Goal: Entertainment & Leisure: Consume media (video, audio)

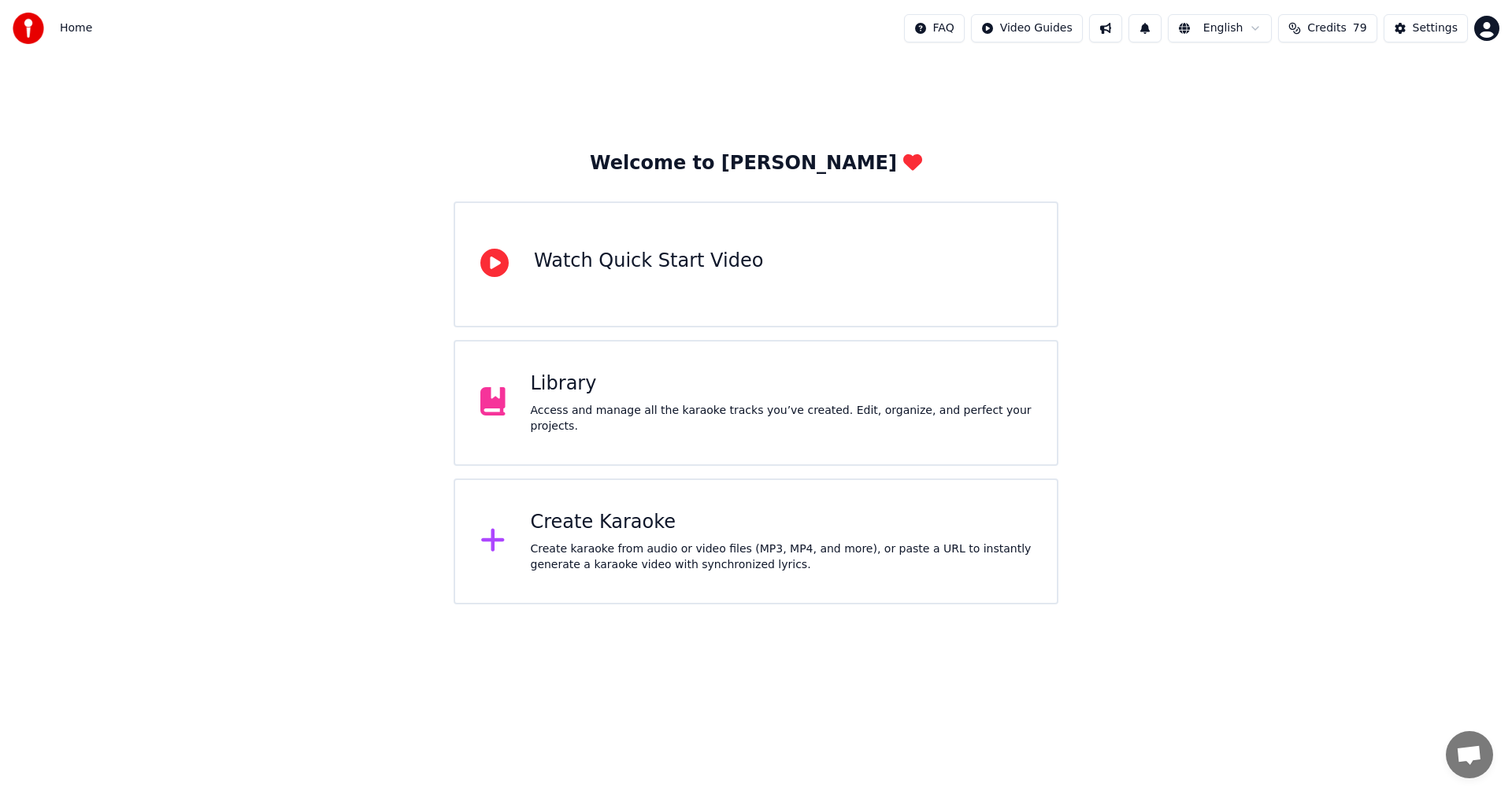
click at [1266, 185] on div "Welcome to Youka Watch Quick Start Video Library Access and manage all the kara…" at bounding box center [756, 330] width 1512 height 548
click at [647, 363] on div "Library Access and manage all the karaoke tracks you’ve created. Edit, organize…" at bounding box center [756, 403] width 605 height 126
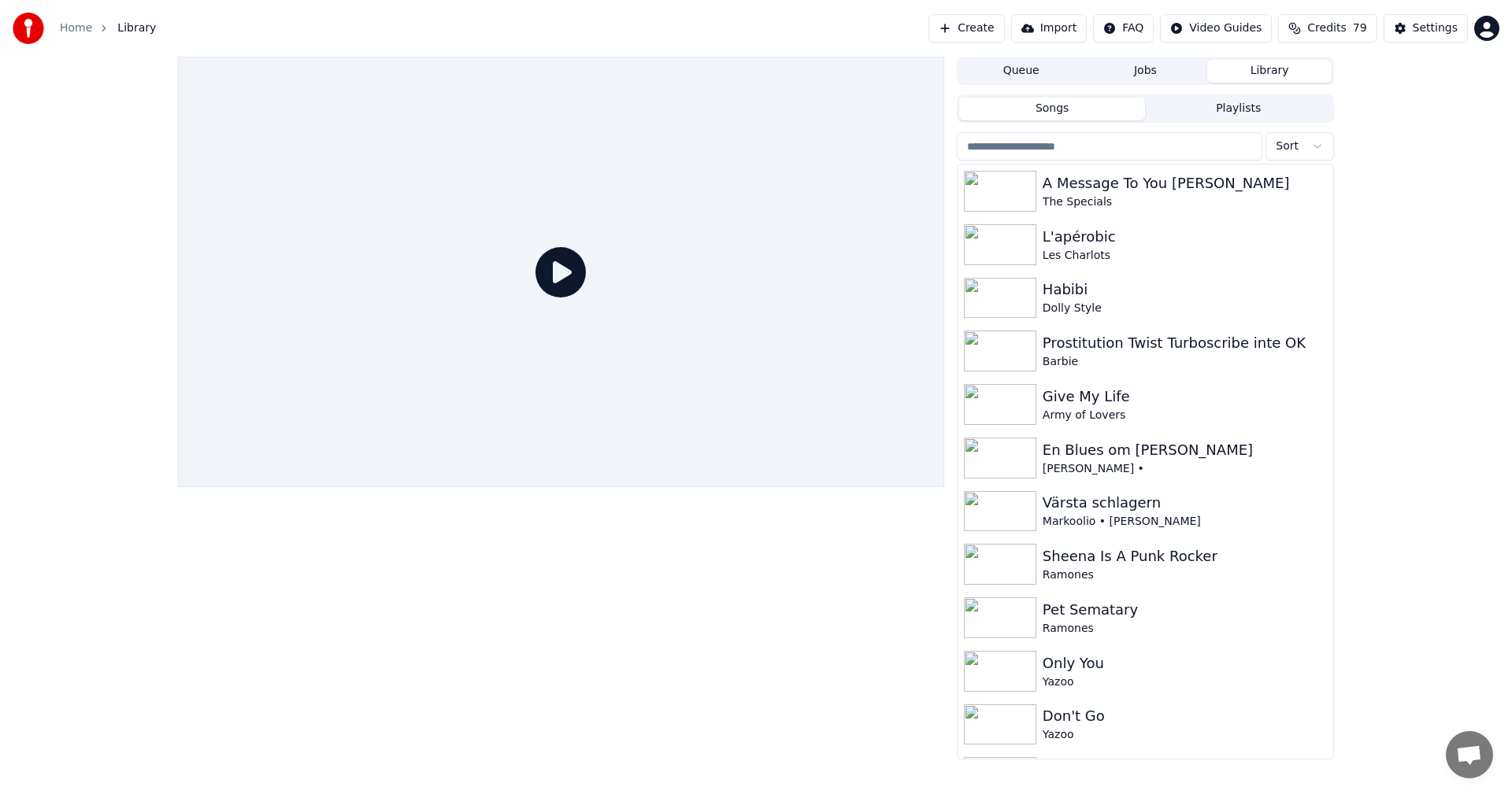
click at [1191, 156] on input "search" at bounding box center [1109, 146] width 306 height 28
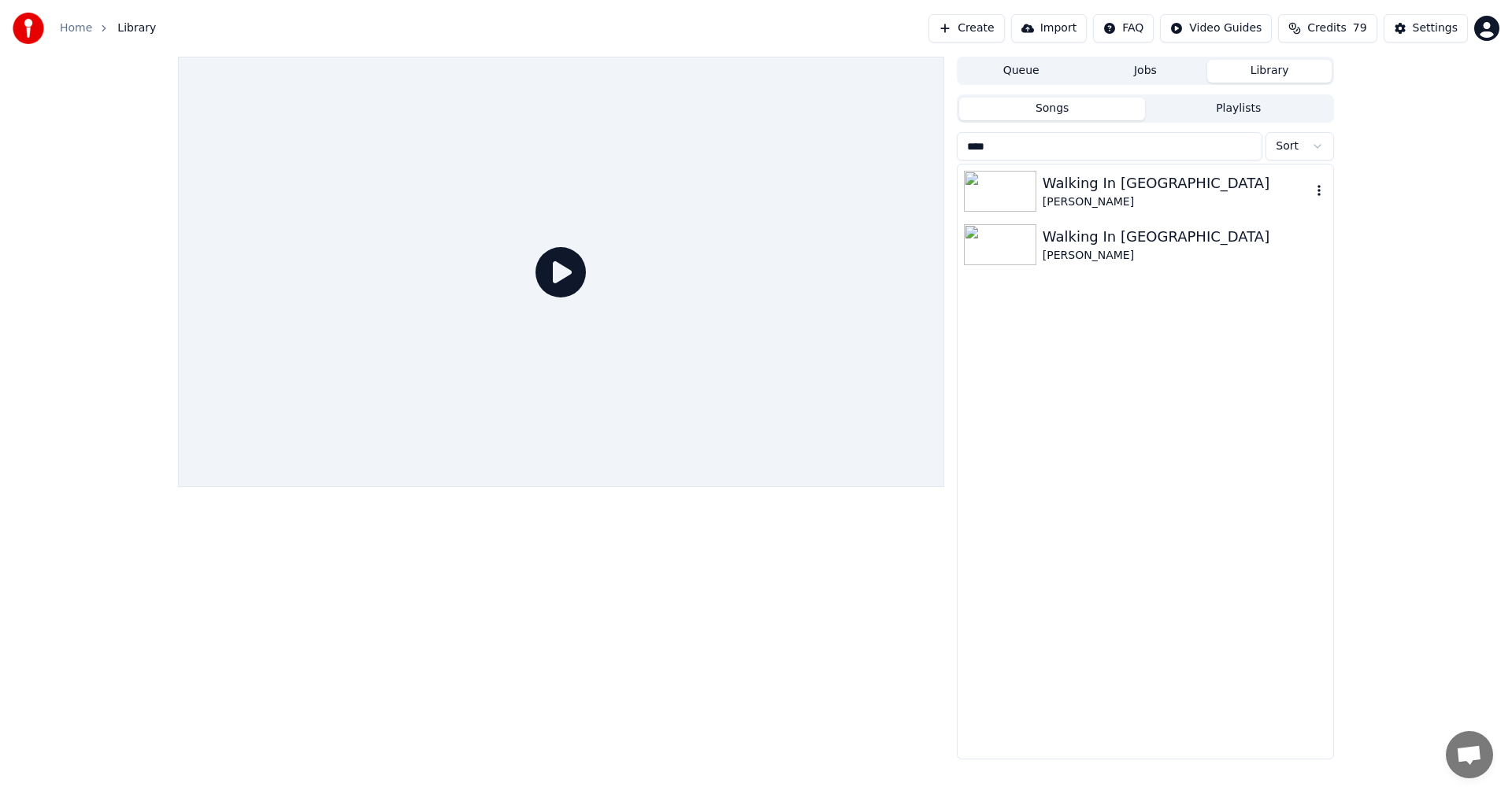
type input "****"
click at [1205, 189] on div "Walking In [GEOGRAPHIC_DATA]" at bounding box center [1177, 183] width 269 height 22
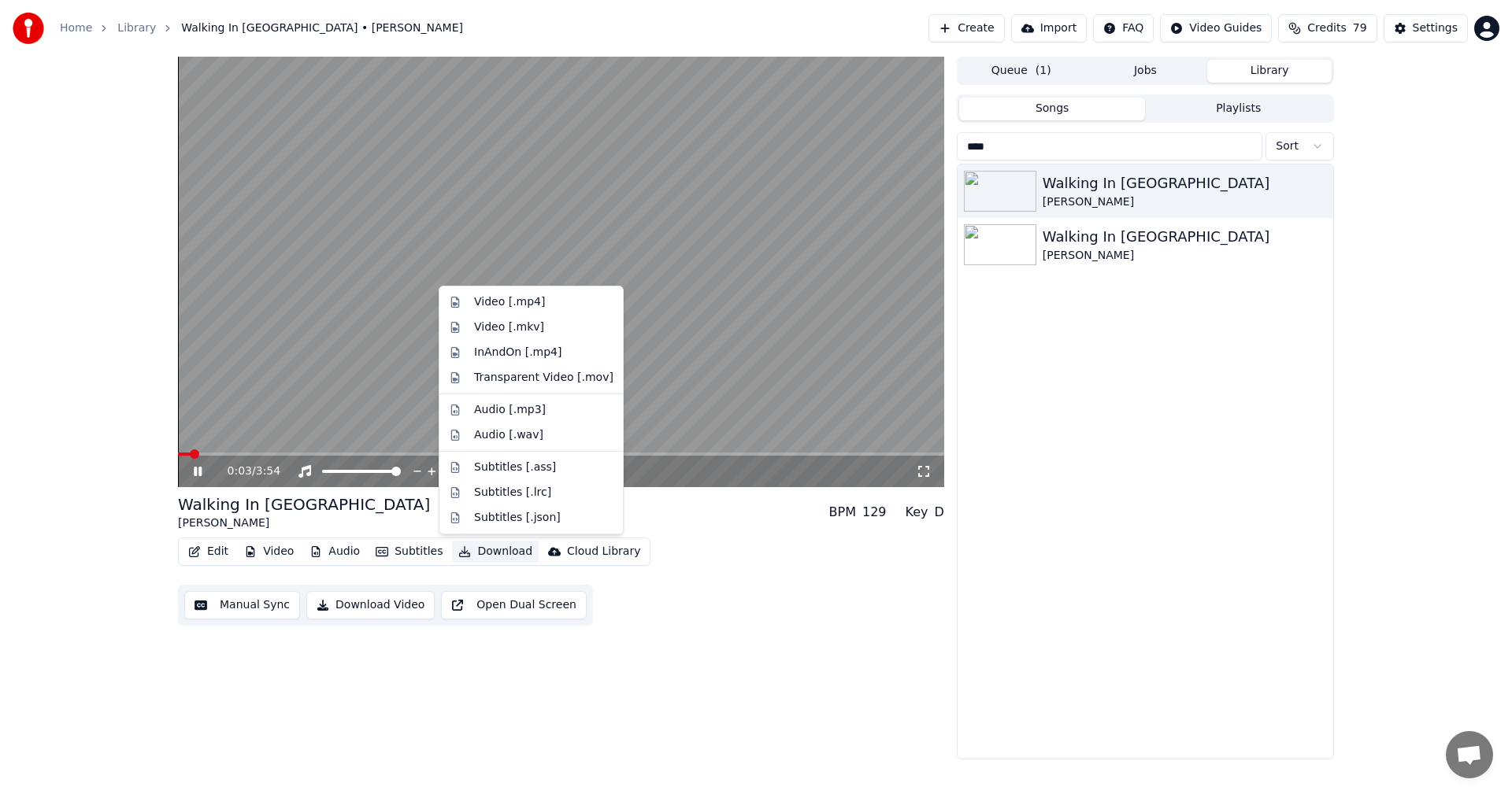
click at [487, 544] on button "Download" at bounding box center [496, 551] width 87 height 22
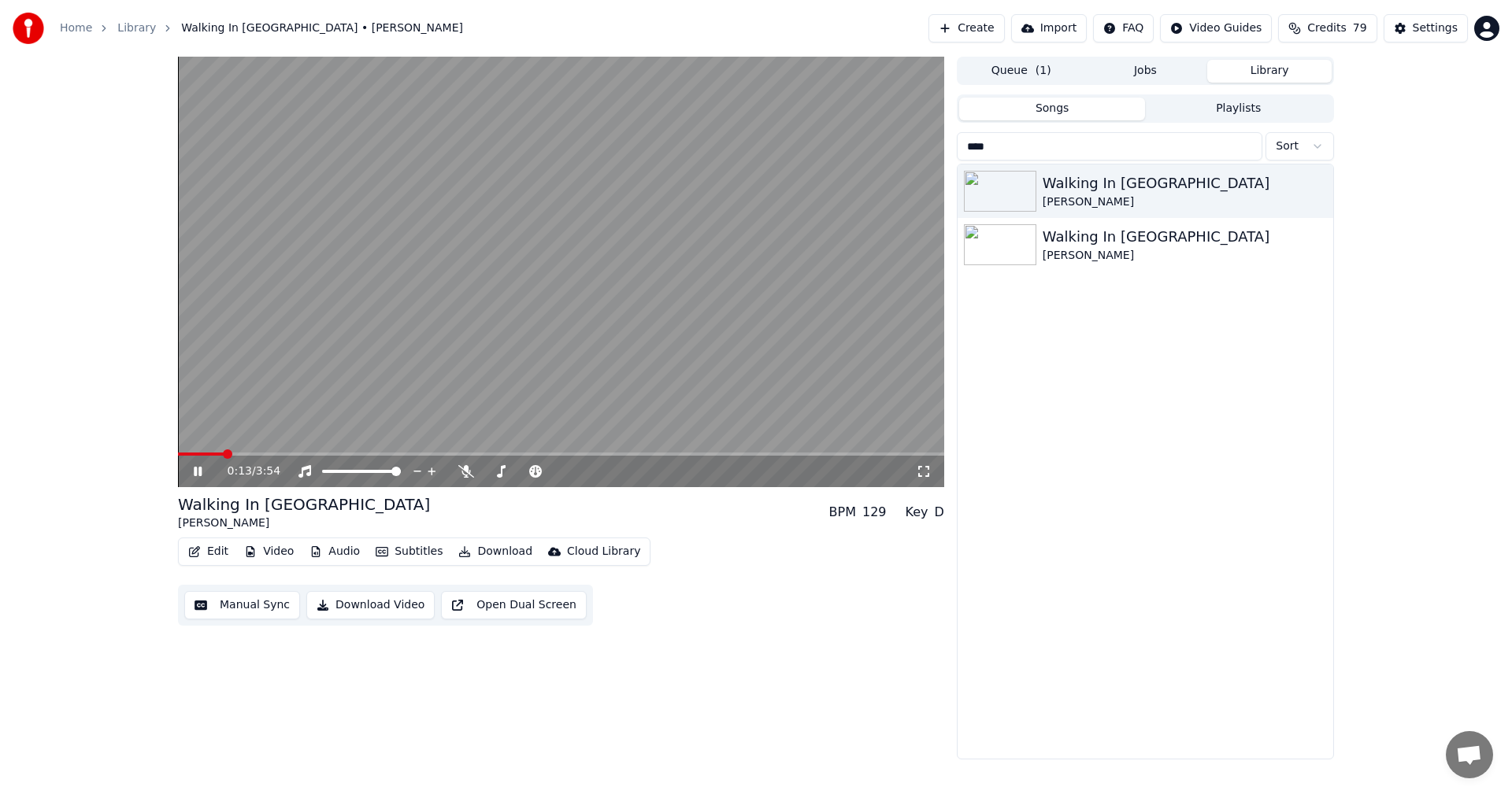
click at [27, 235] on div "0:13 / 3:54 Walking In [GEOGRAPHIC_DATA] [PERSON_NAME] BPM 129 Key D Edit Video…" at bounding box center [756, 408] width 1512 height 703
click at [5, 534] on div "3:16 / 3:54 Walking In [GEOGRAPHIC_DATA] [PERSON_NAME] BPM 129 Key D Edit Video…" at bounding box center [756, 408] width 1512 height 703
click at [499, 547] on button "Download" at bounding box center [496, 551] width 87 height 22
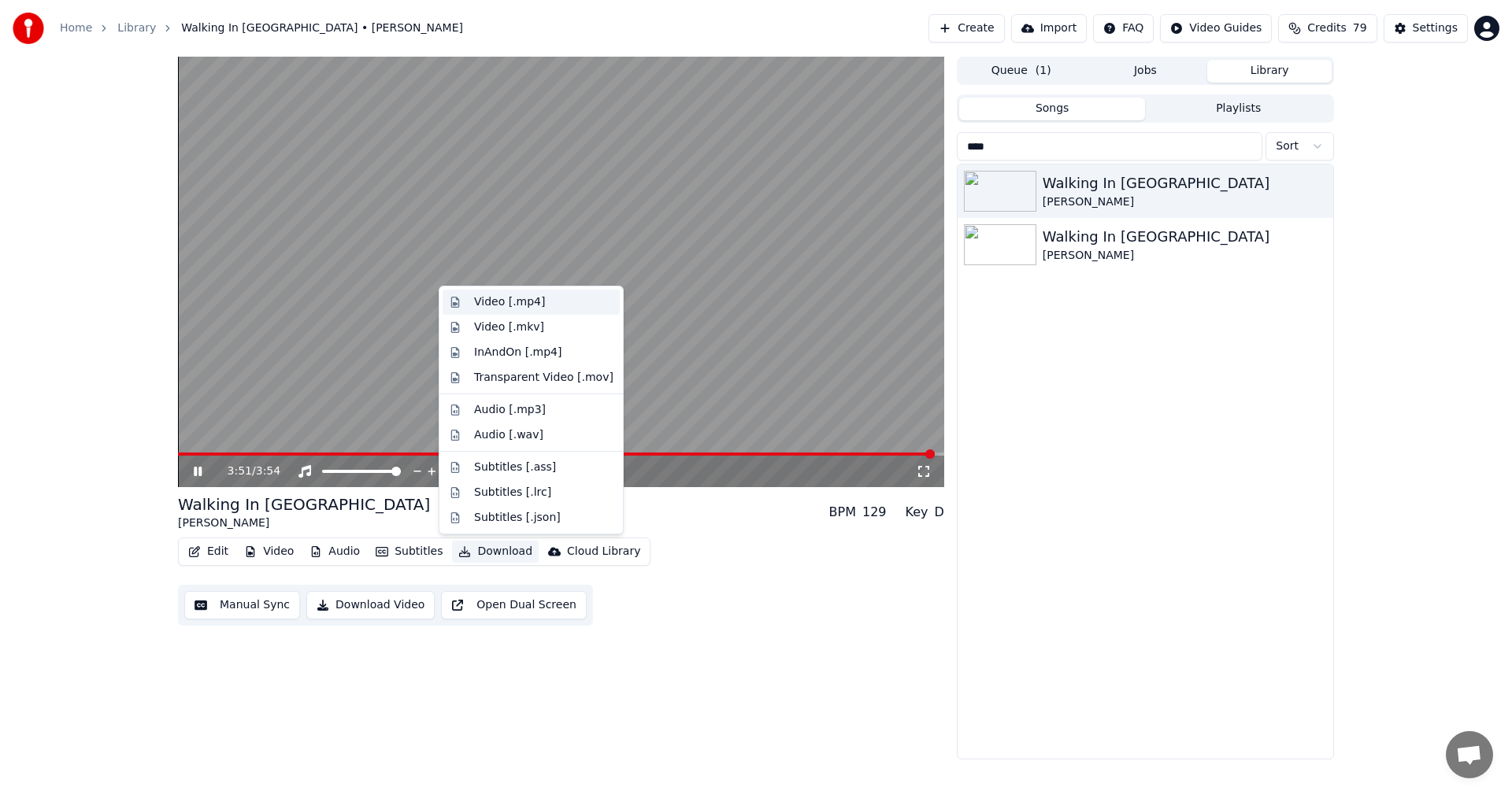
click at [570, 298] on div "Video [.mp4]" at bounding box center [543, 301] width 139 height 15
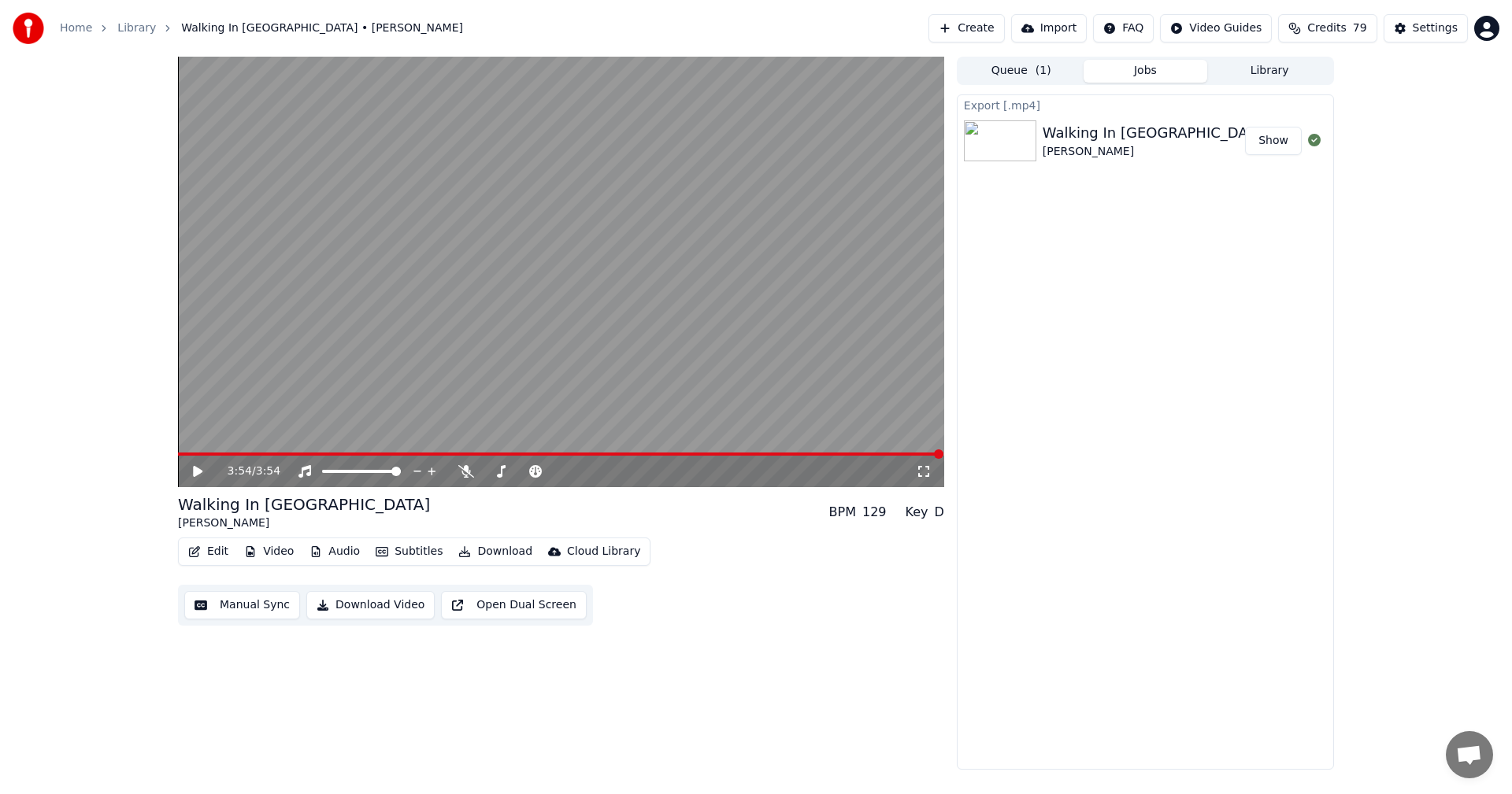
click at [65, 317] on div "3:54 / 3:54 Walking In [GEOGRAPHIC_DATA] [PERSON_NAME] BPM 129 Key D Edit Video…" at bounding box center [756, 413] width 1512 height 714
click at [1173, 74] on button "Jobs" at bounding box center [1146, 70] width 125 height 23
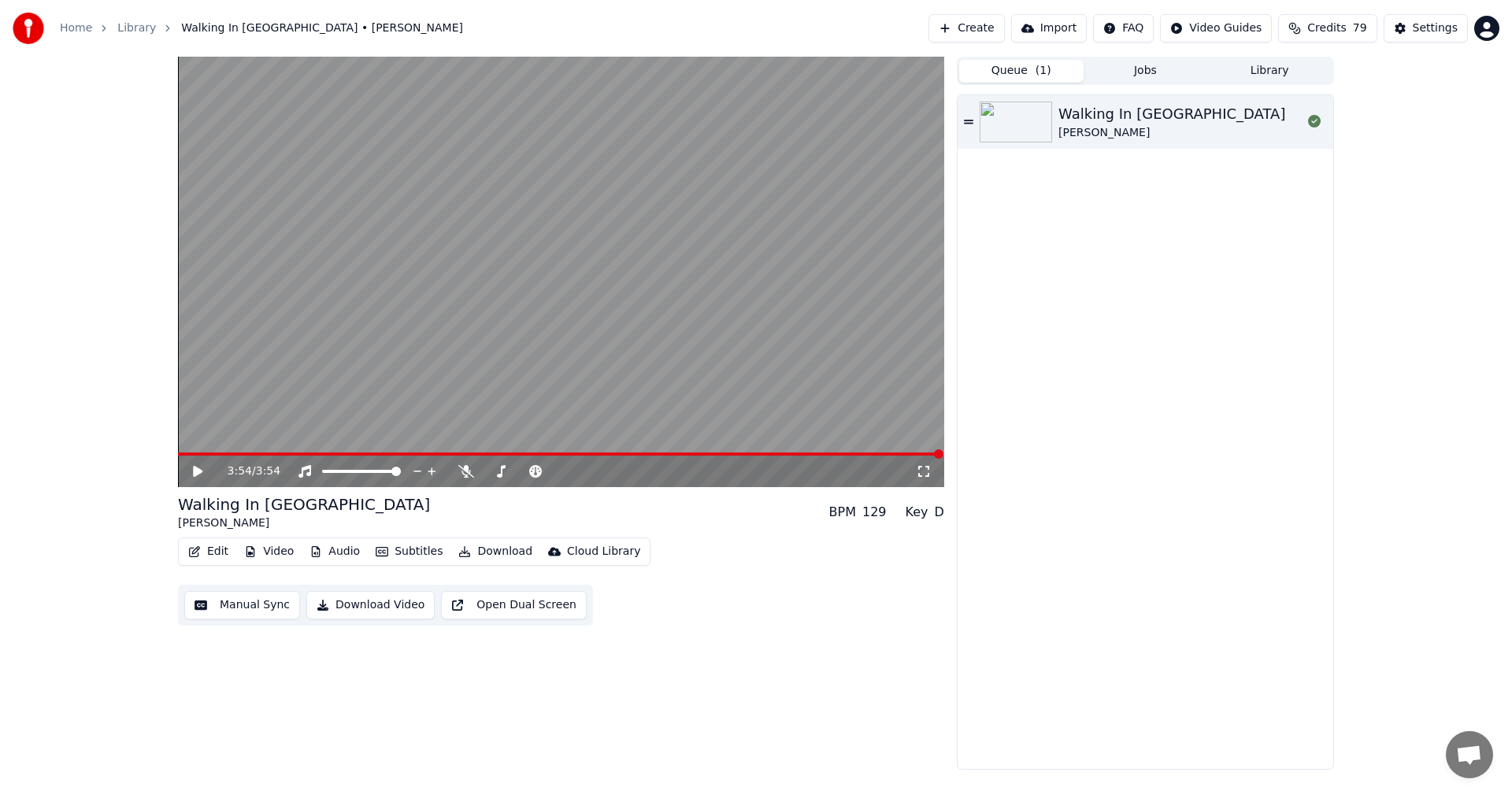
click at [1028, 74] on button "Queue ( 1 )" at bounding box center [1022, 70] width 125 height 23
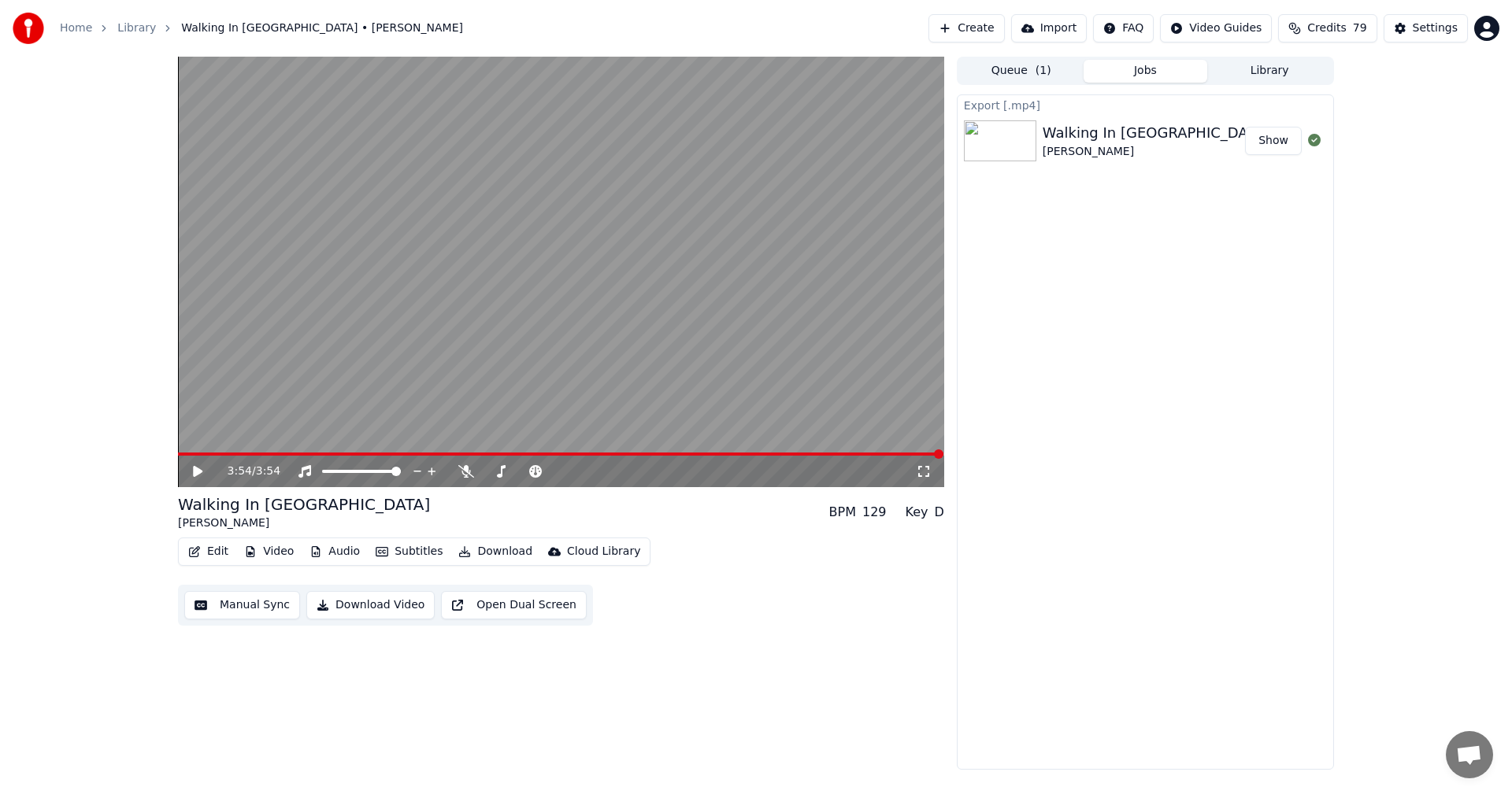
click at [1140, 78] on button "Jobs" at bounding box center [1146, 70] width 125 height 23
click at [1330, 40] on button "Credits 79" at bounding box center [1327, 28] width 98 height 28
click at [1342, 176] on button "Refresh" at bounding box center [1336, 189] width 81 height 28
click at [1325, 176] on button "Refresh" at bounding box center [1336, 189] width 81 height 28
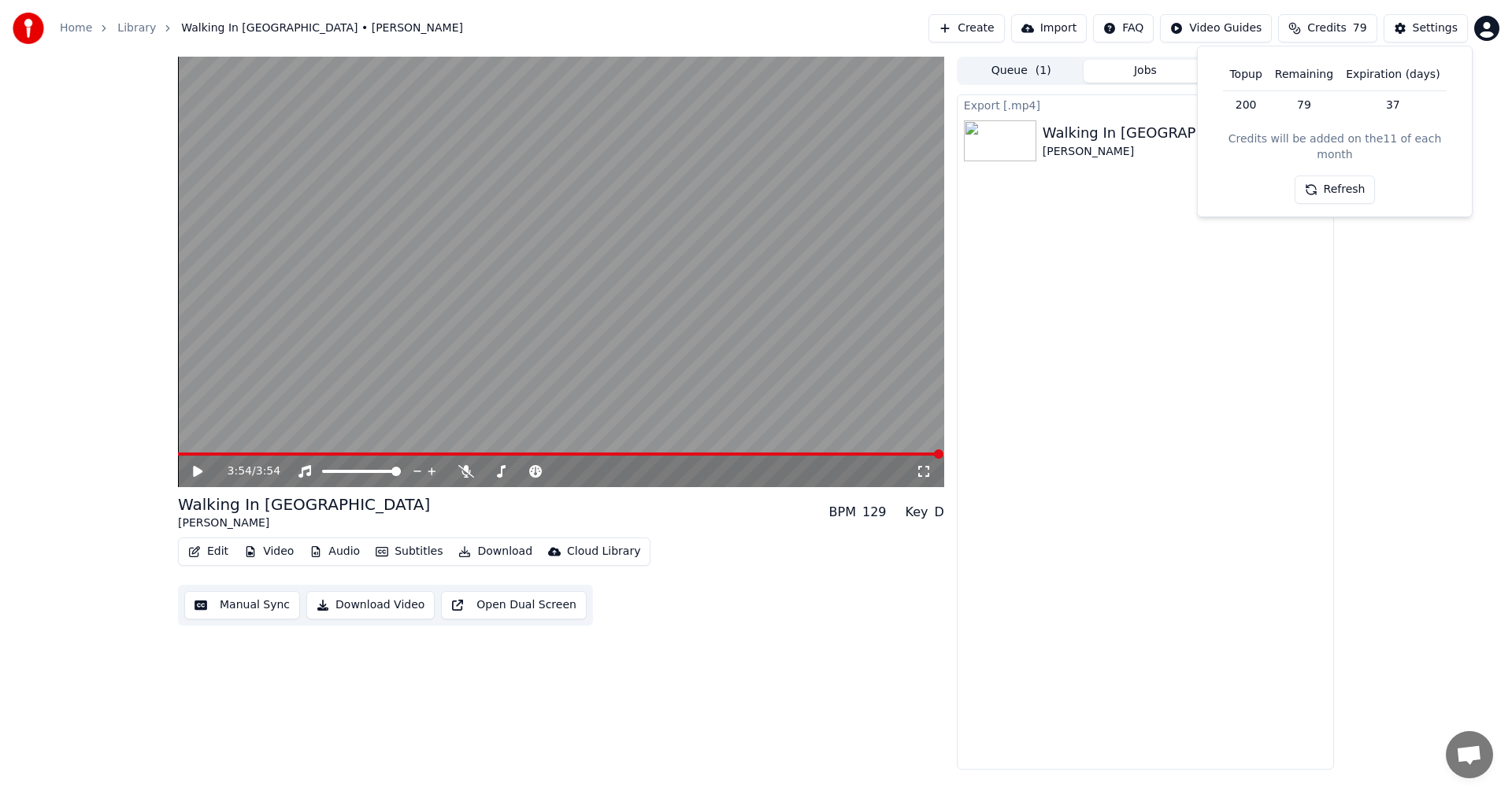
click at [1074, 346] on div "Export [.mp4] Walking In [GEOGRAPHIC_DATA] [PERSON_NAME] Show" at bounding box center [1146, 432] width 377 height 676
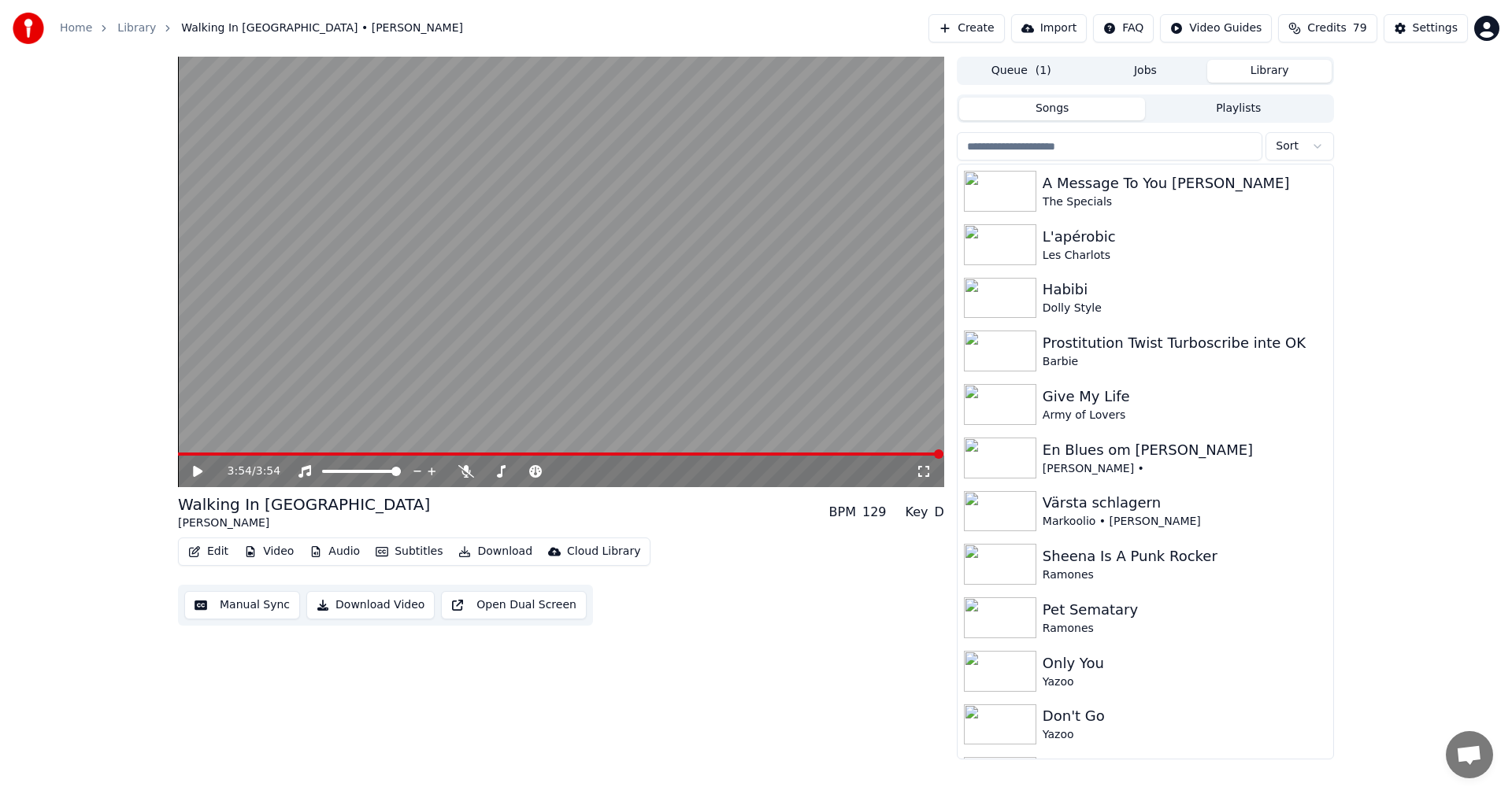
click at [1279, 71] on button "Library" at bounding box center [1270, 70] width 125 height 23
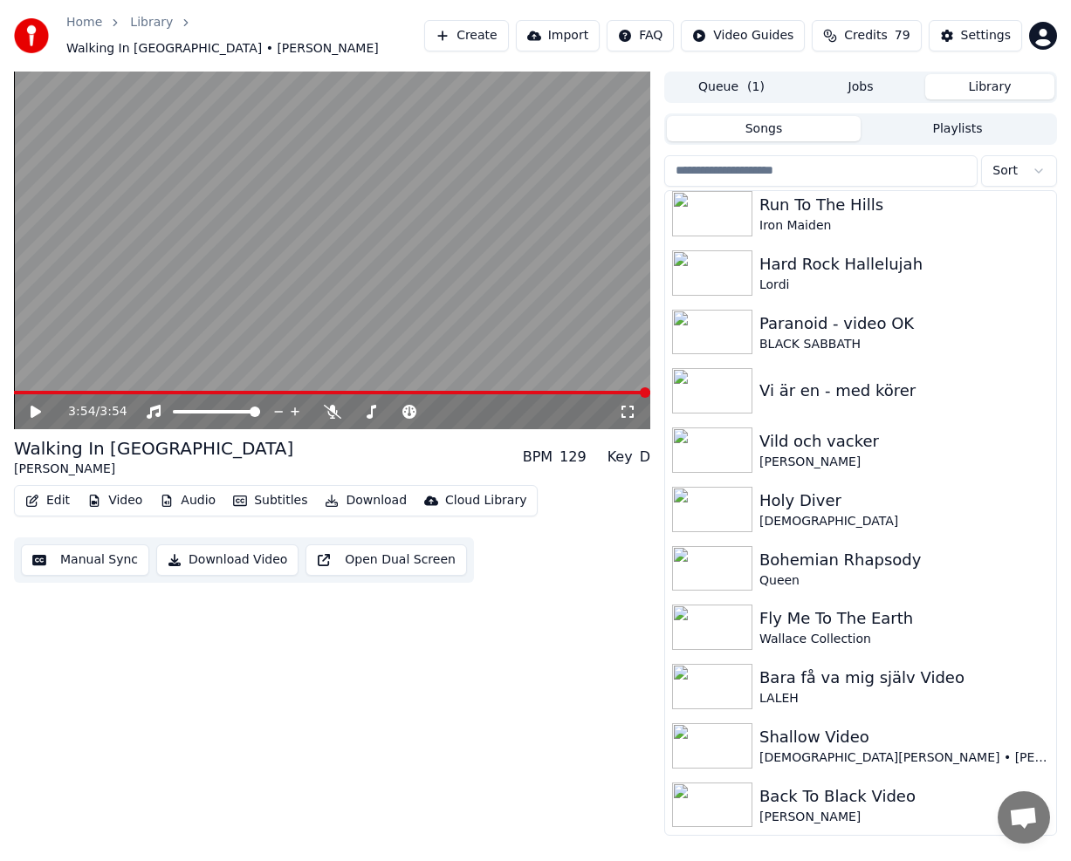
scroll to position [5435, 0]
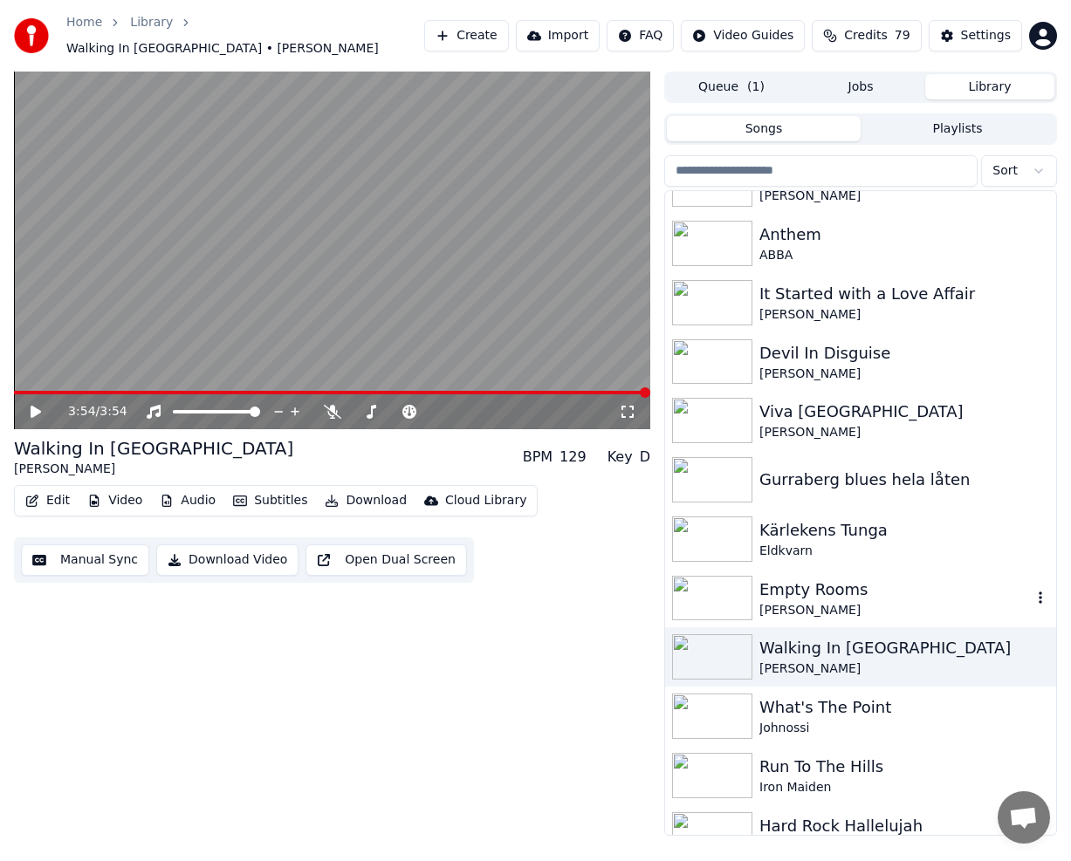
click at [811, 610] on div "[PERSON_NAME]" at bounding box center [895, 610] width 272 height 17
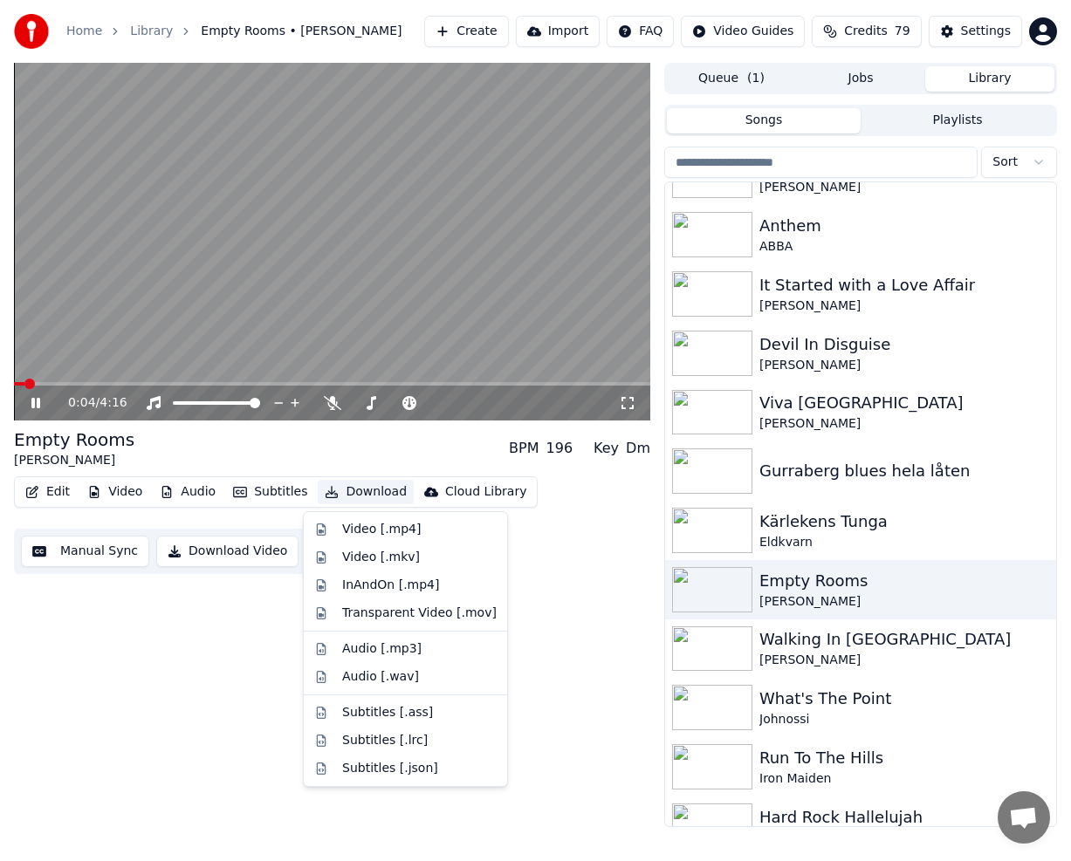
click at [356, 487] on button "Download" at bounding box center [366, 492] width 96 height 24
click at [376, 536] on div "Video [.mp4]" at bounding box center [381, 529] width 79 height 17
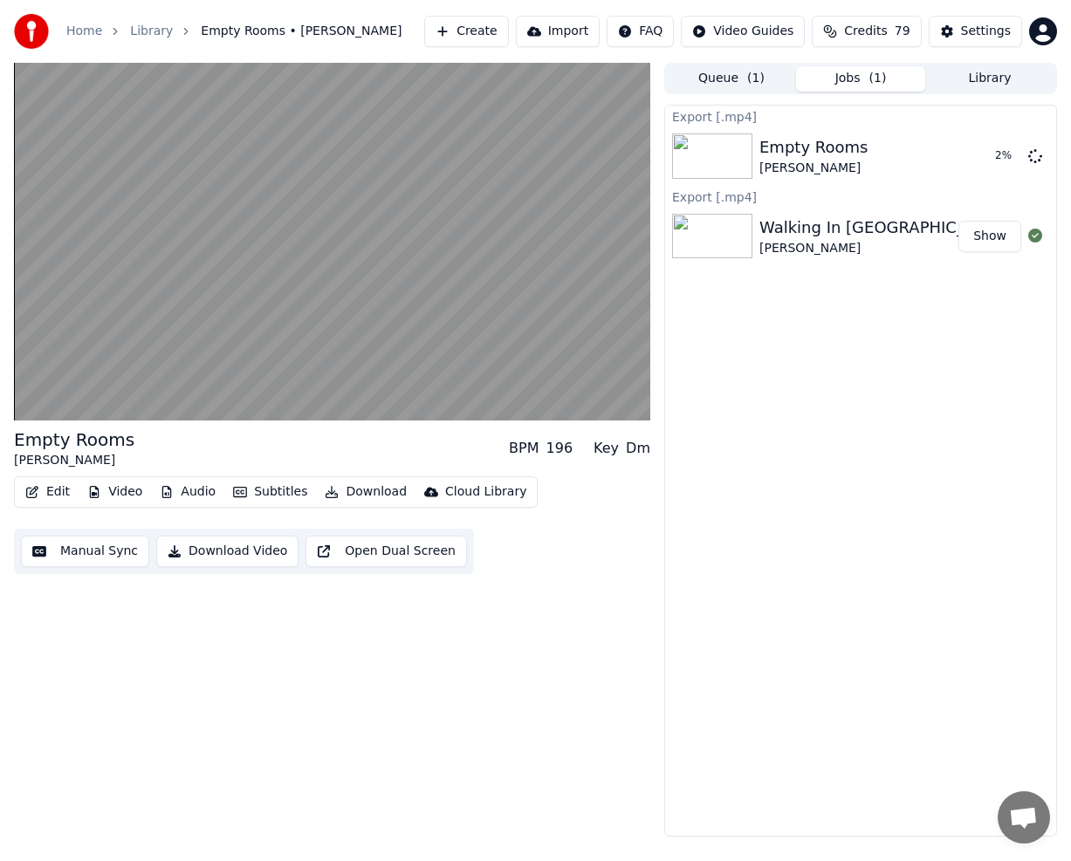
click at [1017, 81] on button "Library" at bounding box center [989, 78] width 129 height 25
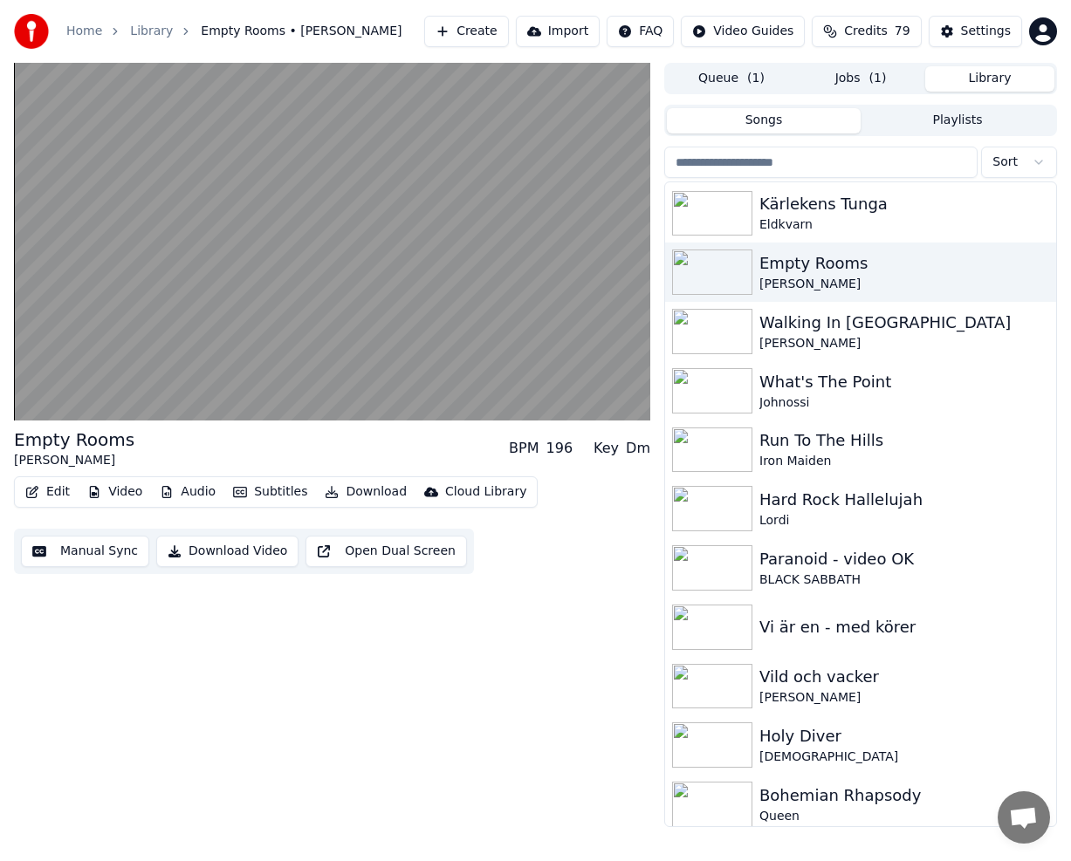
scroll to position [5714, 0]
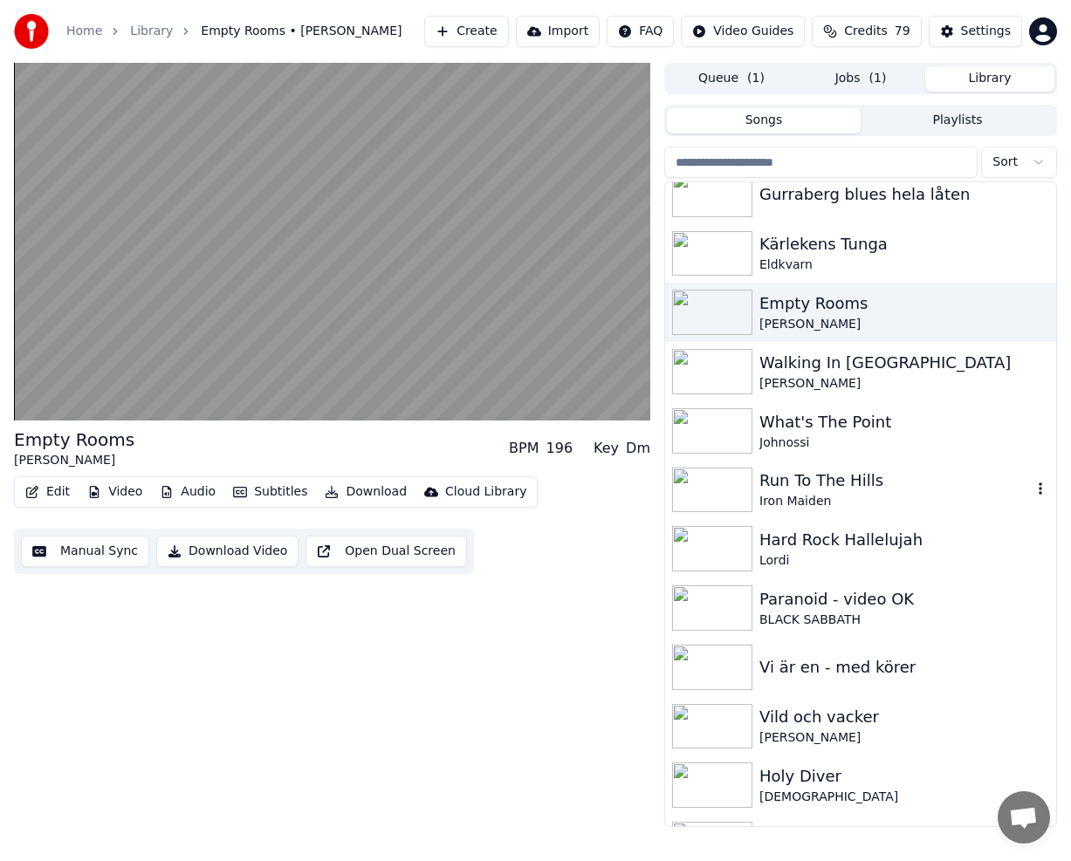
click at [853, 482] on div "Run To The Hills" at bounding box center [895, 481] width 272 height 24
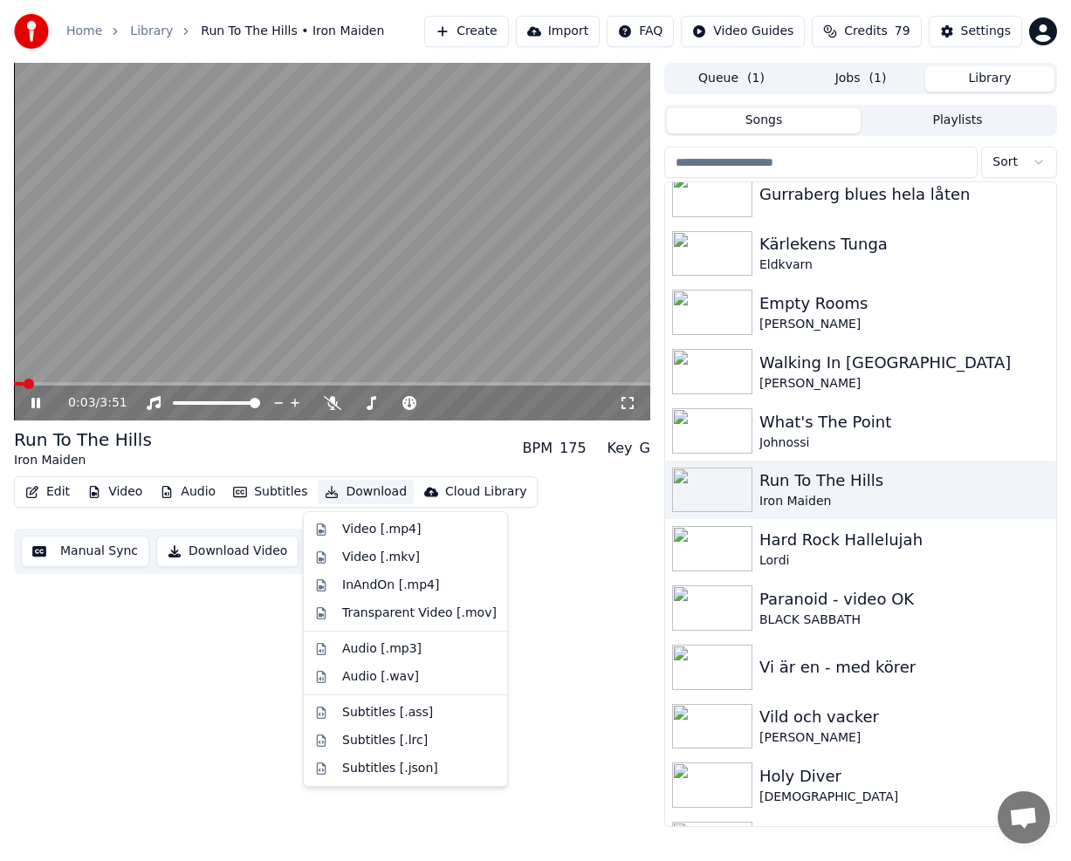
click at [344, 492] on button "Download" at bounding box center [366, 492] width 96 height 24
click at [352, 523] on div "Video [.mp4]" at bounding box center [381, 529] width 79 height 17
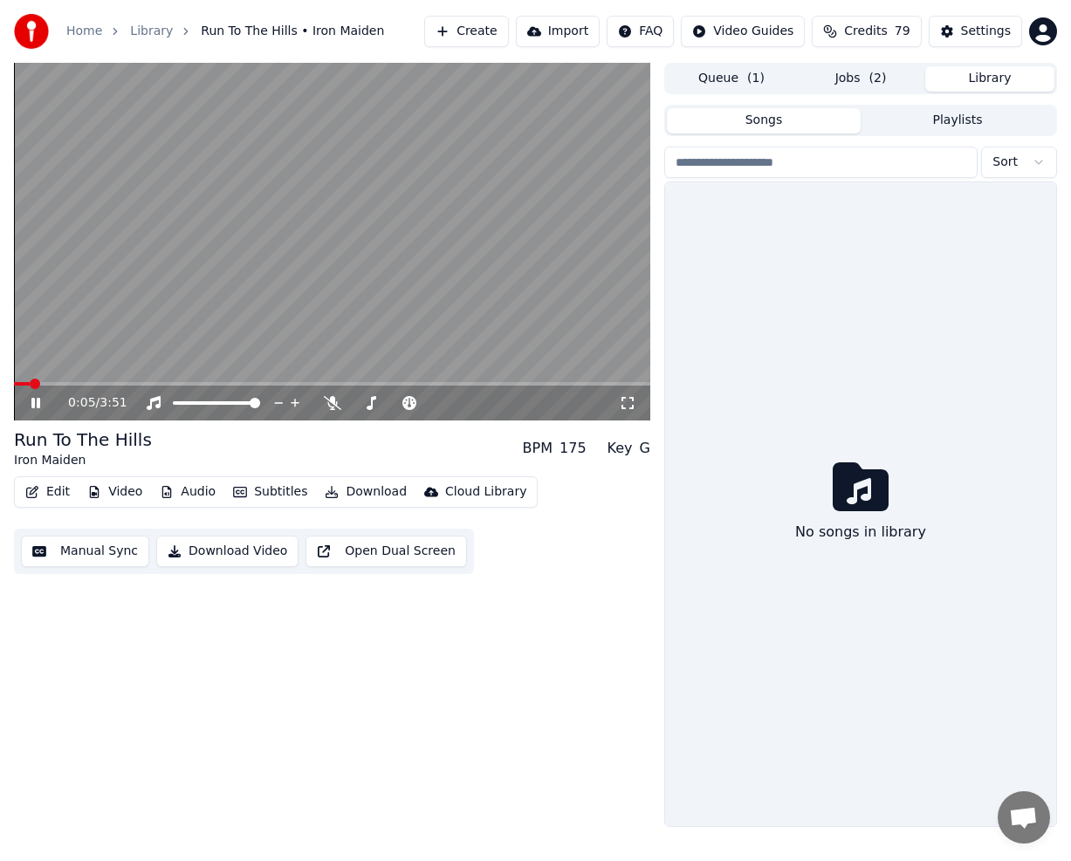
click at [1006, 84] on button "Library" at bounding box center [989, 78] width 129 height 25
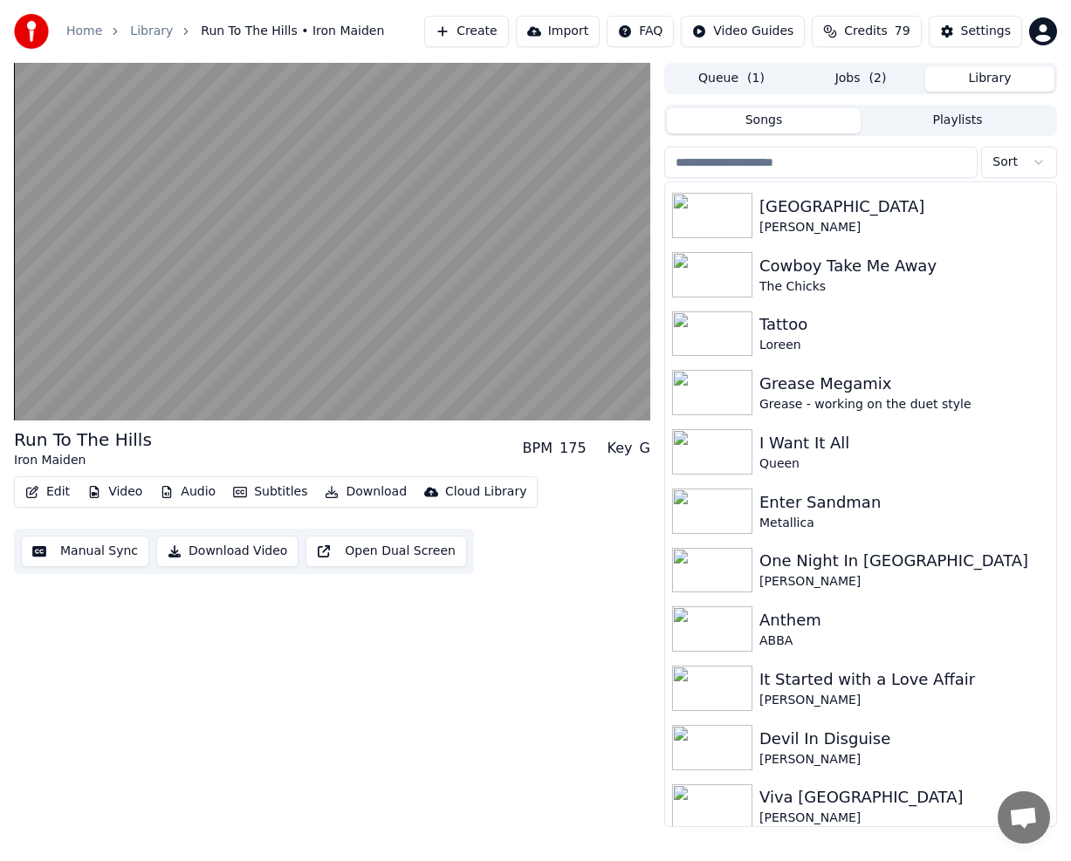
scroll to position [5081, 0]
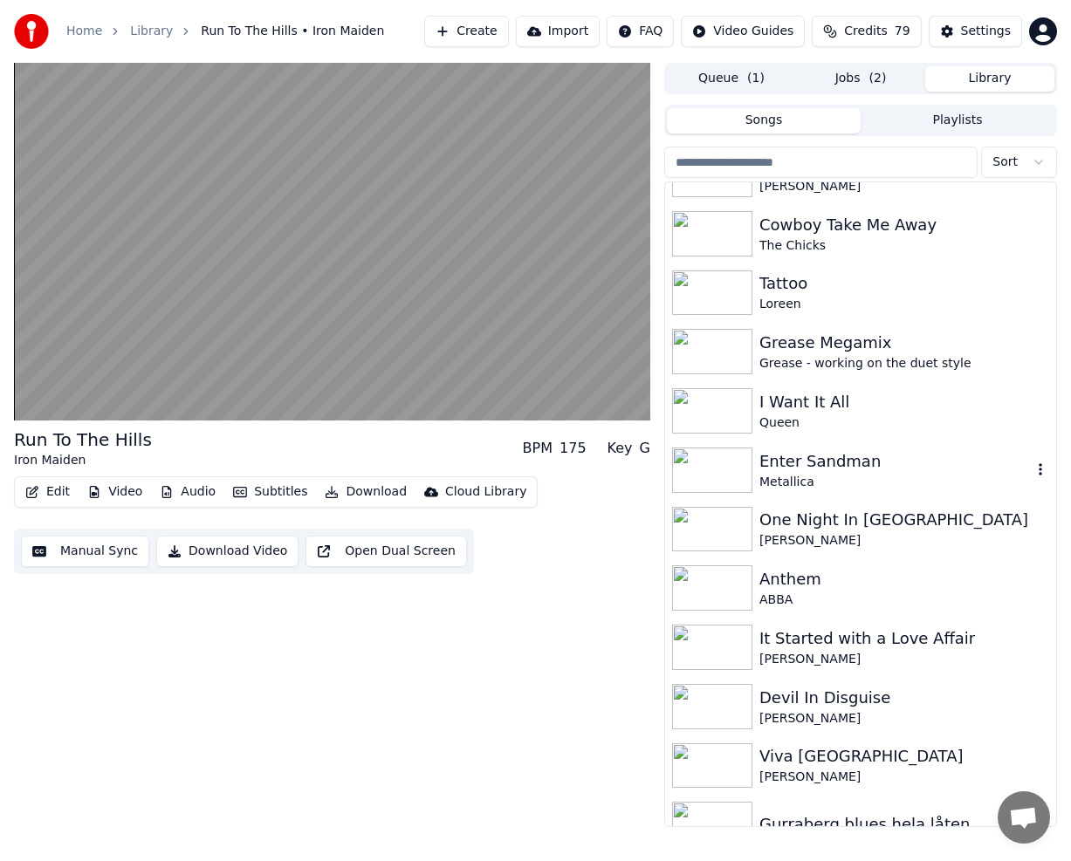
click at [815, 469] on div "Enter Sandman" at bounding box center [895, 461] width 272 height 24
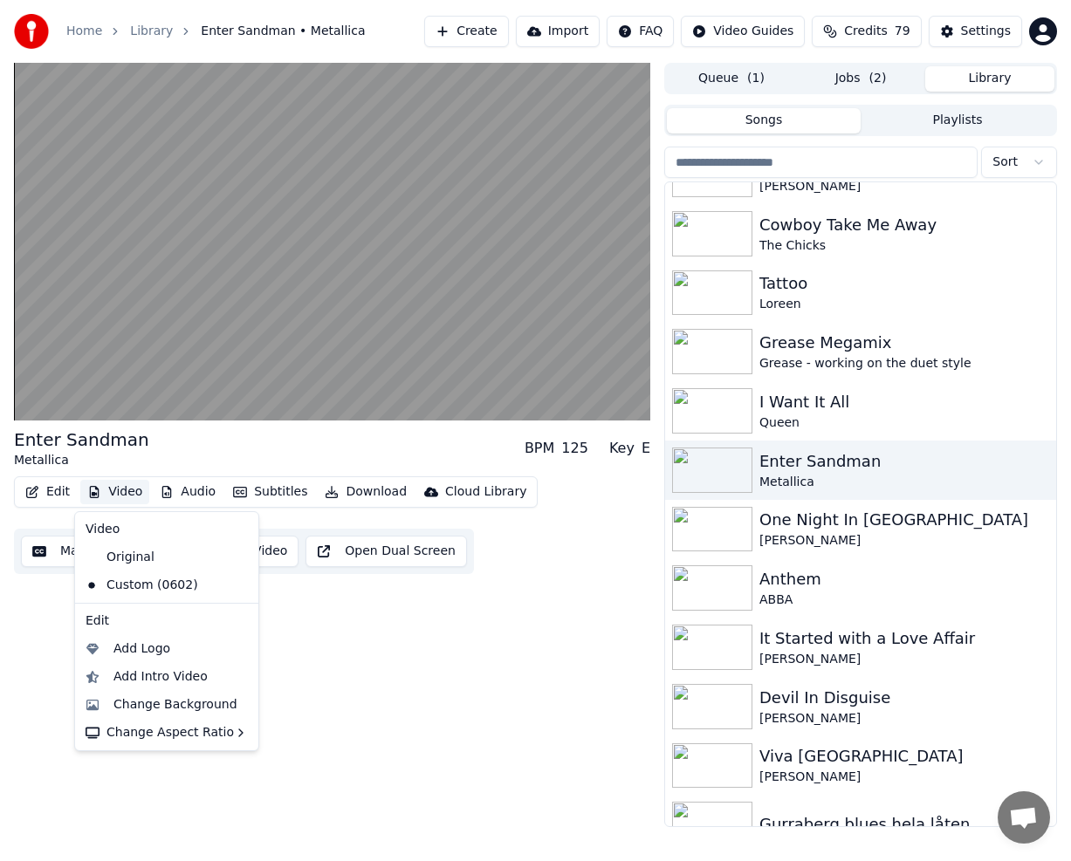
click at [114, 496] on button "Video" at bounding box center [114, 492] width 69 height 24
click at [178, 694] on div "Change Background" at bounding box center [167, 705] width 176 height 28
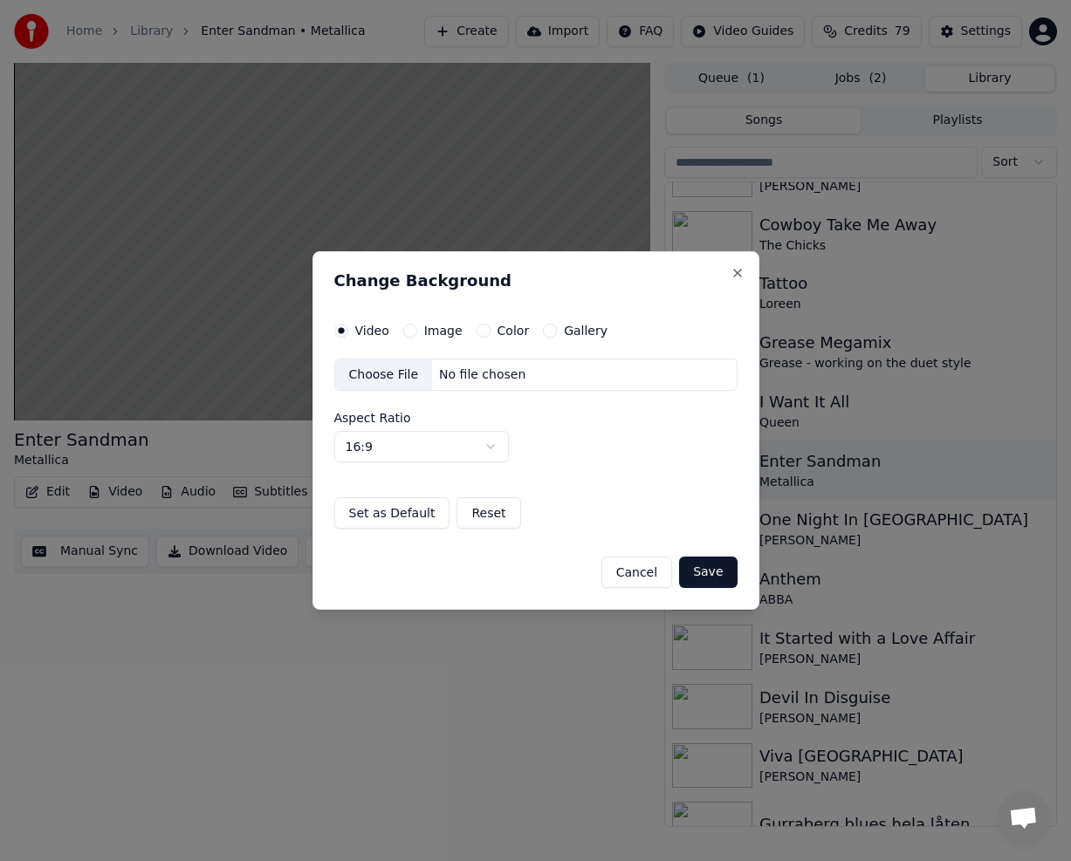
click at [543, 332] on button "Gallery" at bounding box center [550, 331] width 14 height 14
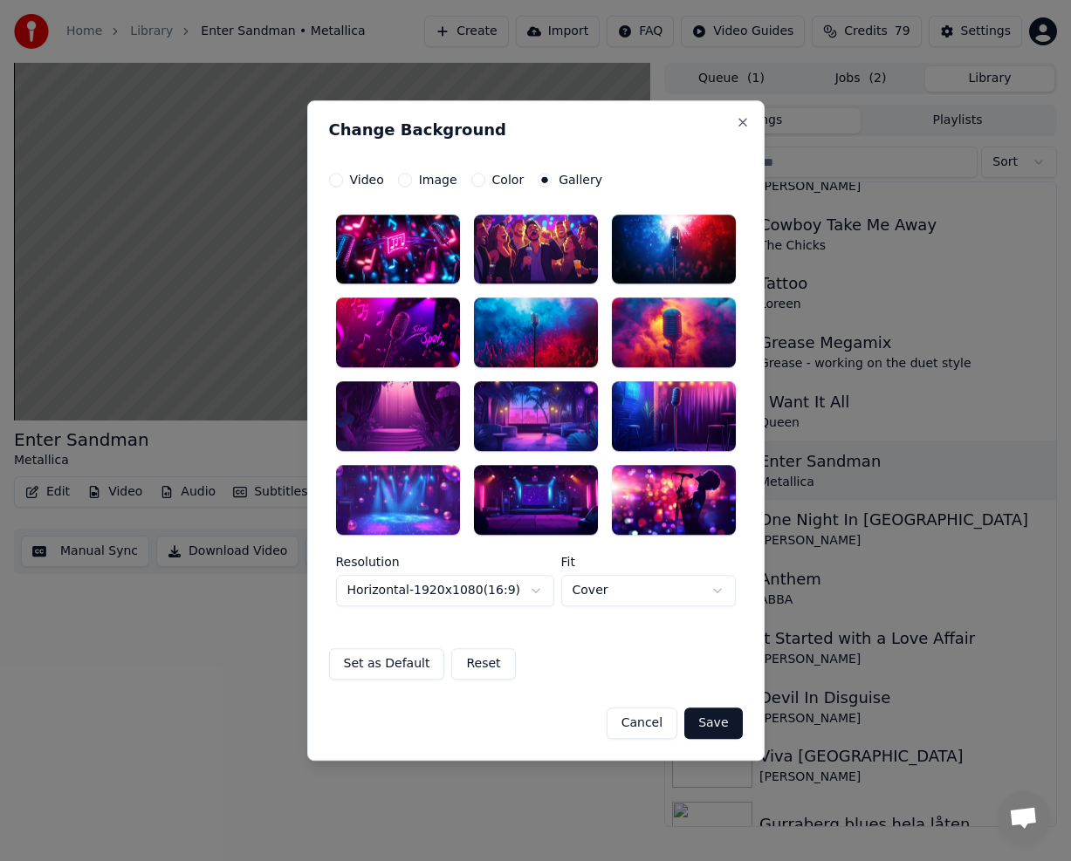
click at [417, 482] on div at bounding box center [398, 500] width 124 height 70
click at [723, 721] on button "Save" at bounding box center [713, 723] width 58 height 31
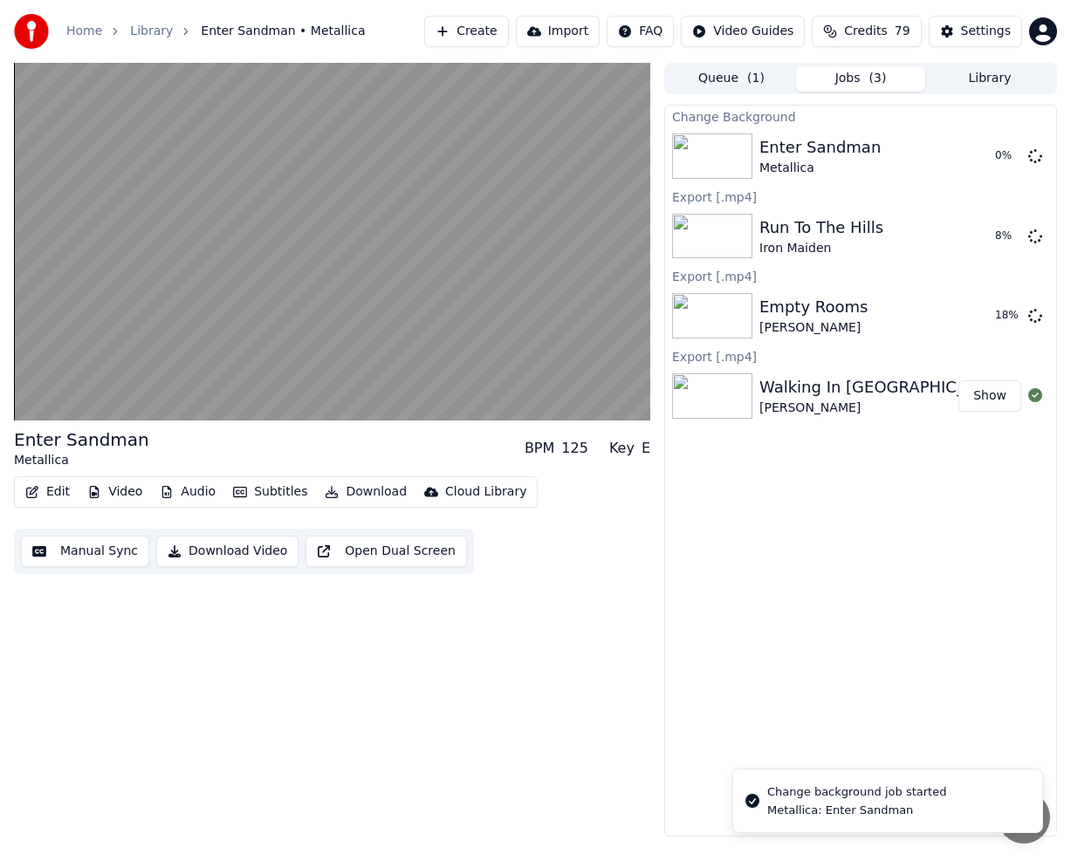
click at [1017, 95] on div "Queue ( 1 ) Jobs ( 3 ) Library Change Background Enter Sandman Metallica 0 % Ex…" at bounding box center [860, 450] width 393 height 774
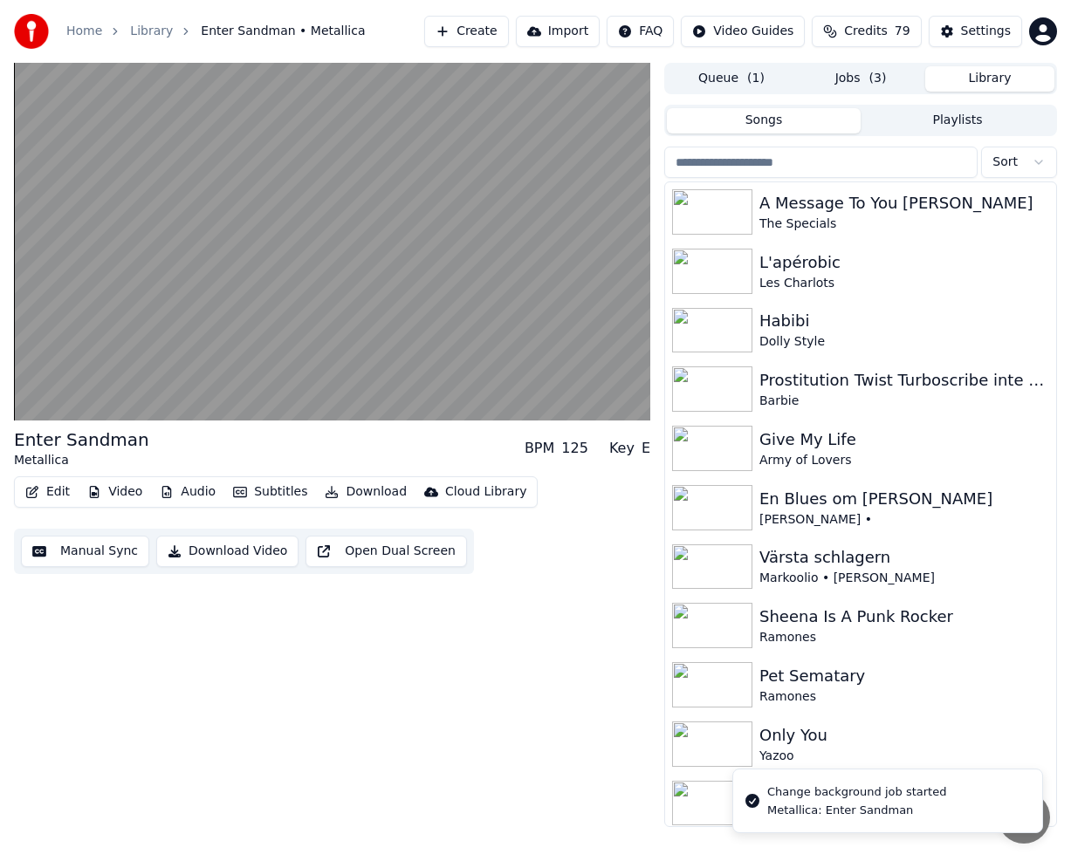
click at [1013, 78] on button "Library" at bounding box center [989, 78] width 129 height 25
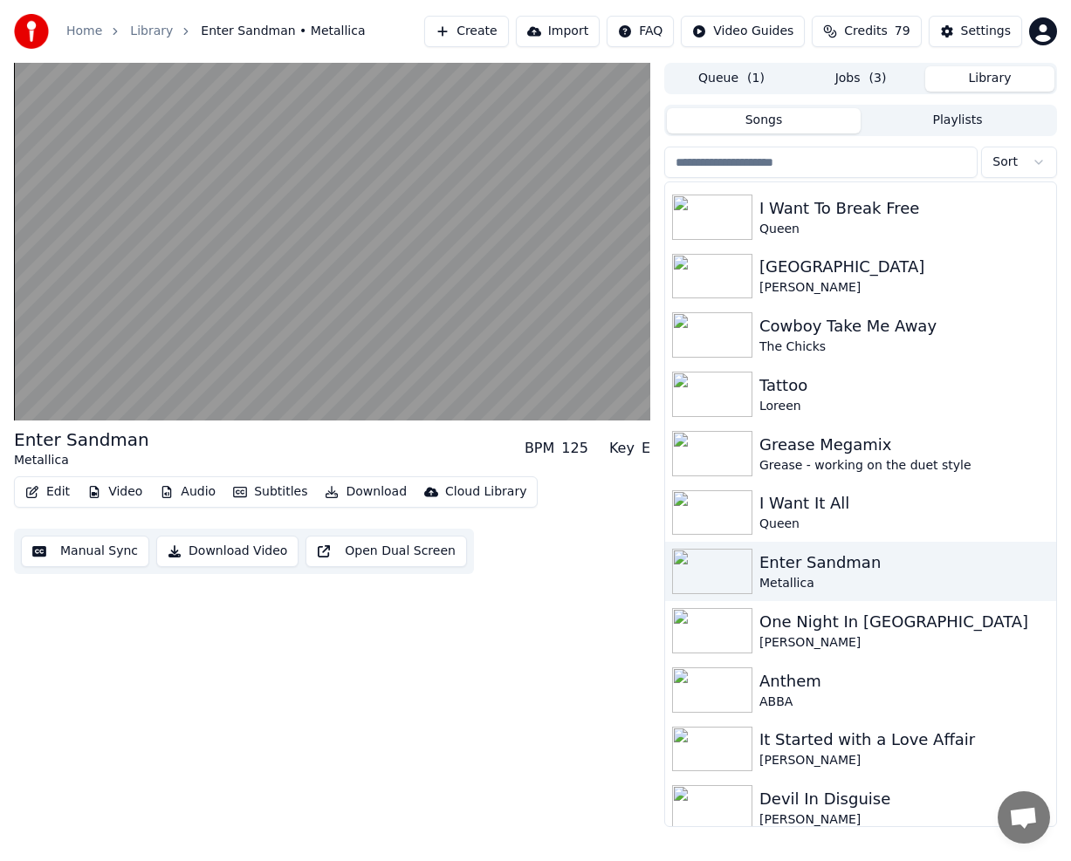
scroll to position [5020, 0]
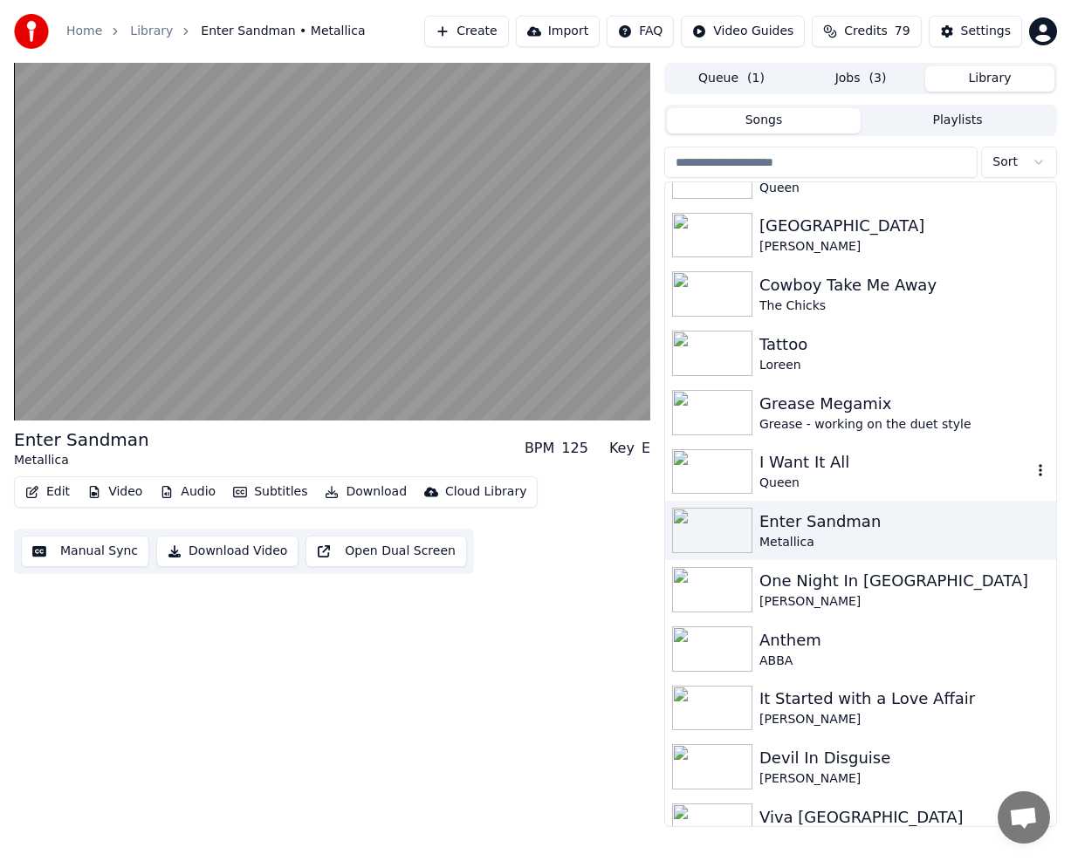
click at [945, 462] on div "I Want It All" at bounding box center [895, 462] width 272 height 24
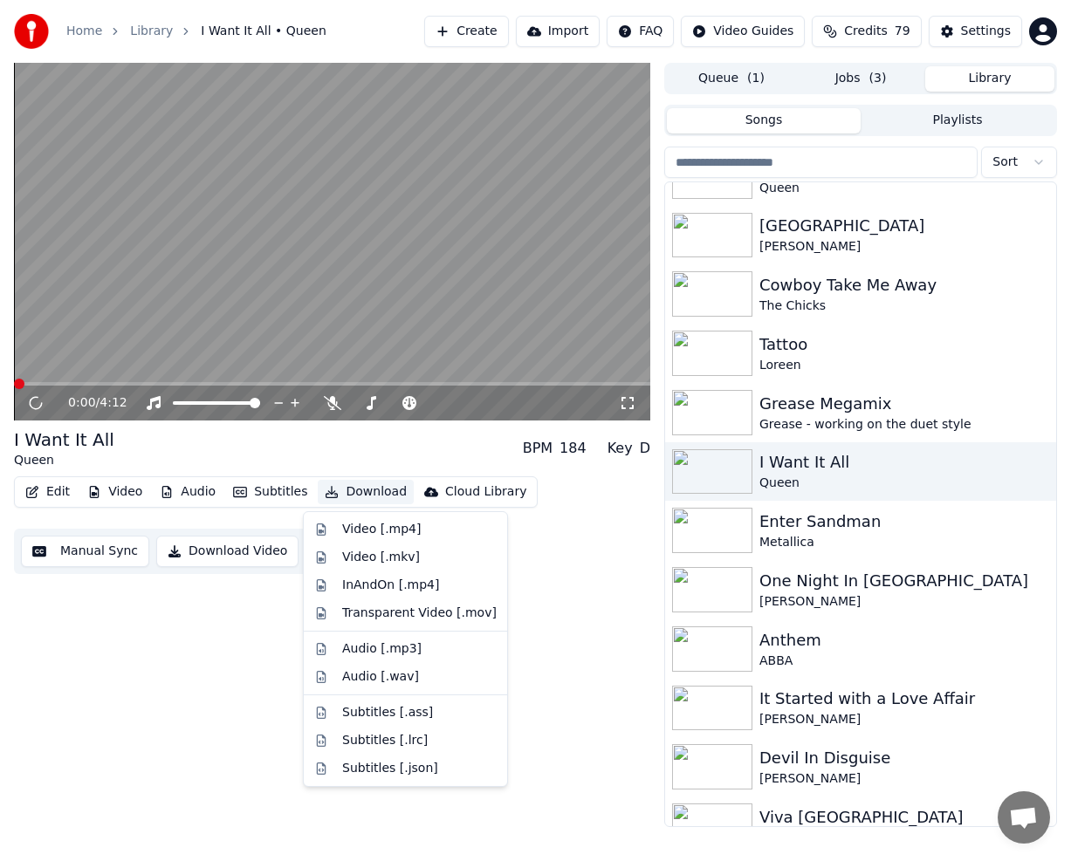
click at [366, 489] on button "Download" at bounding box center [366, 492] width 96 height 24
click at [368, 523] on div "Video [.mp4]" at bounding box center [381, 529] width 79 height 17
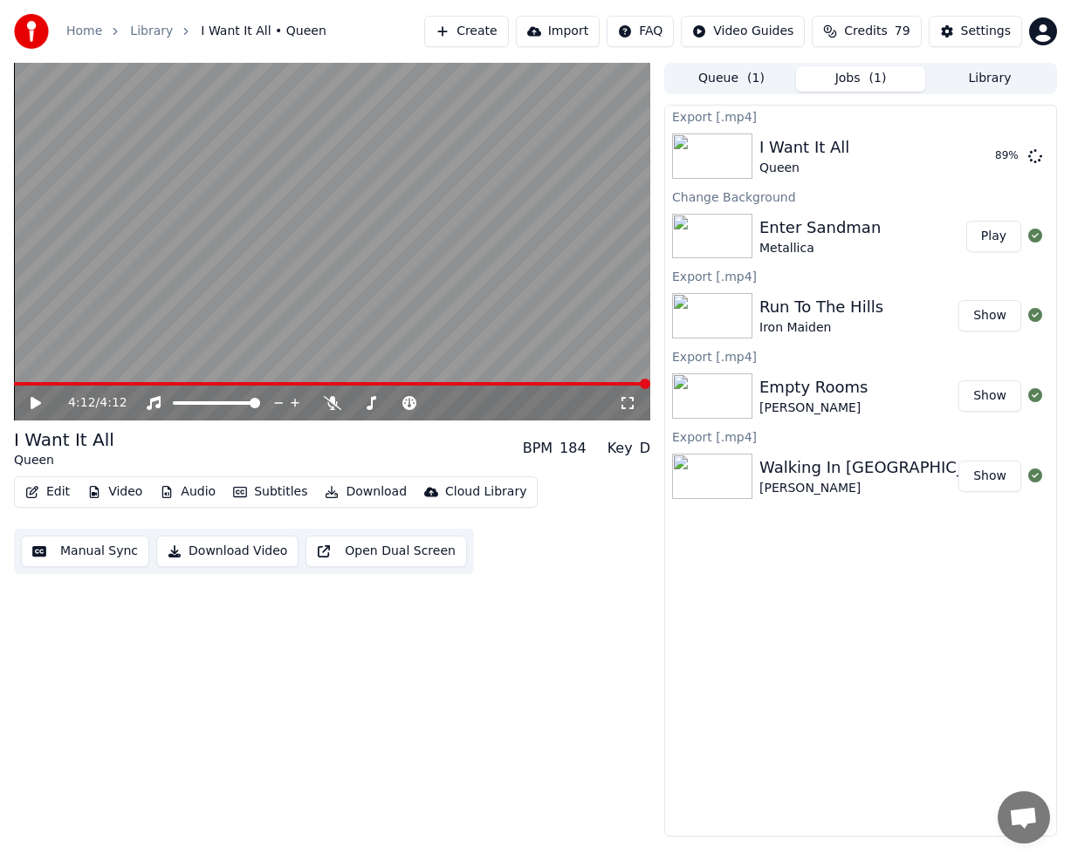
click at [995, 239] on button "Play" at bounding box center [993, 236] width 55 height 31
click at [325, 383] on span at bounding box center [332, 383] width 636 height 3
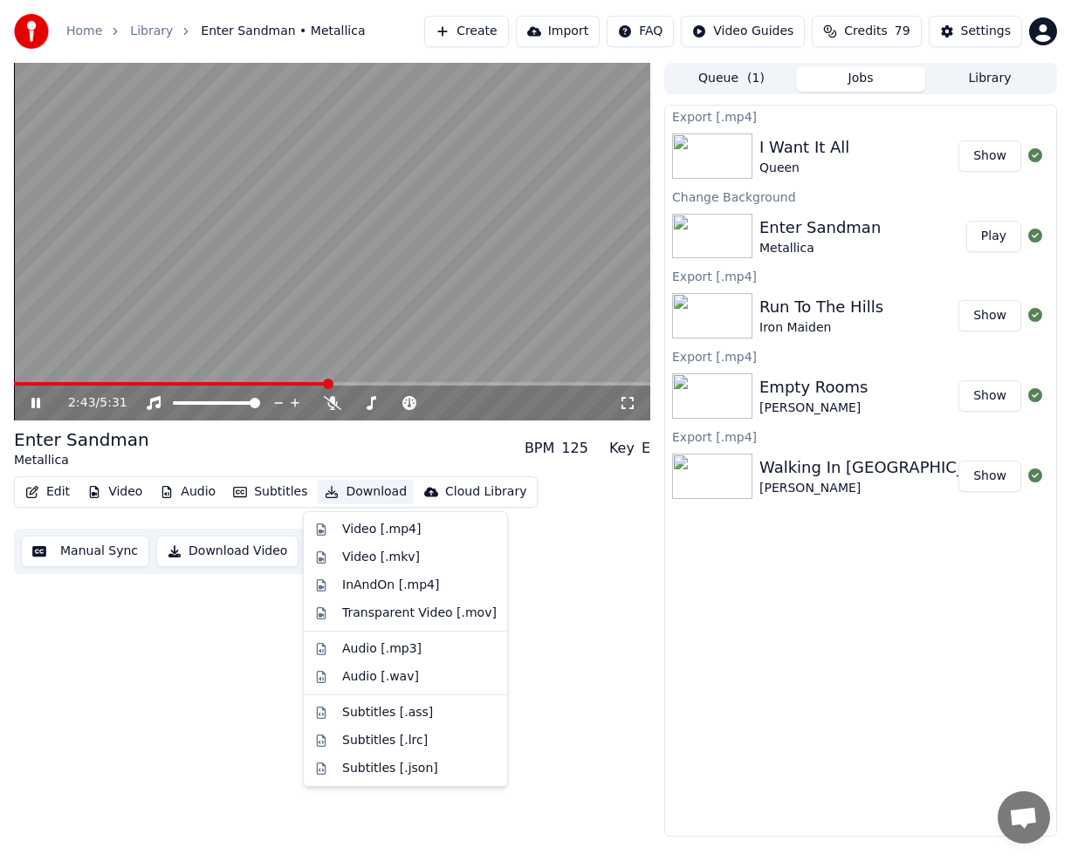
click at [353, 492] on button "Download" at bounding box center [366, 492] width 96 height 24
click at [373, 535] on div "Video [.mp4]" at bounding box center [381, 529] width 79 height 17
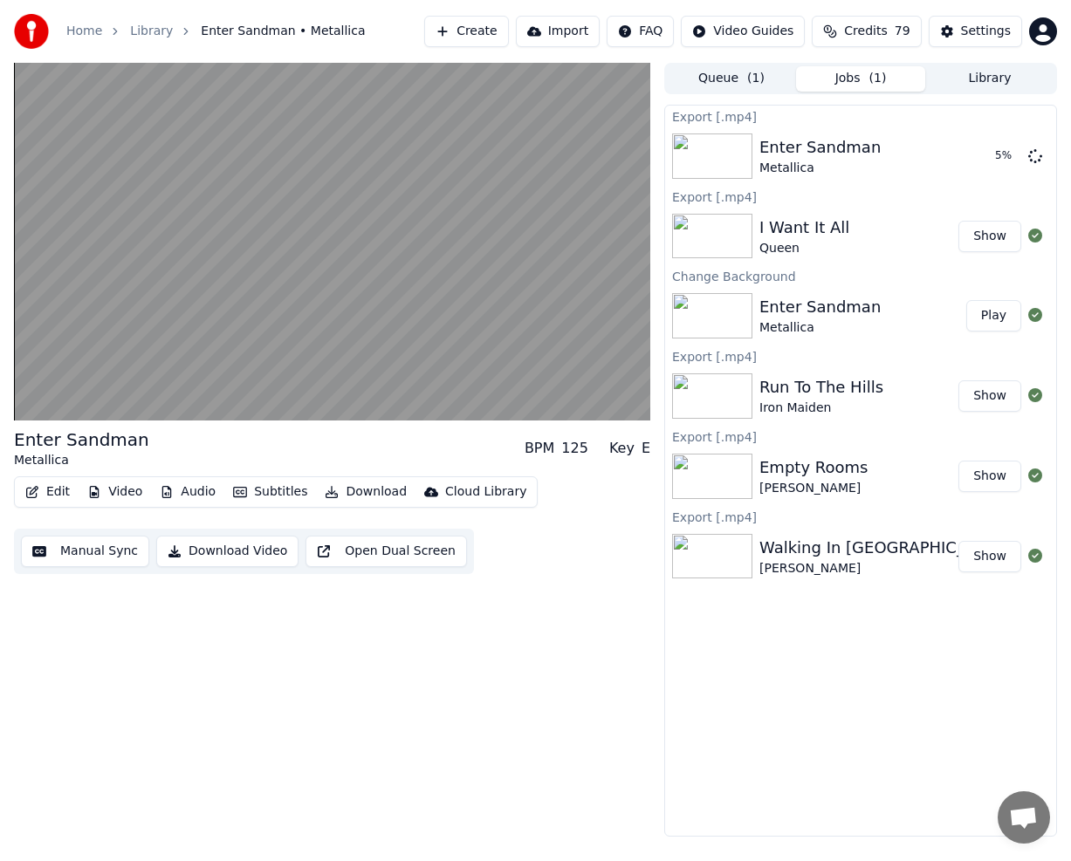
click at [990, 93] on div "Queue ( 1 ) Jobs ( 1 ) Library" at bounding box center [860, 78] width 393 height 31
click at [997, 76] on button "Library" at bounding box center [989, 78] width 129 height 25
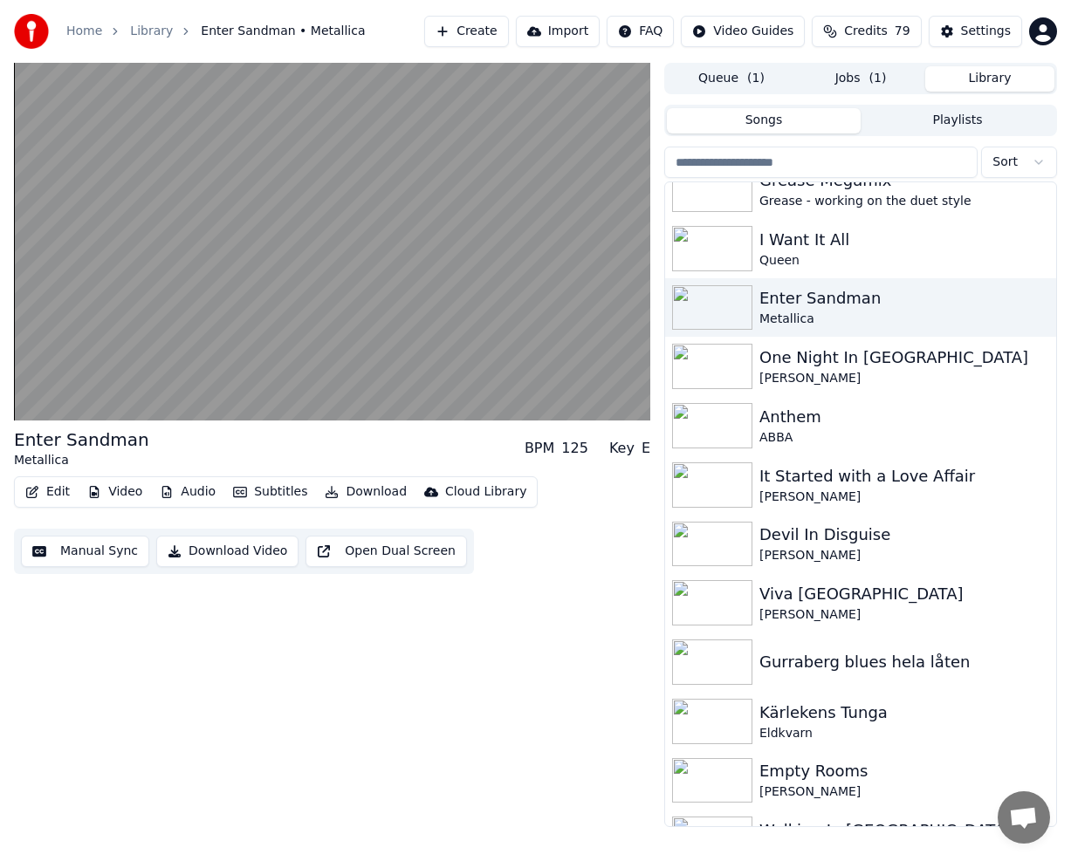
scroll to position [5305, 0]
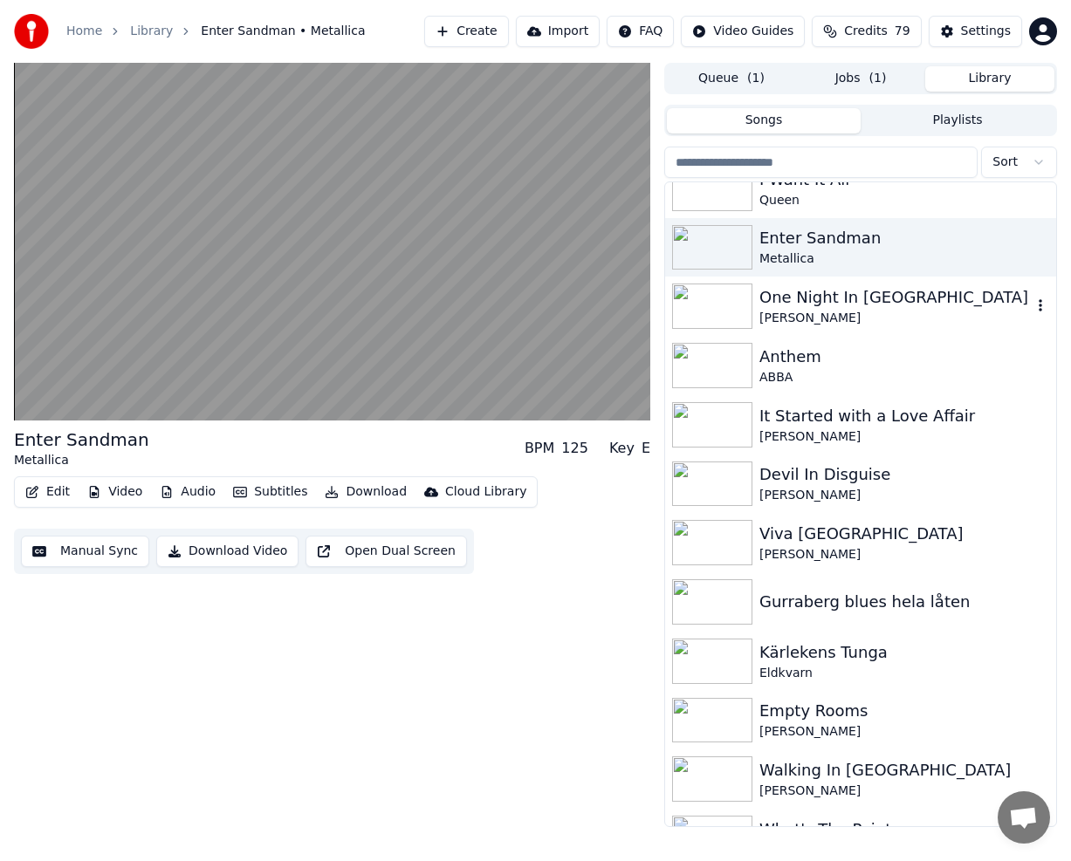
click at [954, 304] on div "One Night In [GEOGRAPHIC_DATA]" at bounding box center [895, 297] width 272 height 24
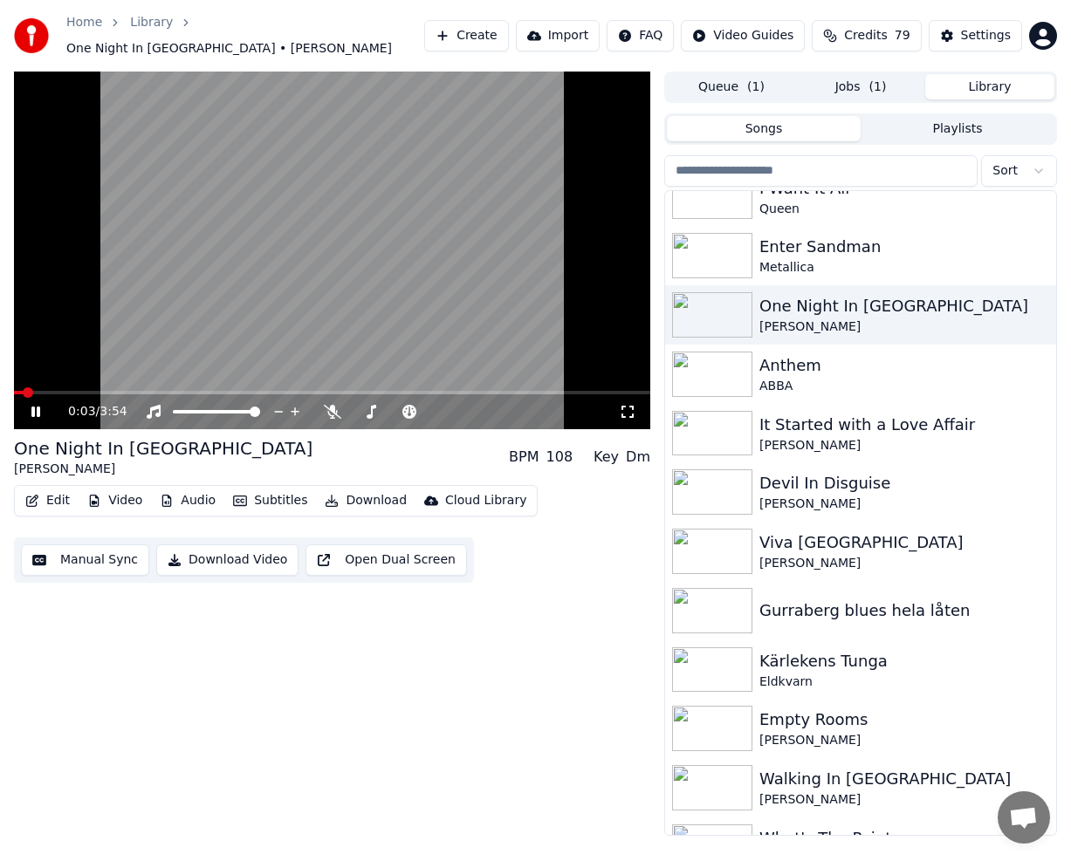
click at [125, 489] on button "Video" at bounding box center [114, 501] width 69 height 24
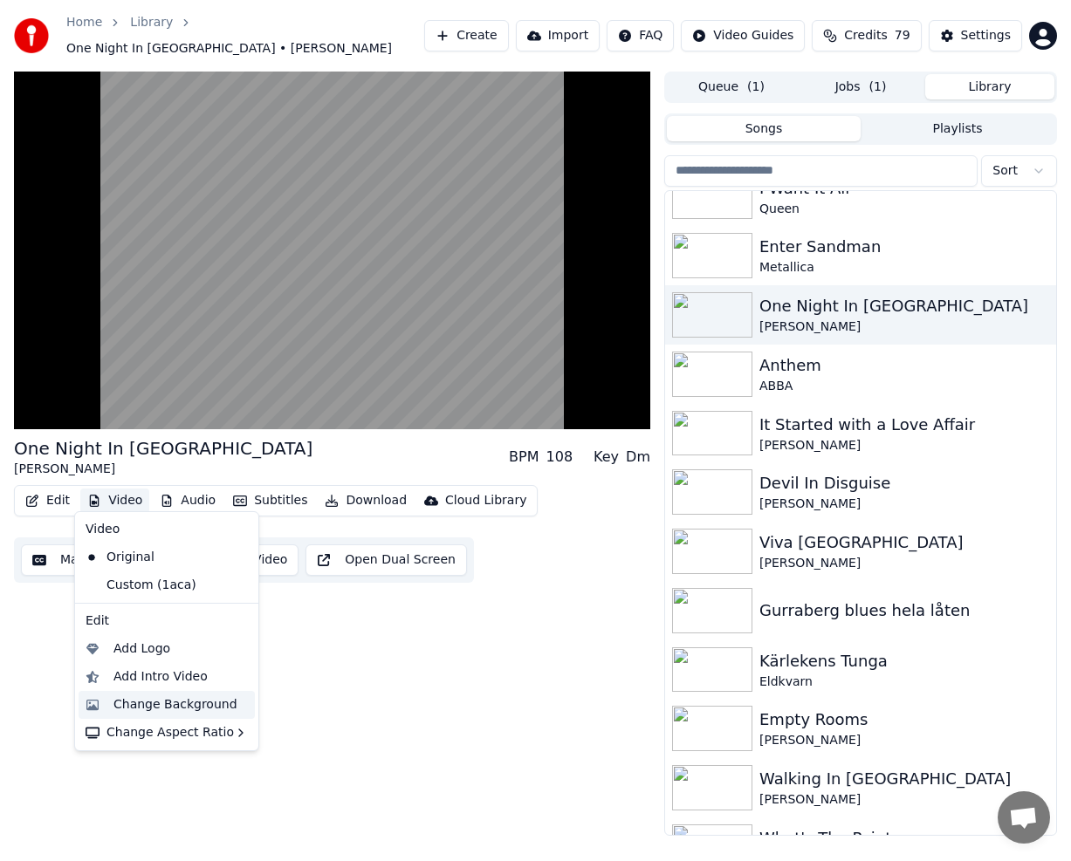
click at [175, 698] on div "Change Background" at bounding box center [175, 704] width 124 height 17
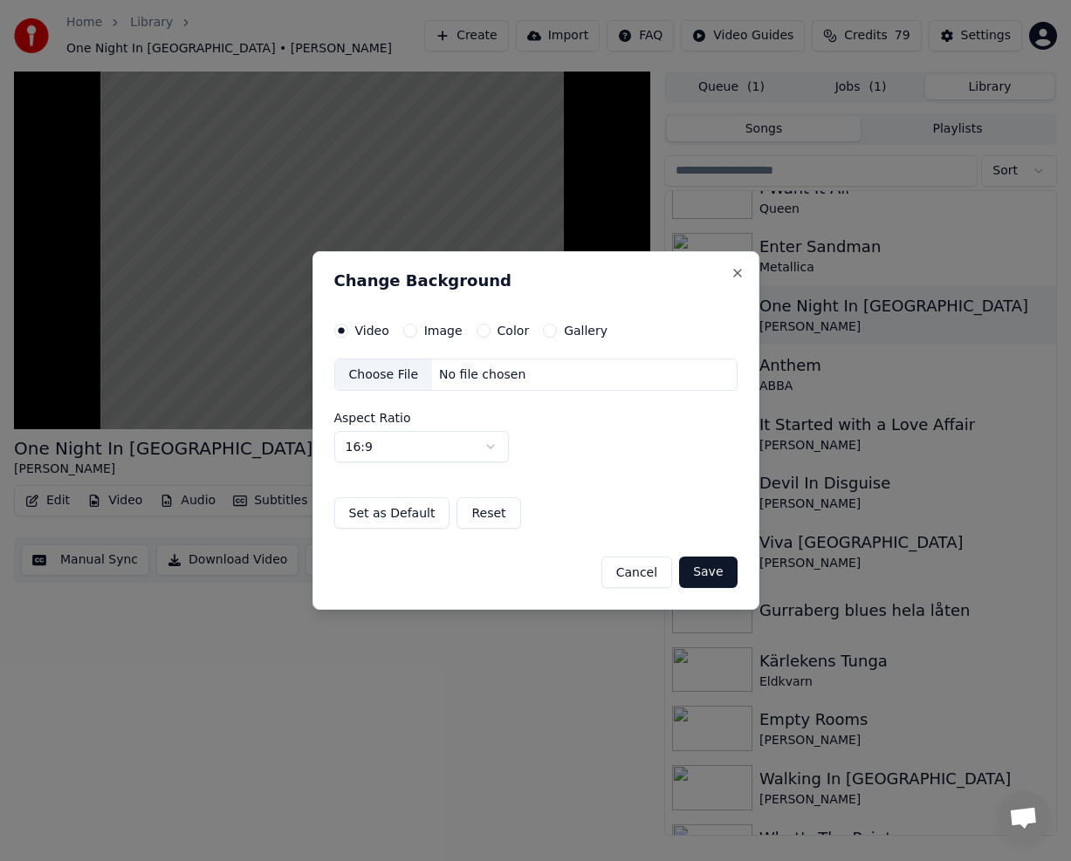
click at [545, 335] on button "Gallery" at bounding box center [550, 331] width 14 height 14
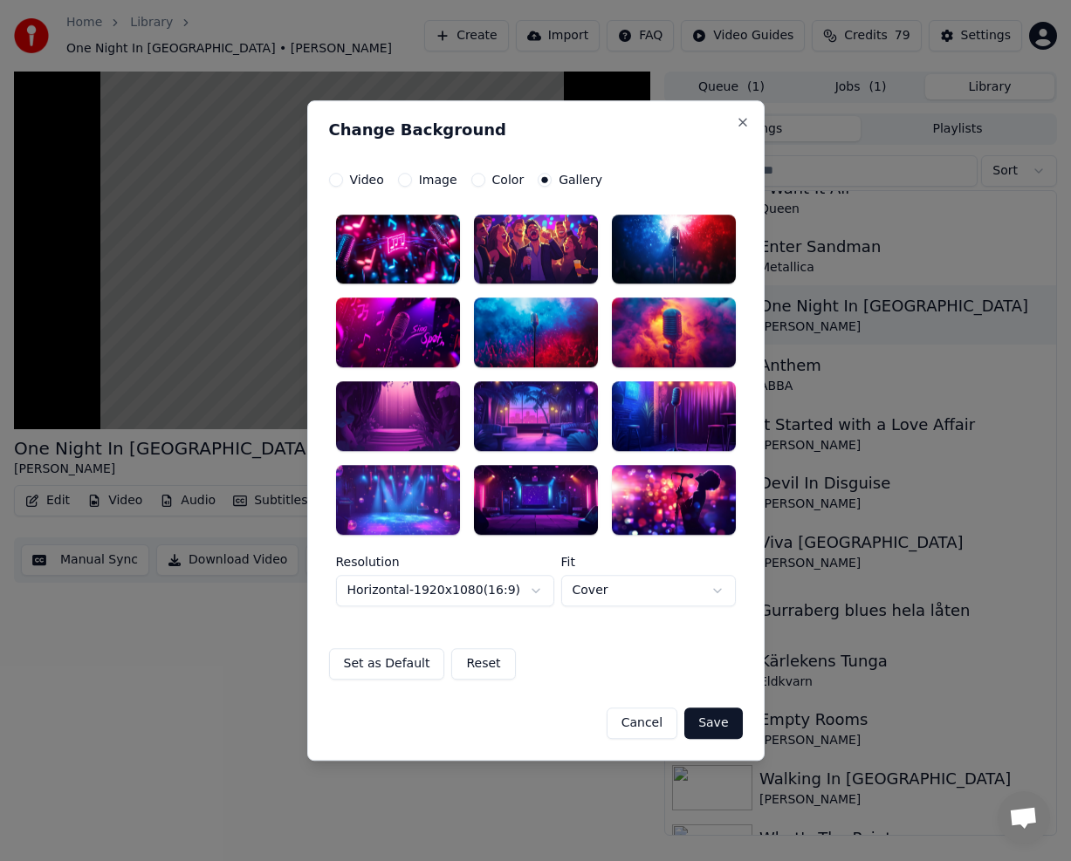
click at [682, 330] on div at bounding box center [674, 333] width 124 height 70
click at [714, 720] on button "Save" at bounding box center [713, 723] width 58 height 31
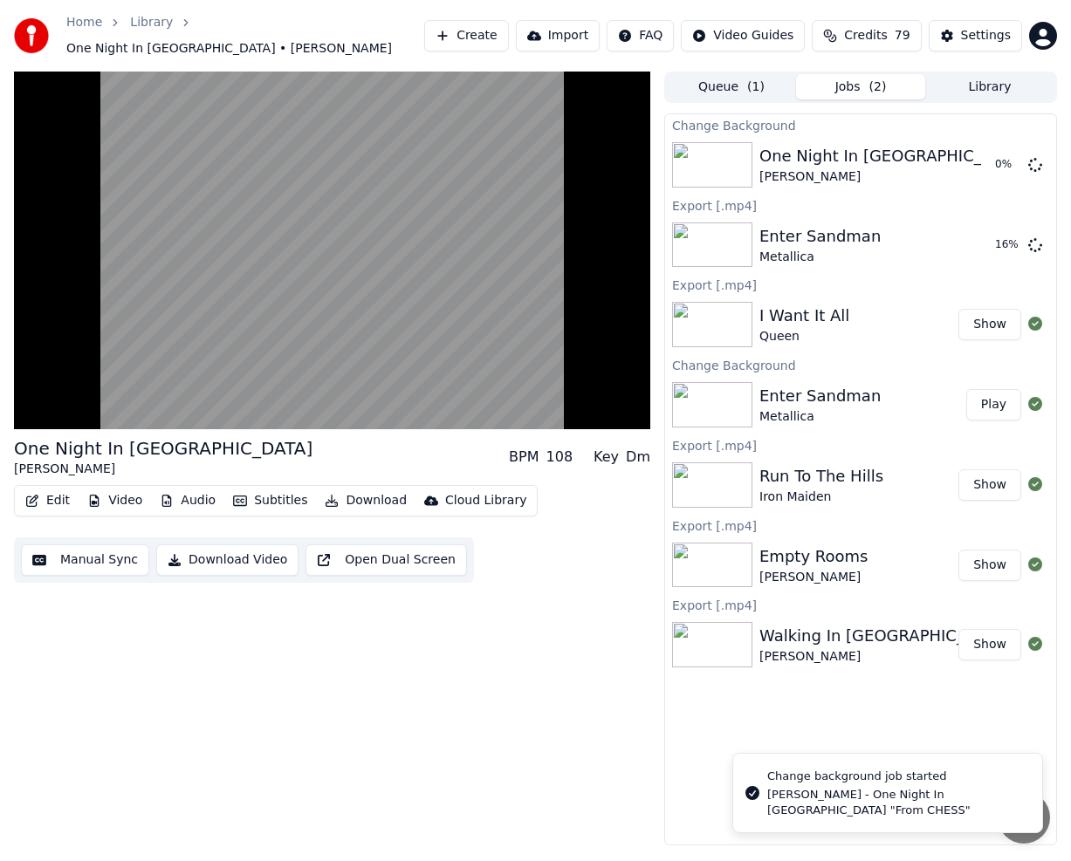
click at [997, 77] on button "Library" at bounding box center [989, 86] width 129 height 25
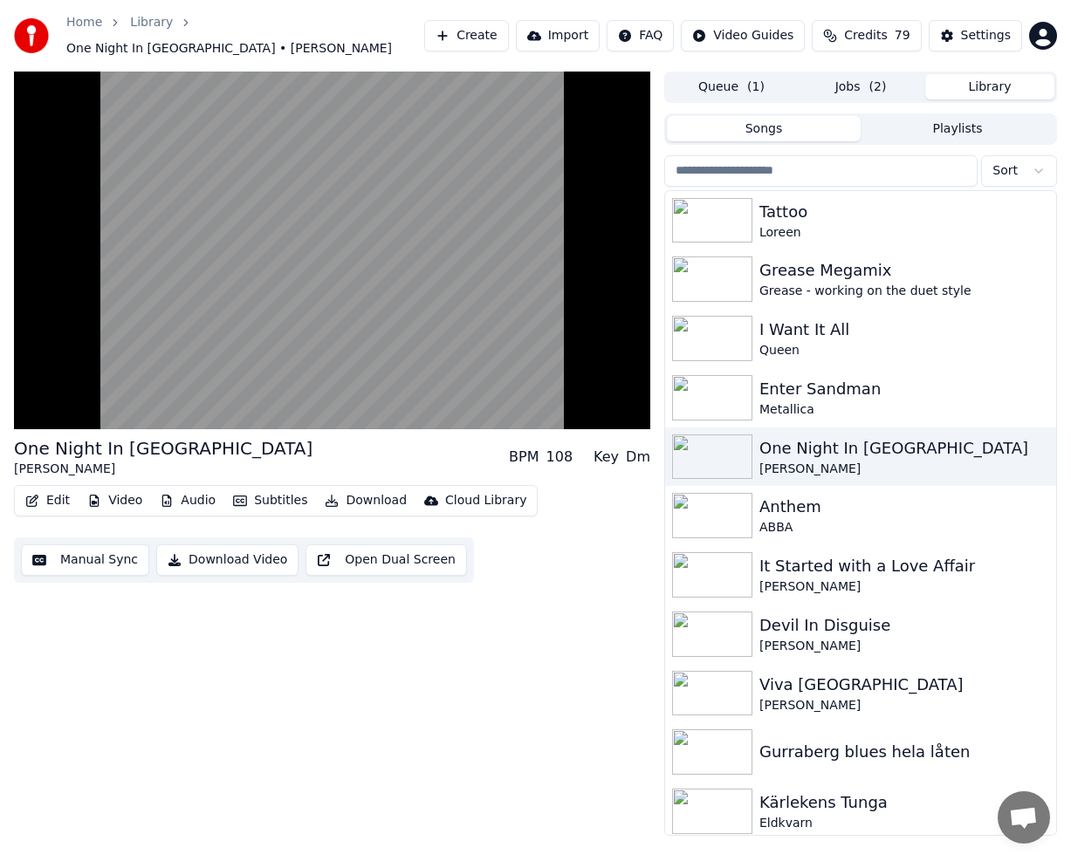
scroll to position [5182, 0]
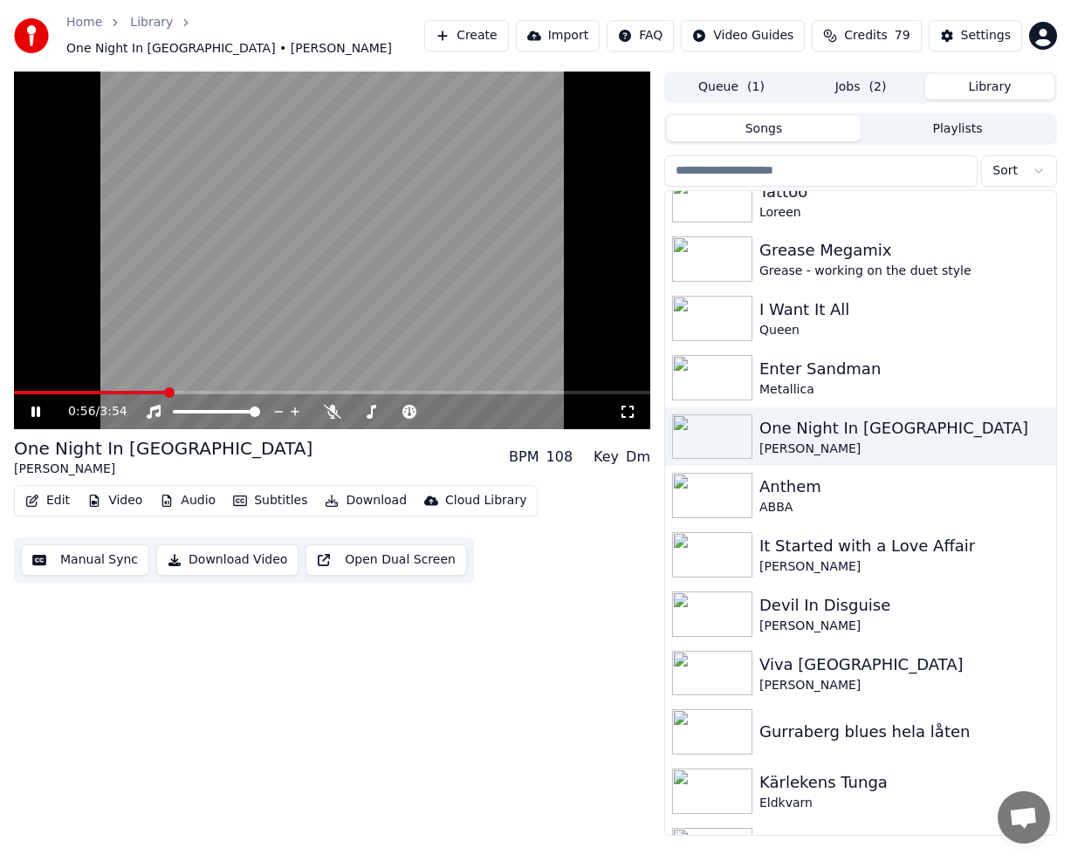
click at [31, 405] on icon at bounding box center [48, 412] width 40 height 14
click at [868, 499] on div "ABBA" at bounding box center [895, 507] width 272 height 17
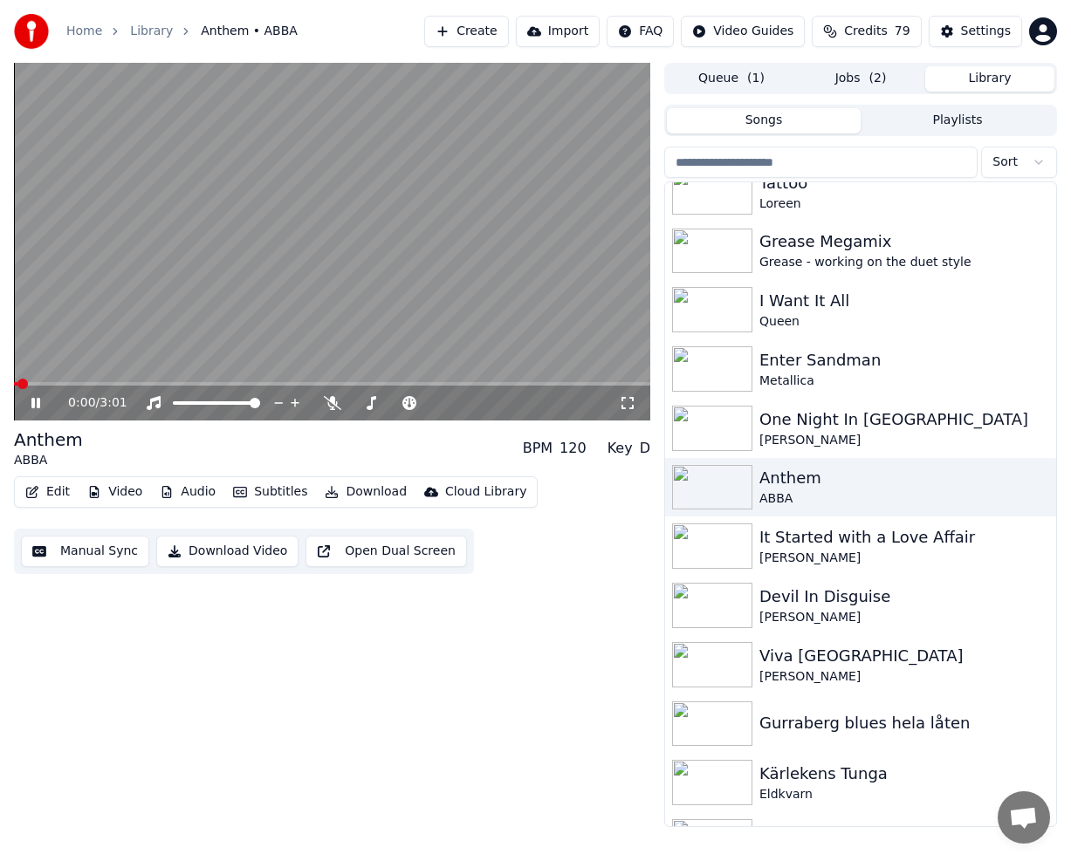
click at [28, 402] on icon at bounding box center [48, 403] width 40 height 14
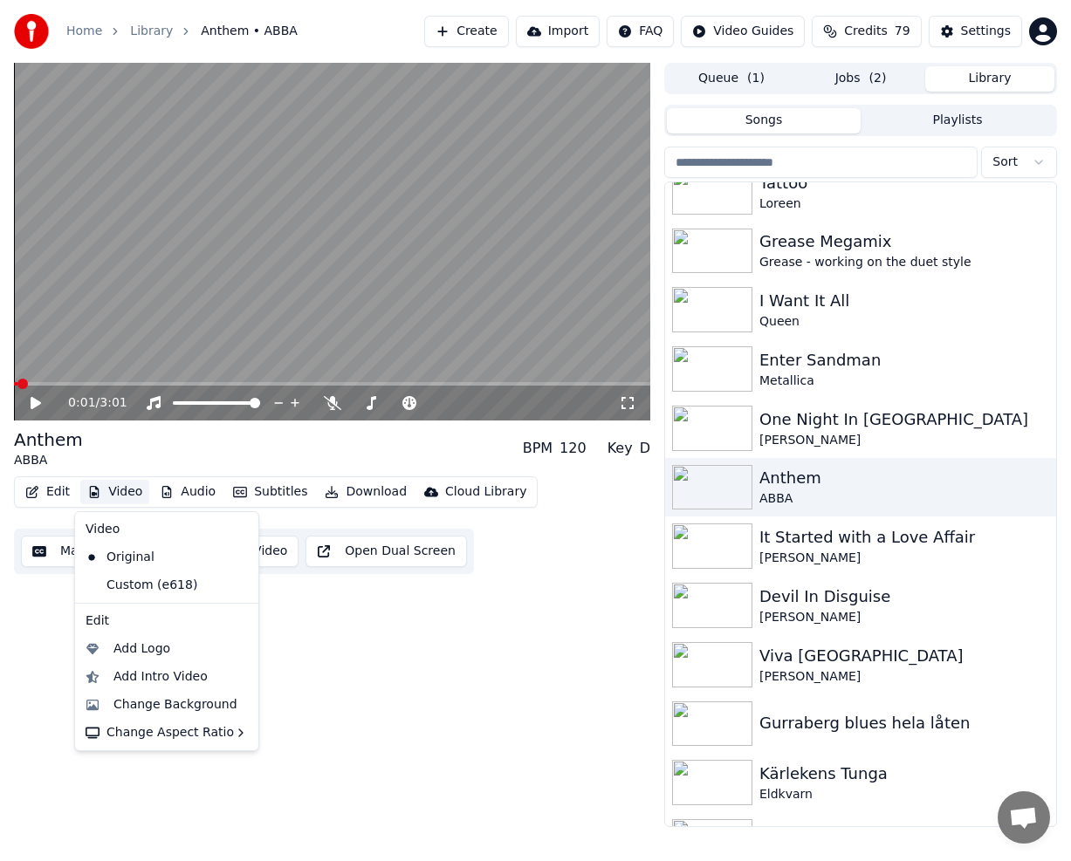
click at [128, 496] on button "Video" at bounding box center [114, 492] width 69 height 24
click at [144, 577] on div "Custom (e618)" at bounding box center [154, 586] width 150 height 28
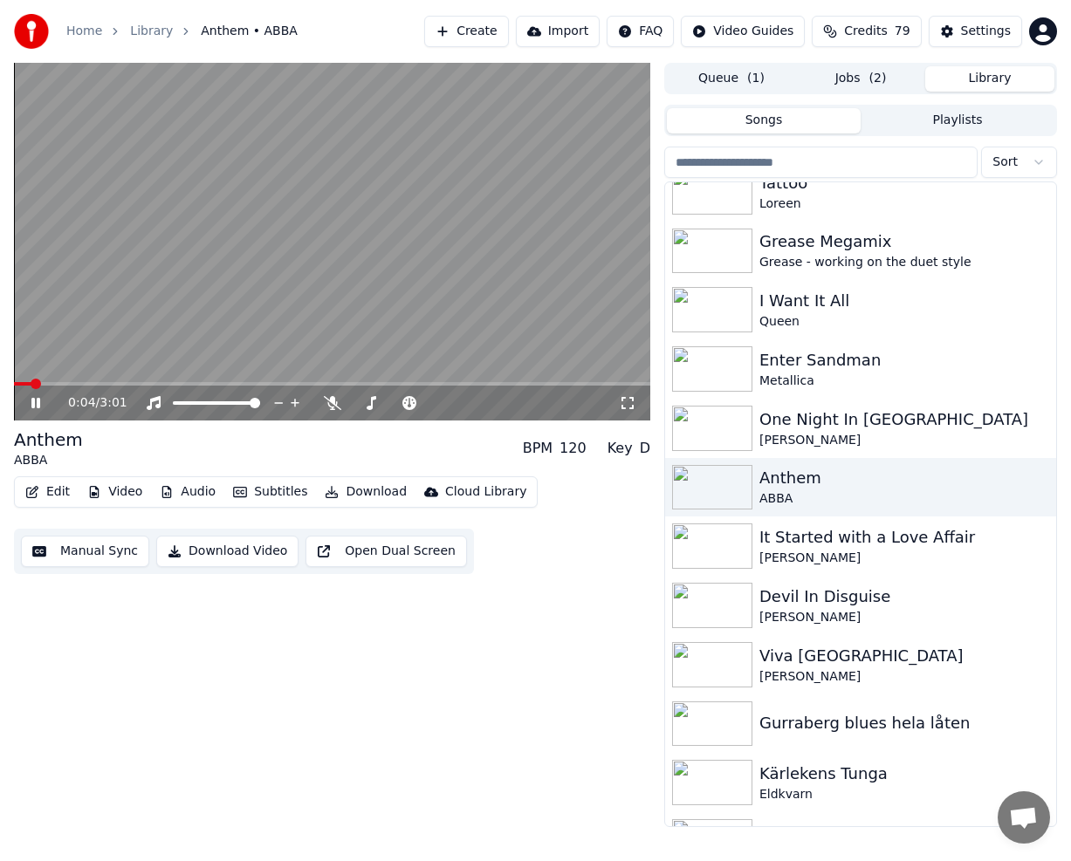
click at [31, 397] on icon at bounding box center [48, 403] width 40 height 14
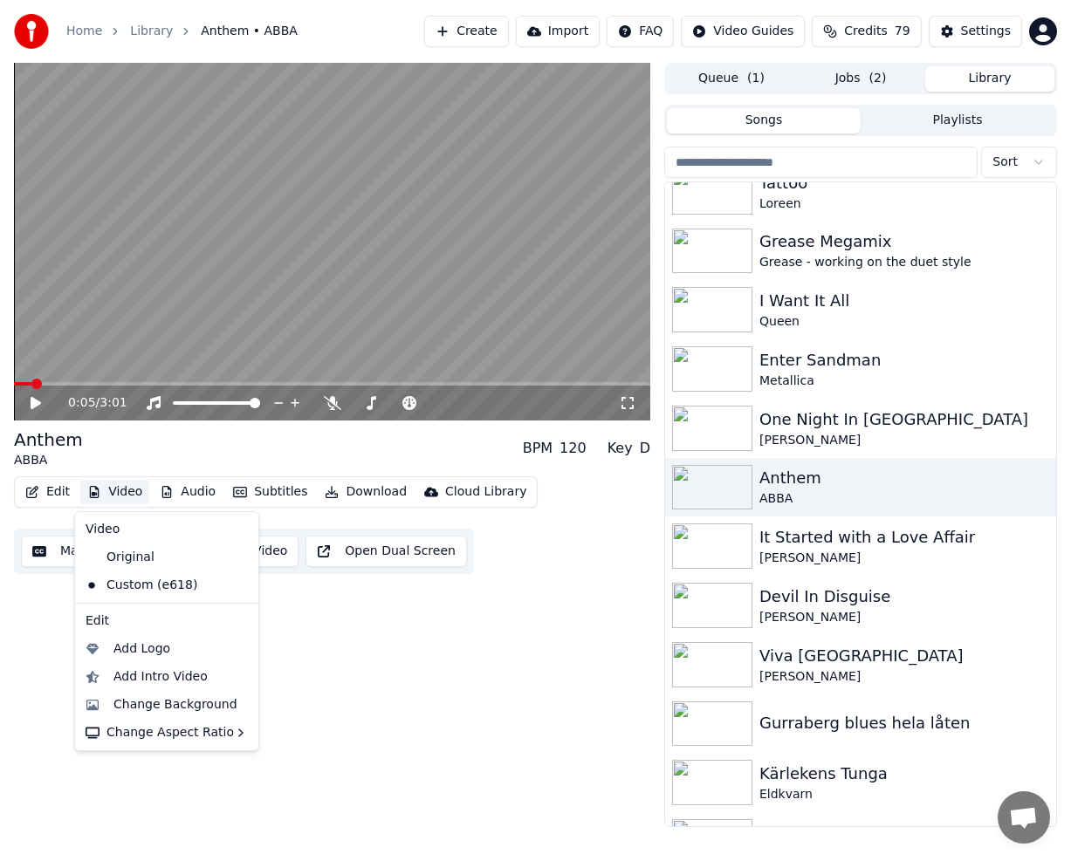
click at [109, 498] on button "Video" at bounding box center [114, 492] width 69 height 24
click at [205, 703] on div "Change Background" at bounding box center [175, 704] width 124 height 17
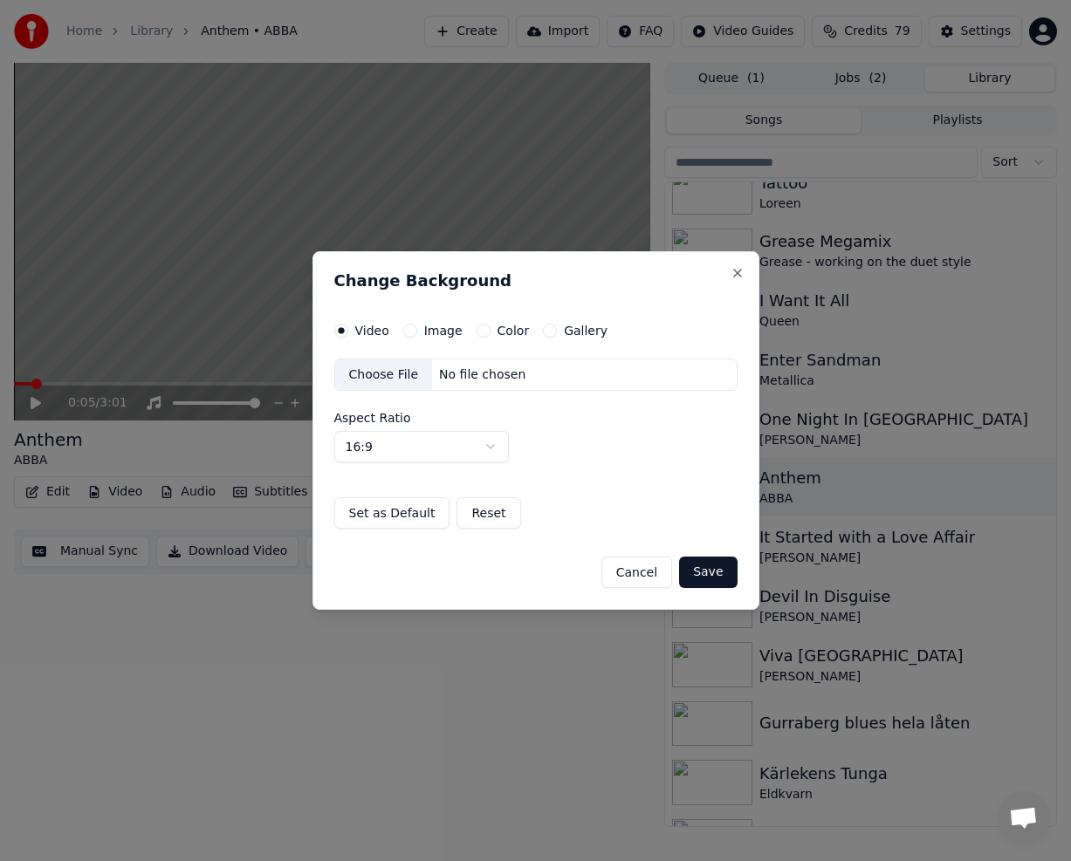
click at [476, 327] on button "Color" at bounding box center [483, 331] width 14 height 14
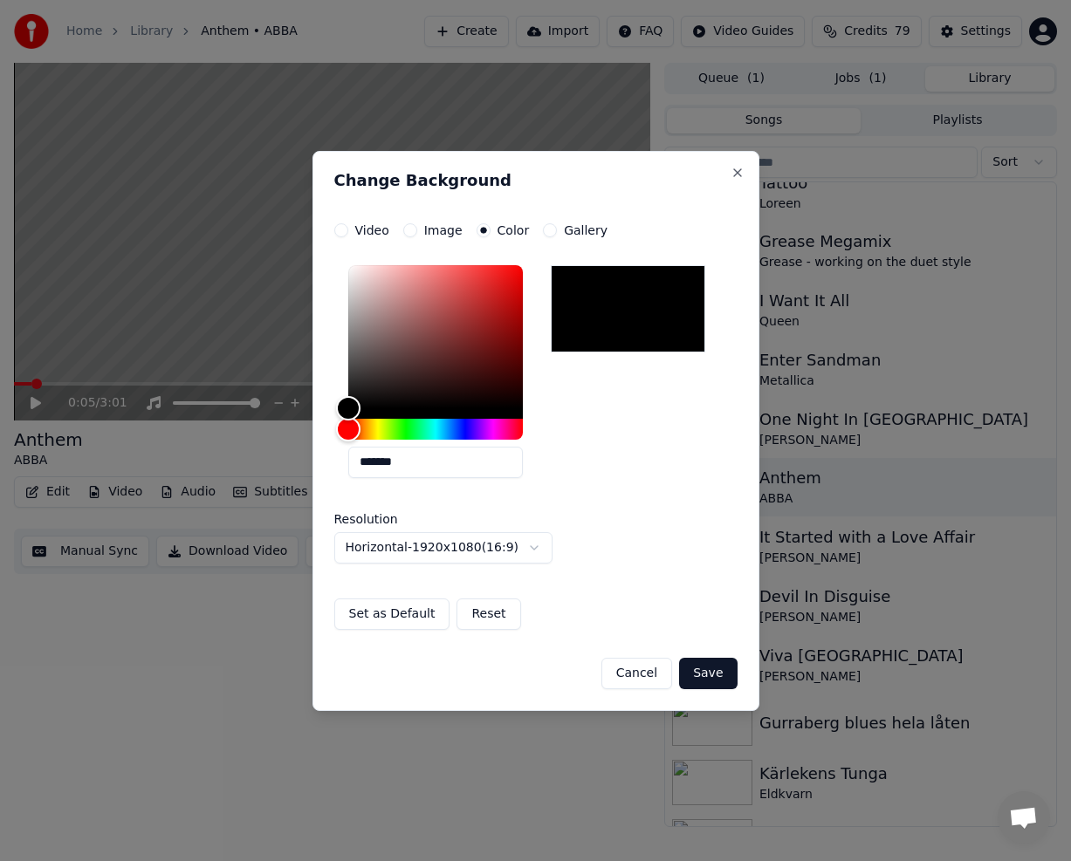
click at [509, 412] on div at bounding box center [435, 342] width 175 height 154
click at [545, 225] on button "Gallery" at bounding box center [550, 230] width 14 height 14
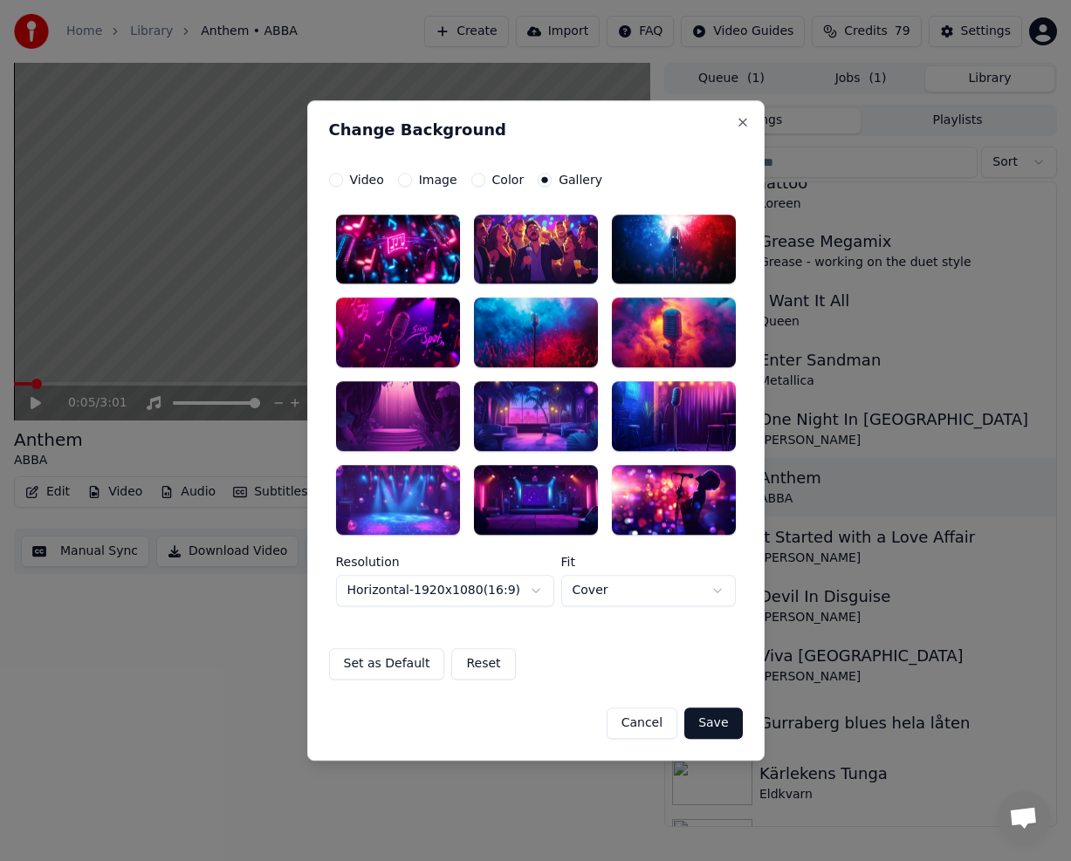
click at [393, 493] on div at bounding box center [398, 500] width 124 height 70
click at [710, 726] on button "Save" at bounding box center [713, 723] width 58 height 31
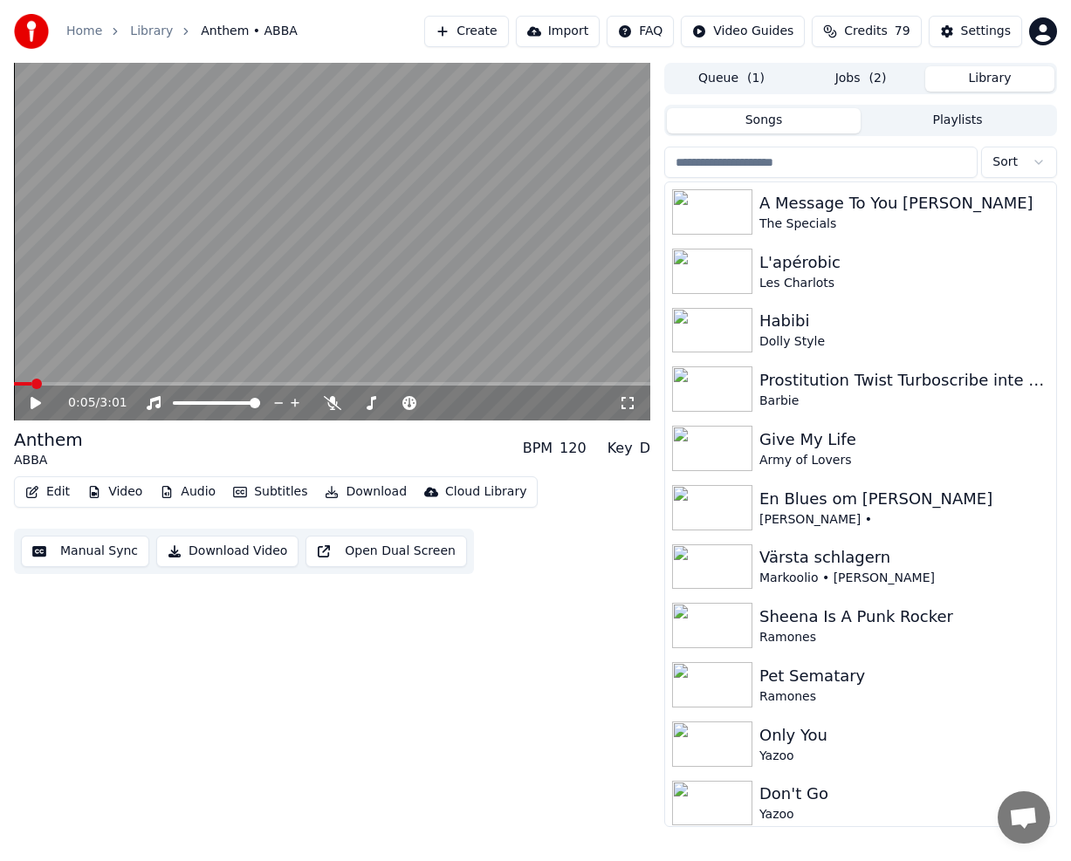
click at [1024, 79] on button "Library" at bounding box center [989, 78] width 129 height 25
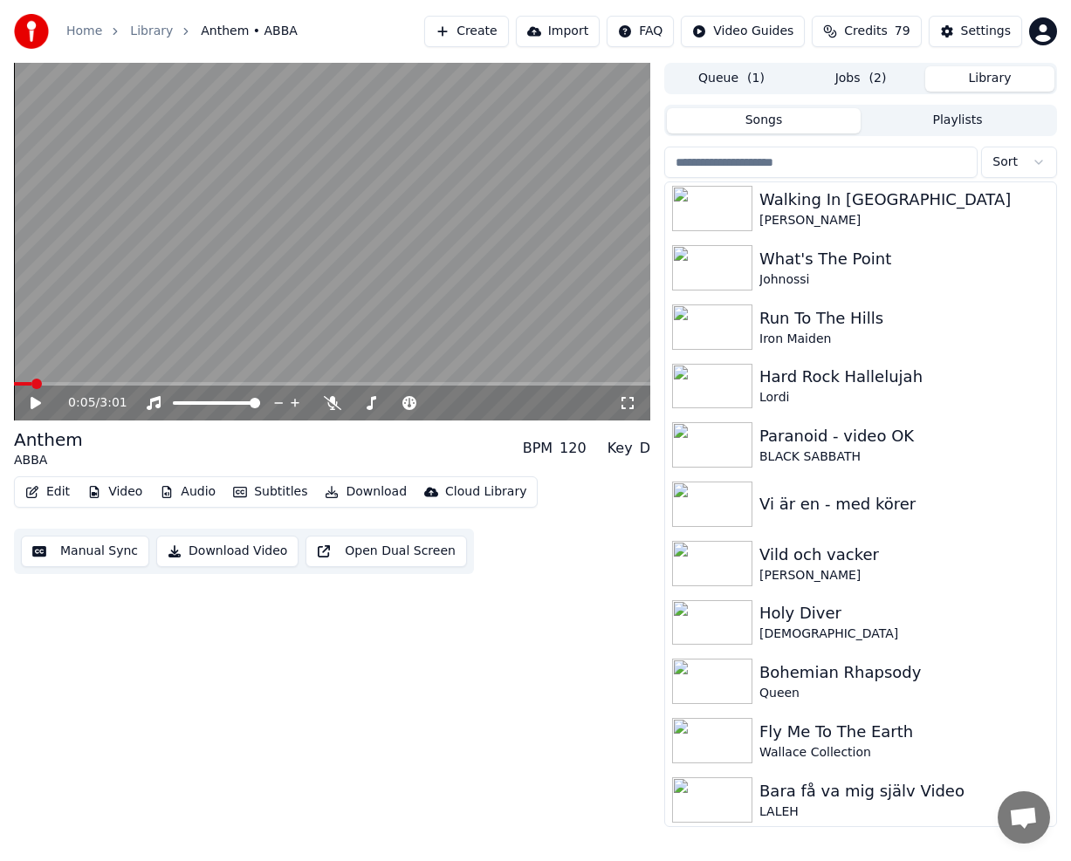
scroll to position [5897, 0]
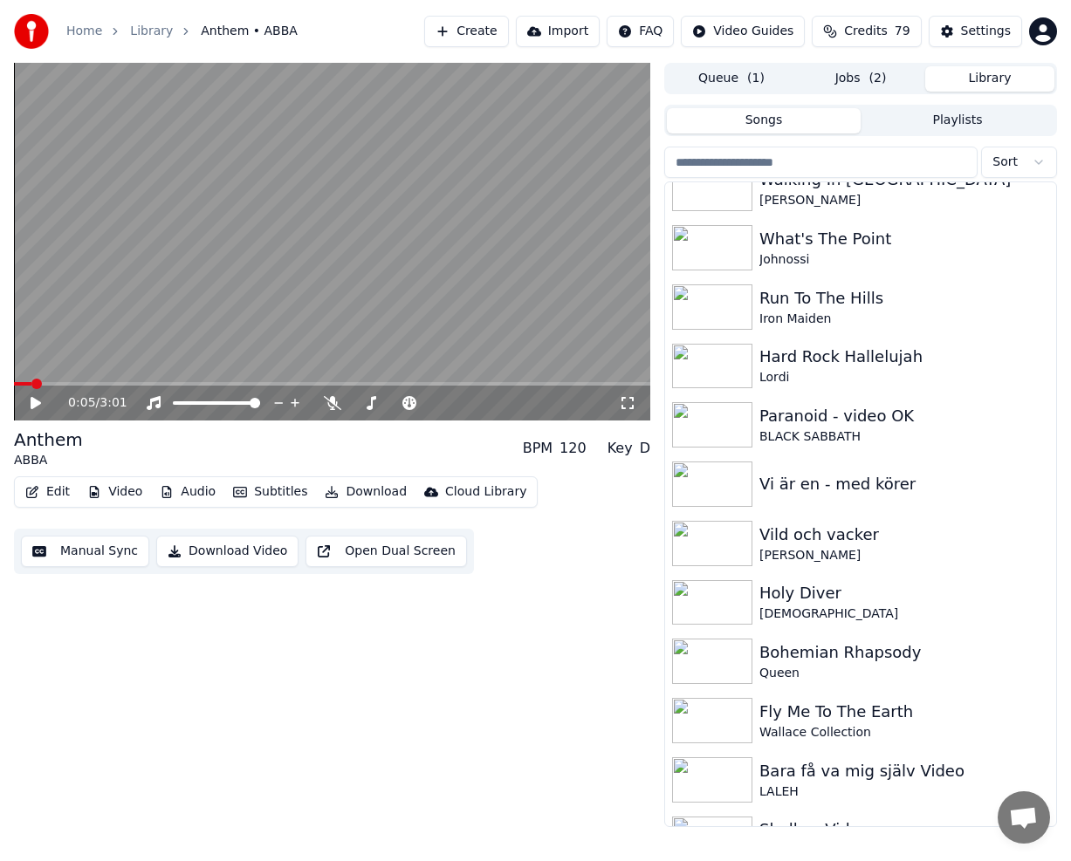
click at [558, 551] on div "Edit Video Audio Subtitles Download Cloud Library Manual Sync Download Video Op…" at bounding box center [332, 525] width 636 height 98
click at [1031, 538] on icon "button" at bounding box center [1039, 543] width 17 height 14
click at [821, 542] on div "Vild och vacker" at bounding box center [895, 535] width 272 height 24
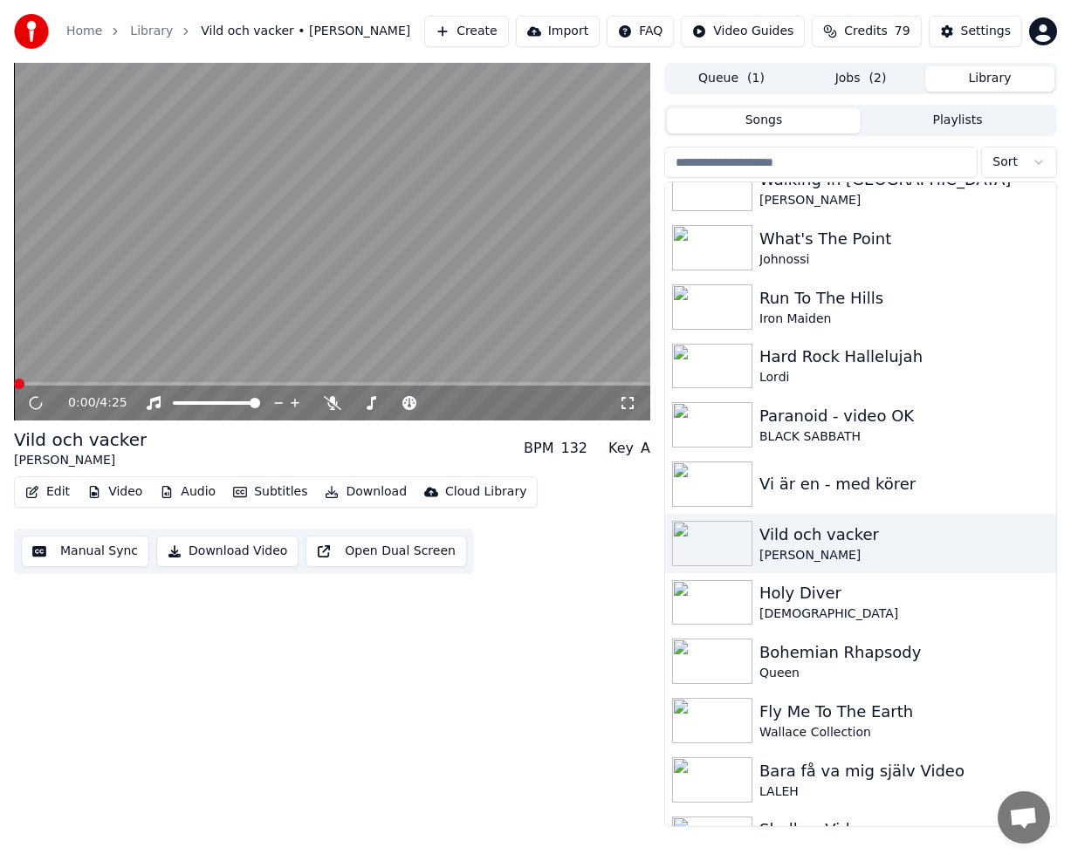
click at [376, 486] on button "Download" at bounding box center [366, 492] width 96 height 24
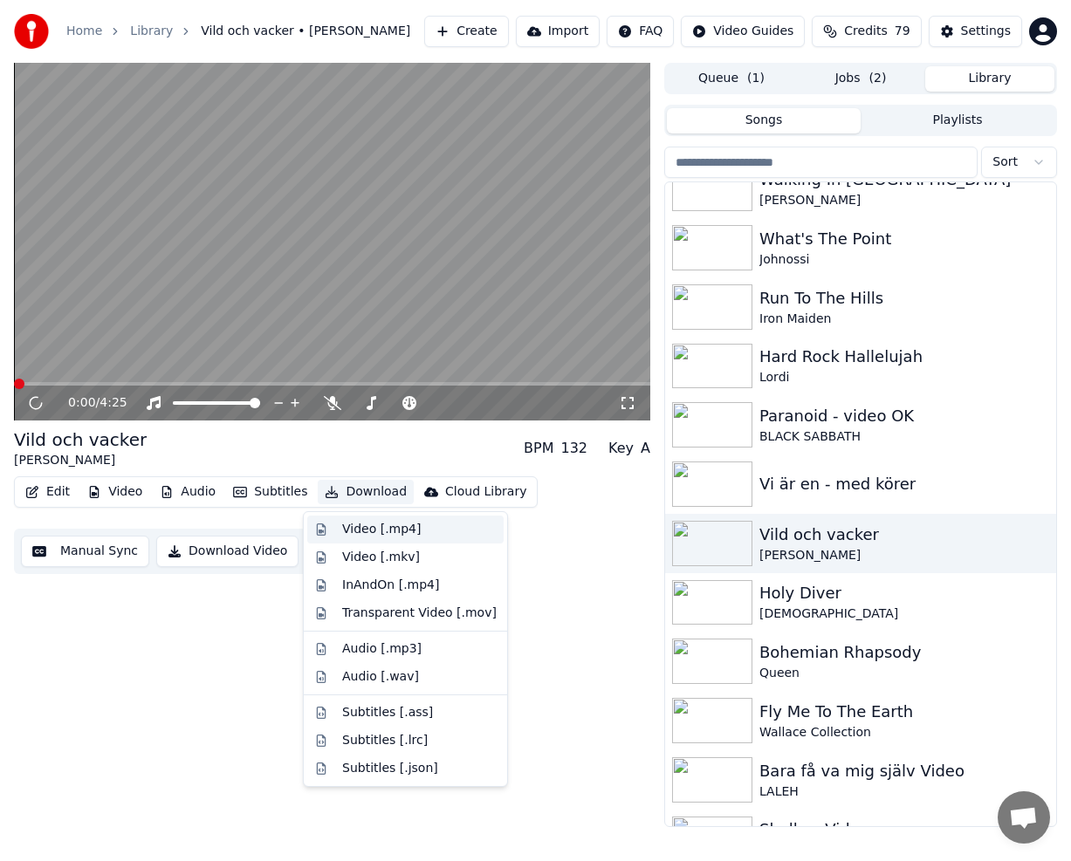
click at [375, 517] on div "Video [.mp4]" at bounding box center [405, 530] width 196 height 28
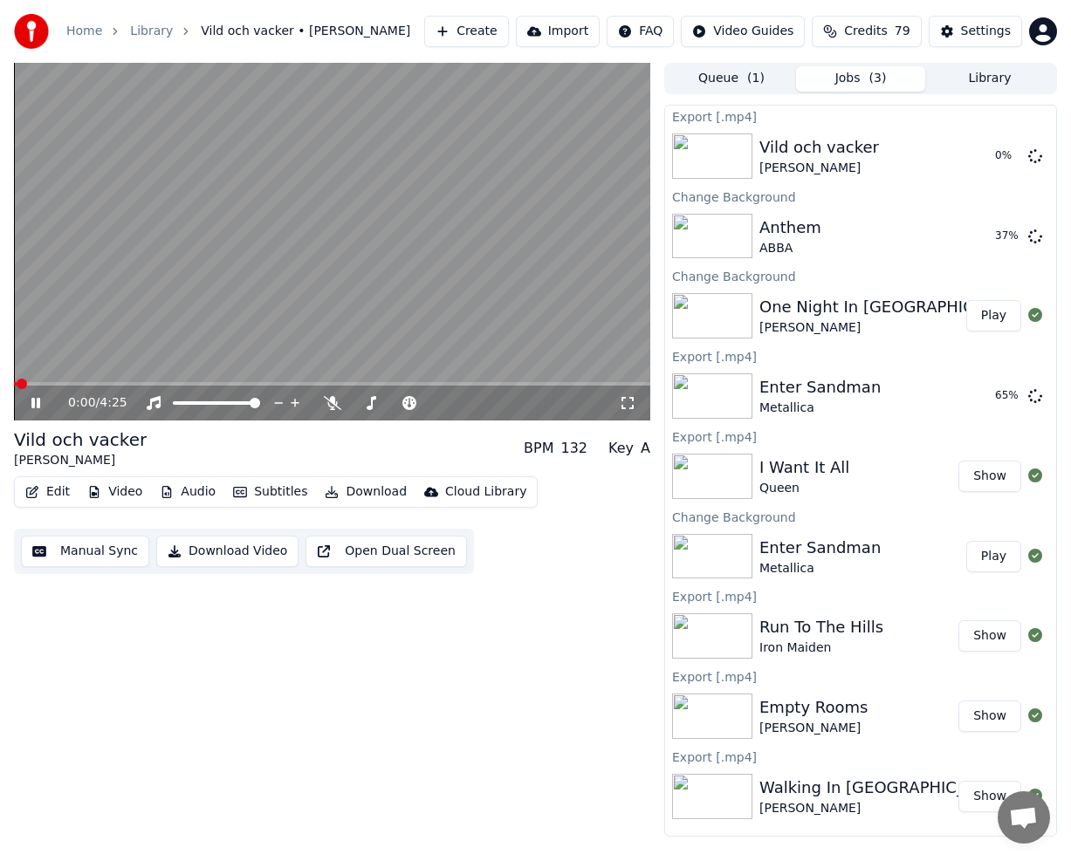
click at [31, 409] on icon at bounding box center [48, 403] width 40 height 14
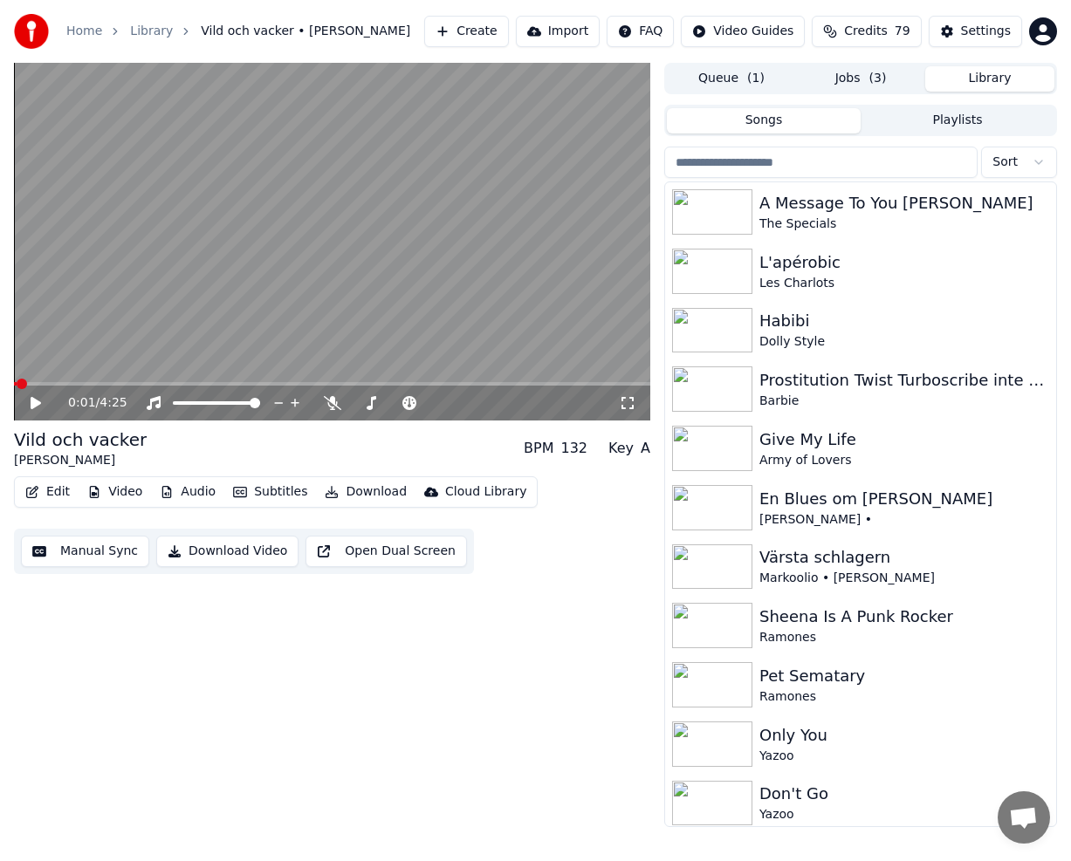
click at [976, 91] on button "Library" at bounding box center [989, 78] width 129 height 25
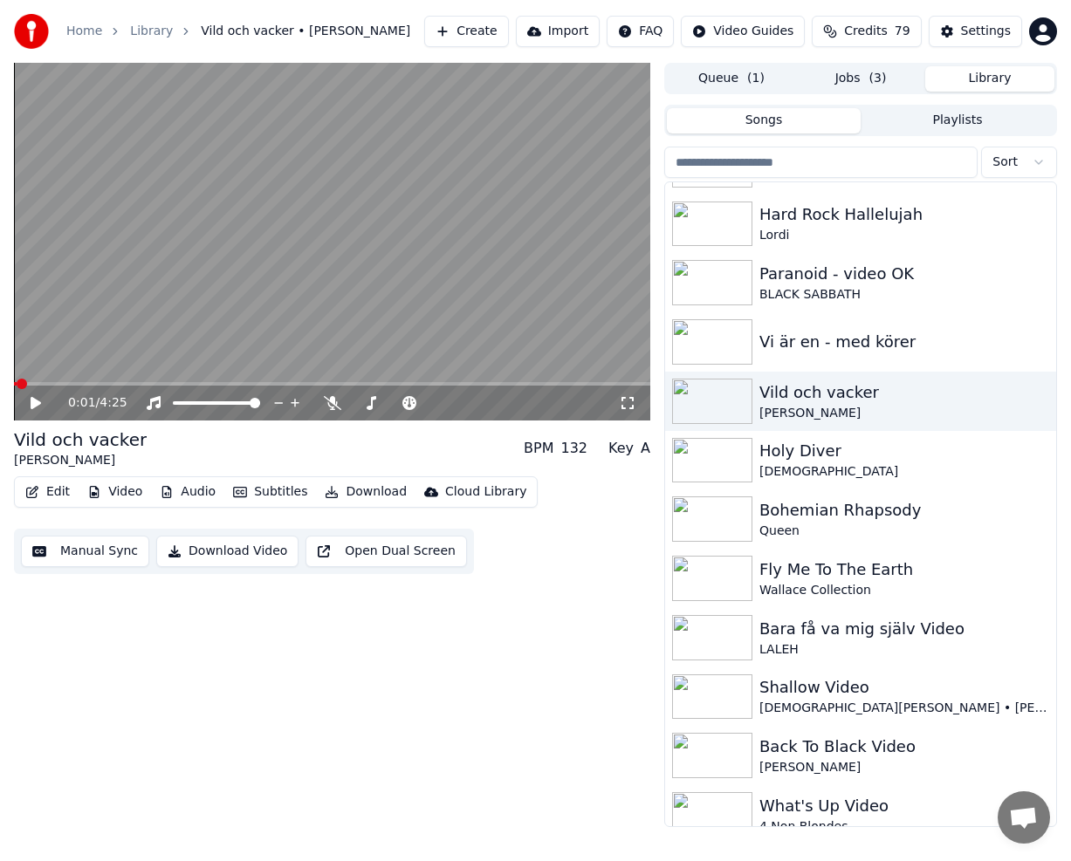
scroll to position [6019, 0]
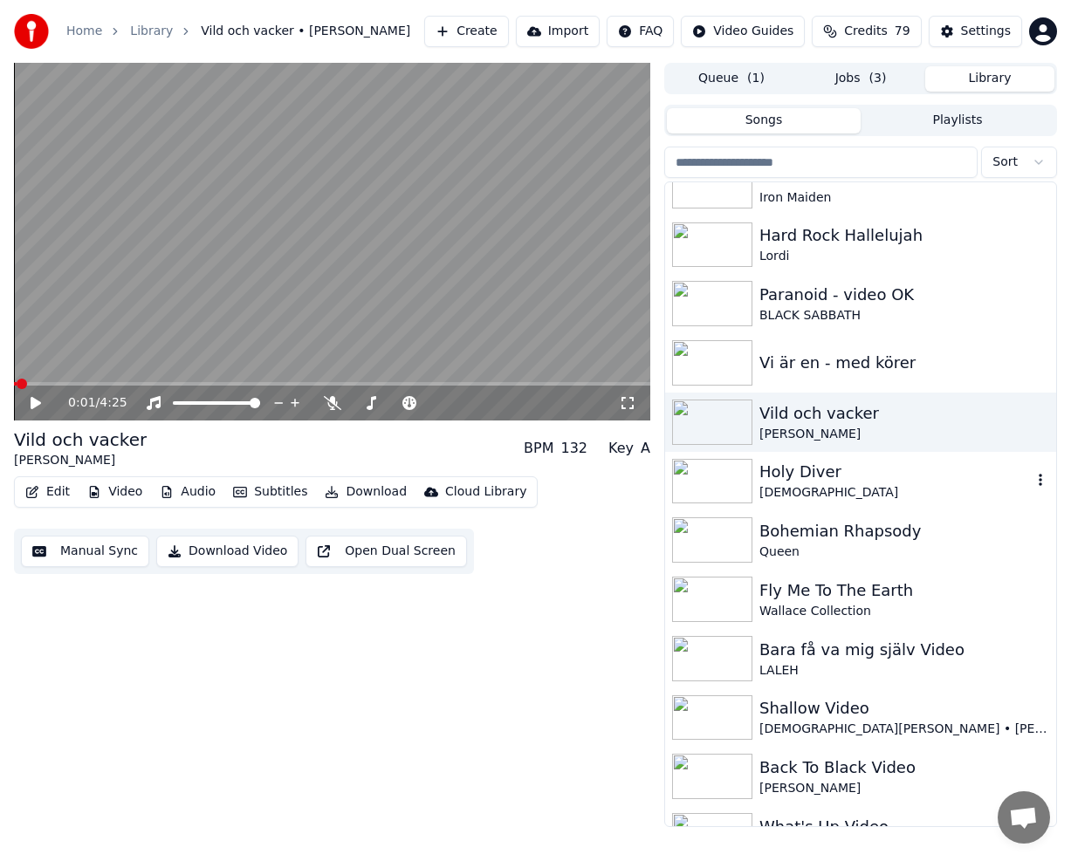
click at [894, 475] on div "Holy Diver" at bounding box center [895, 472] width 272 height 24
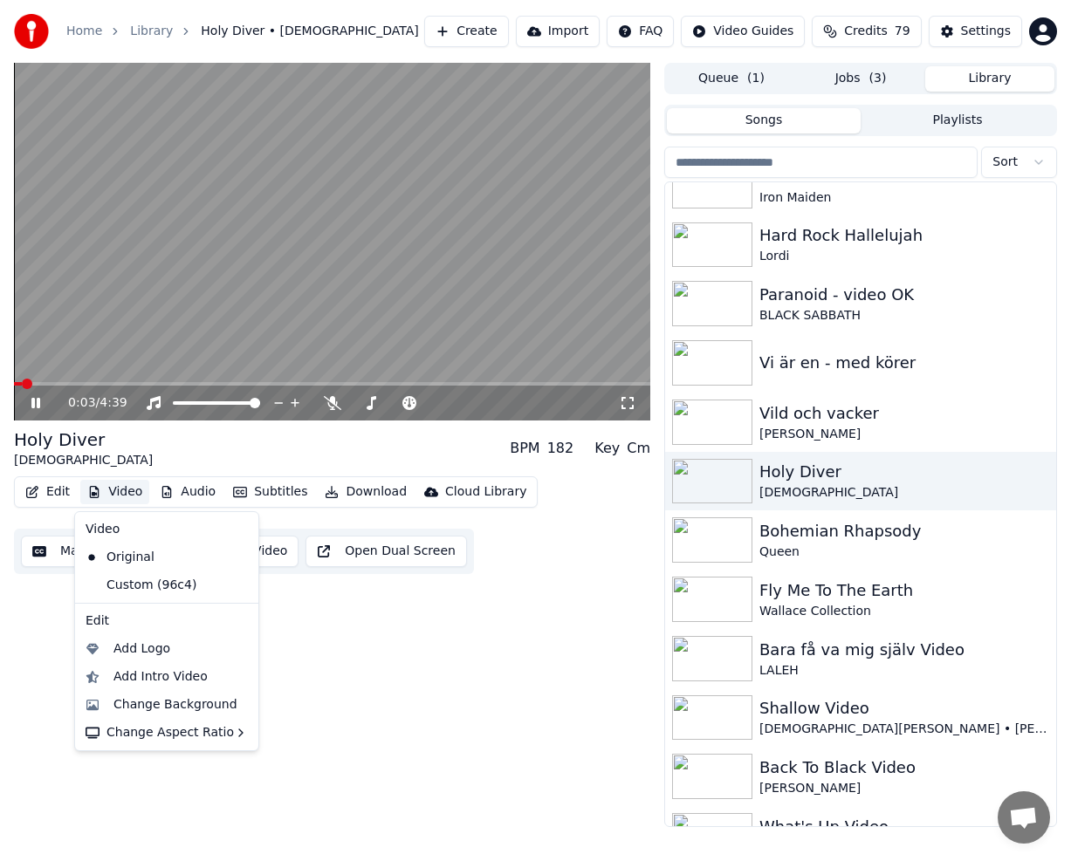
click at [126, 497] on button "Video" at bounding box center [114, 492] width 69 height 24
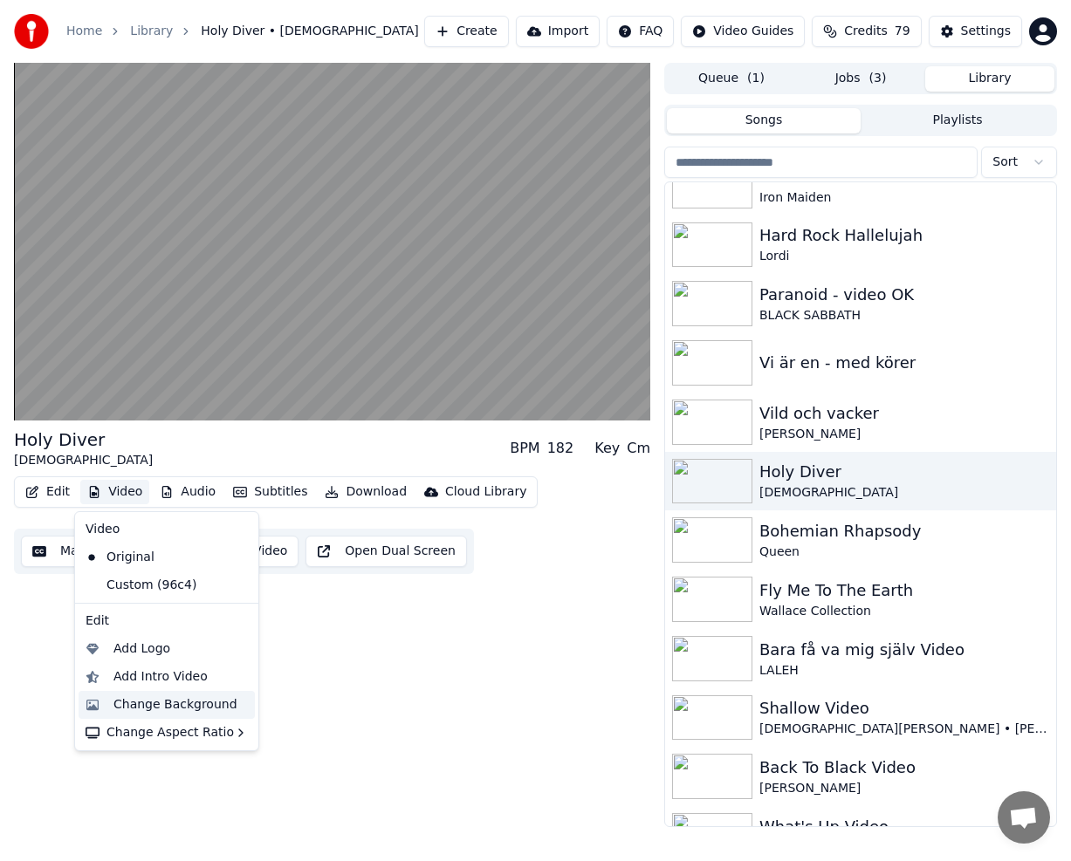
click at [197, 714] on div "Change Background" at bounding box center [167, 705] width 176 height 28
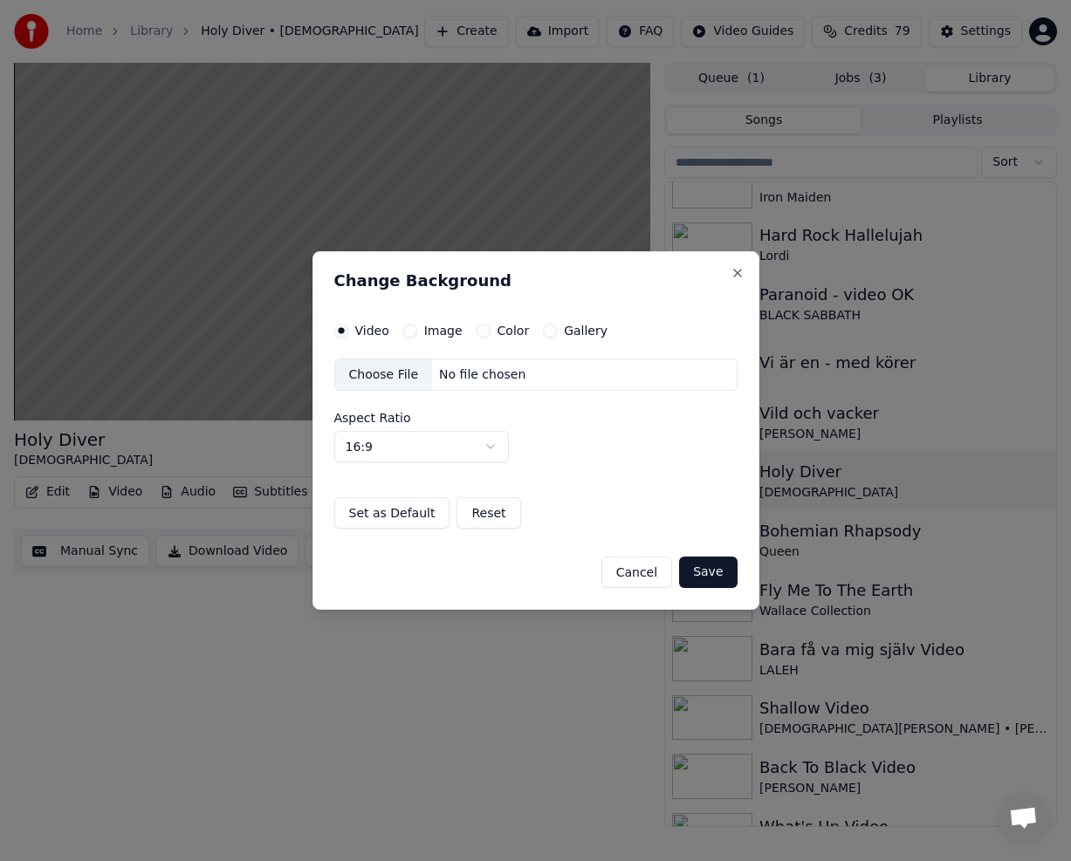
click at [545, 329] on button "Gallery" at bounding box center [550, 331] width 14 height 14
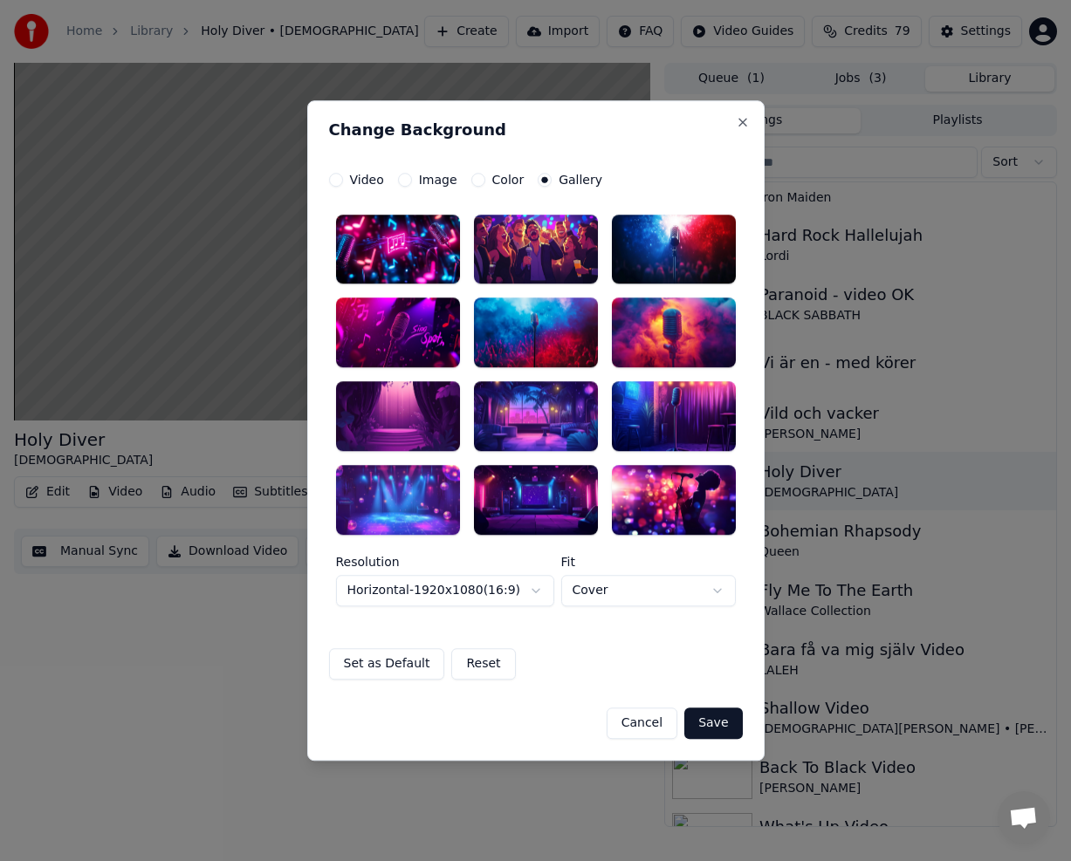
click at [391, 498] on div at bounding box center [398, 500] width 124 height 70
click at [716, 721] on button "Save" at bounding box center [713, 723] width 58 height 31
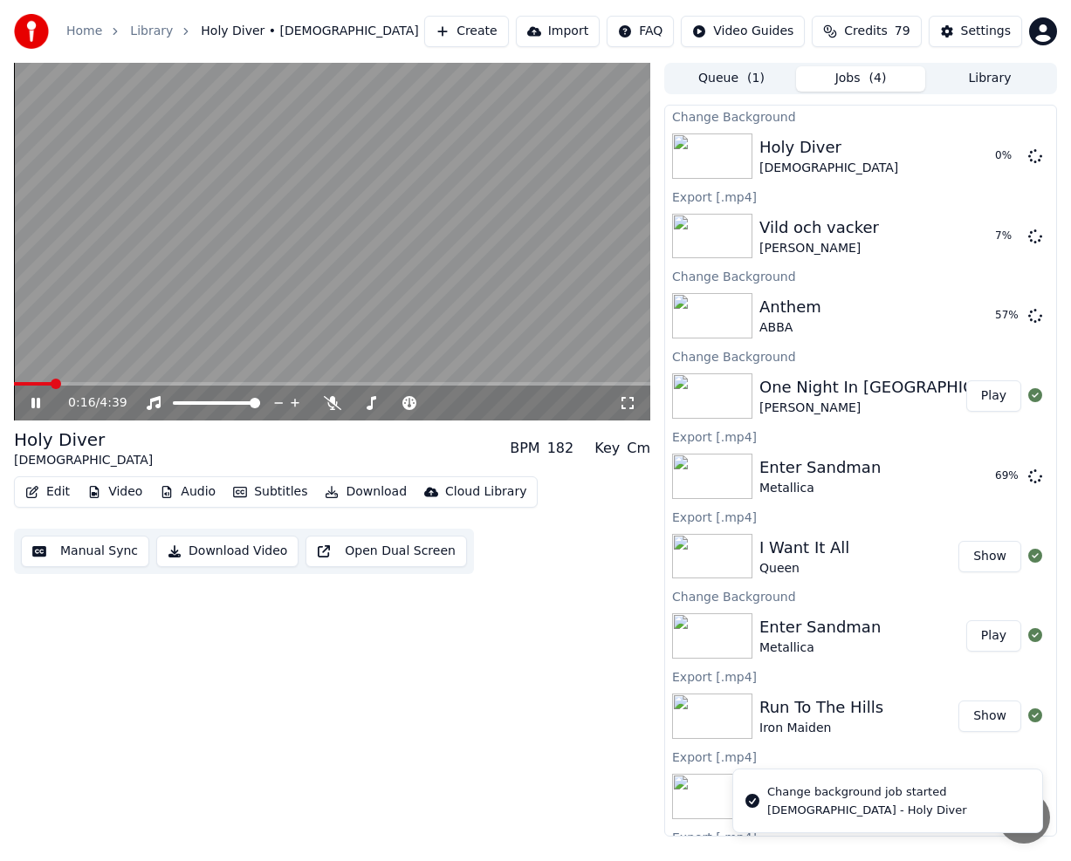
click at [34, 399] on icon at bounding box center [35, 403] width 9 height 10
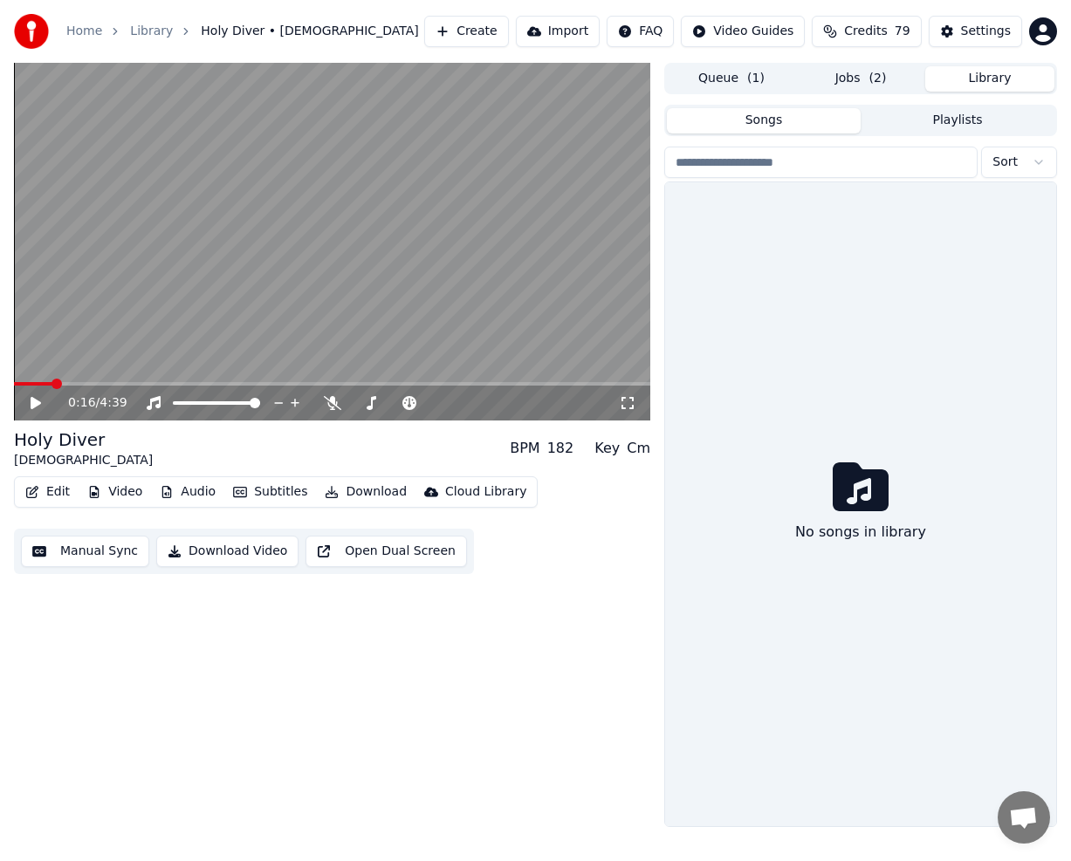
click at [997, 81] on button "Library" at bounding box center [989, 78] width 129 height 25
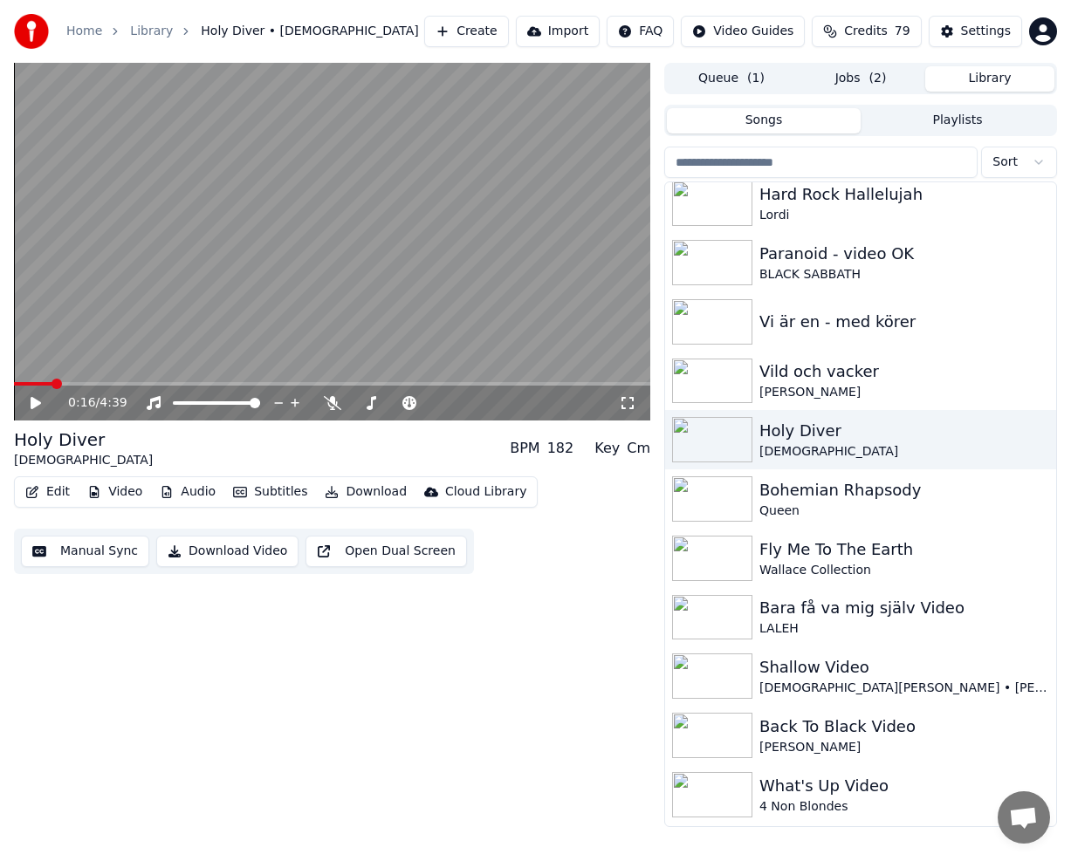
scroll to position [6101, 0]
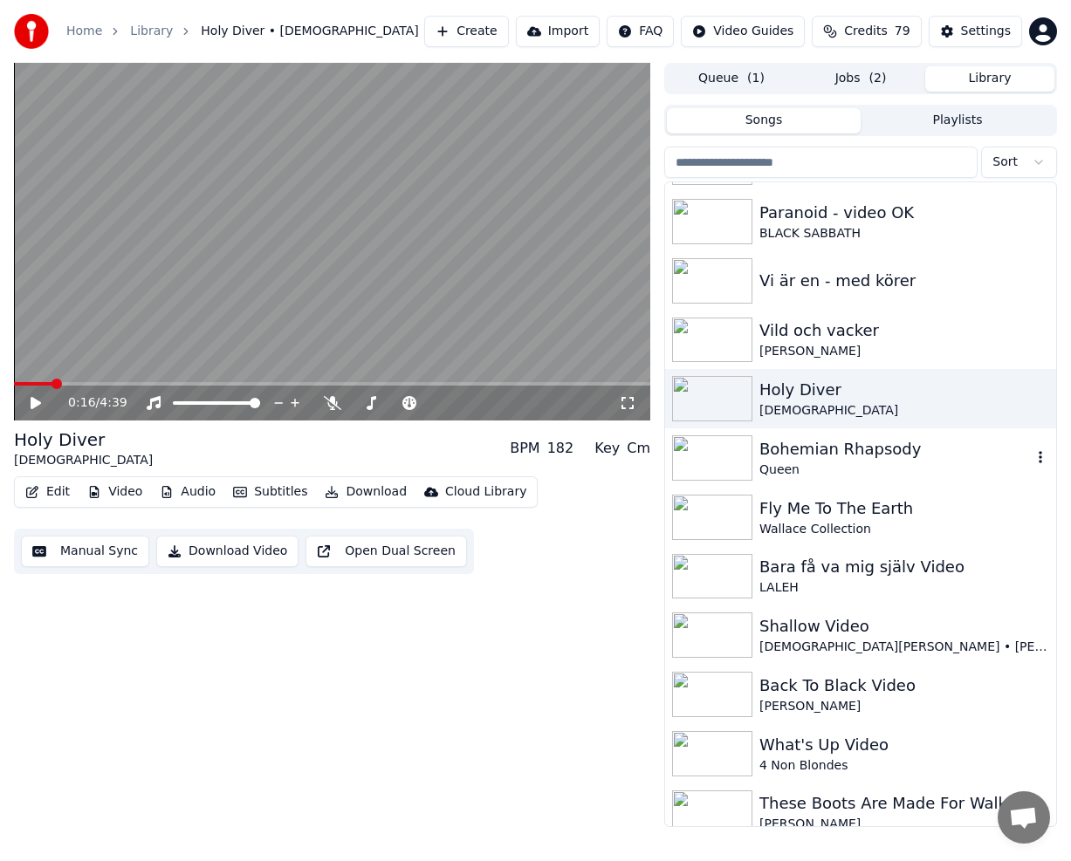
click at [853, 476] on div "Queen" at bounding box center [895, 470] width 272 height 17
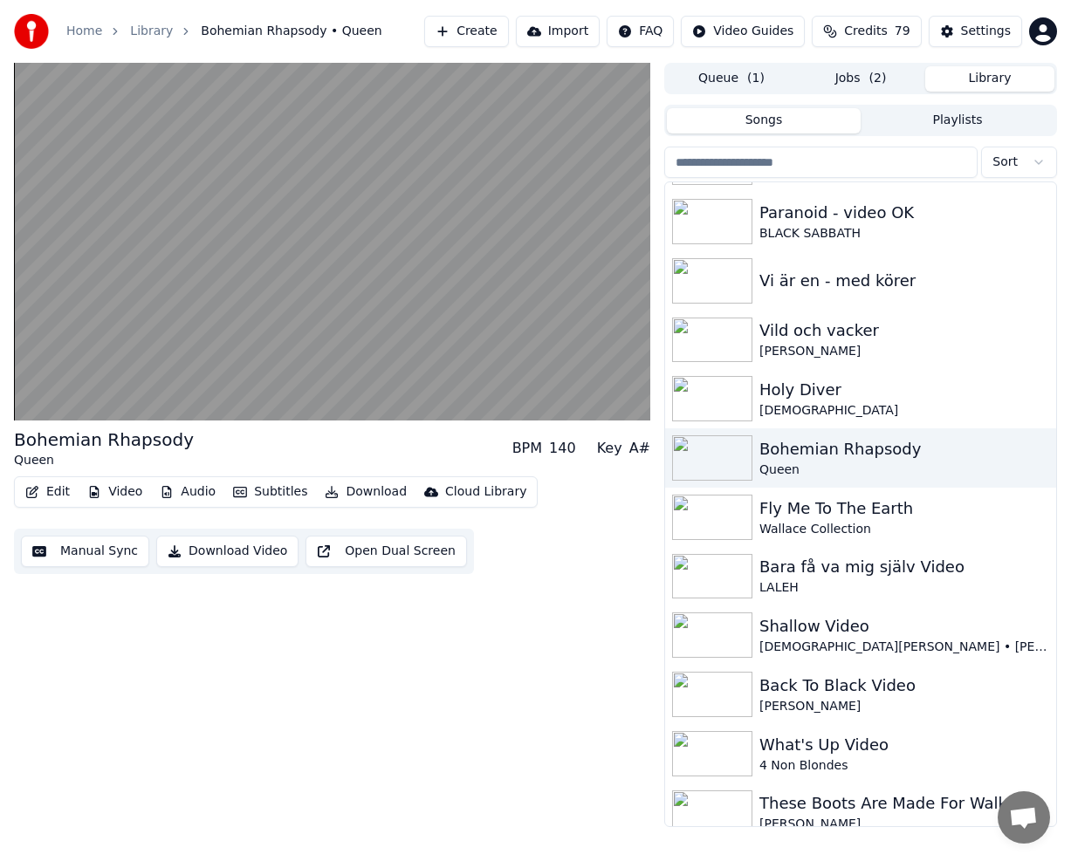
click at [1002, 78] on button "Library" at bounding box center [989, 78] width 129 height 25
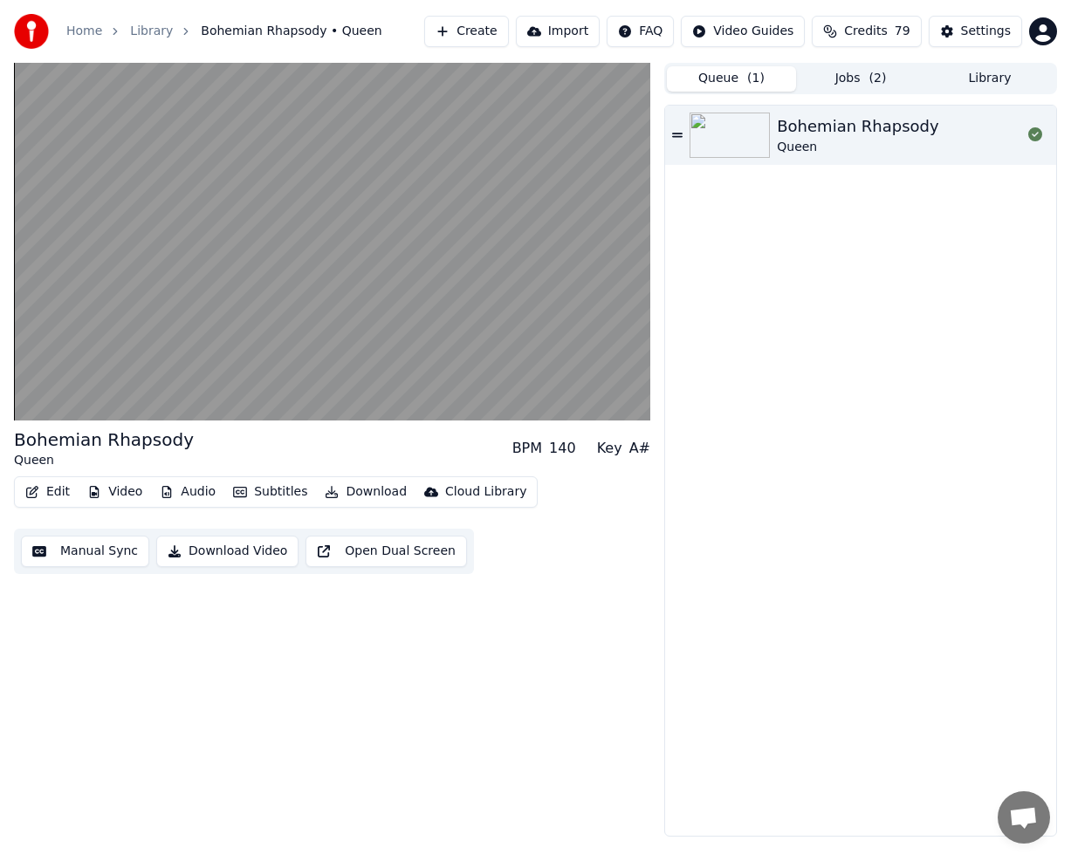
click at [735, 80] on button "Queue ( 1 )" at bounding box center [731, 78] width 129 height 25
click at [839, 73] on button "Jobs ( 2 )" at bounding box center [860, 78] width 129 height 25
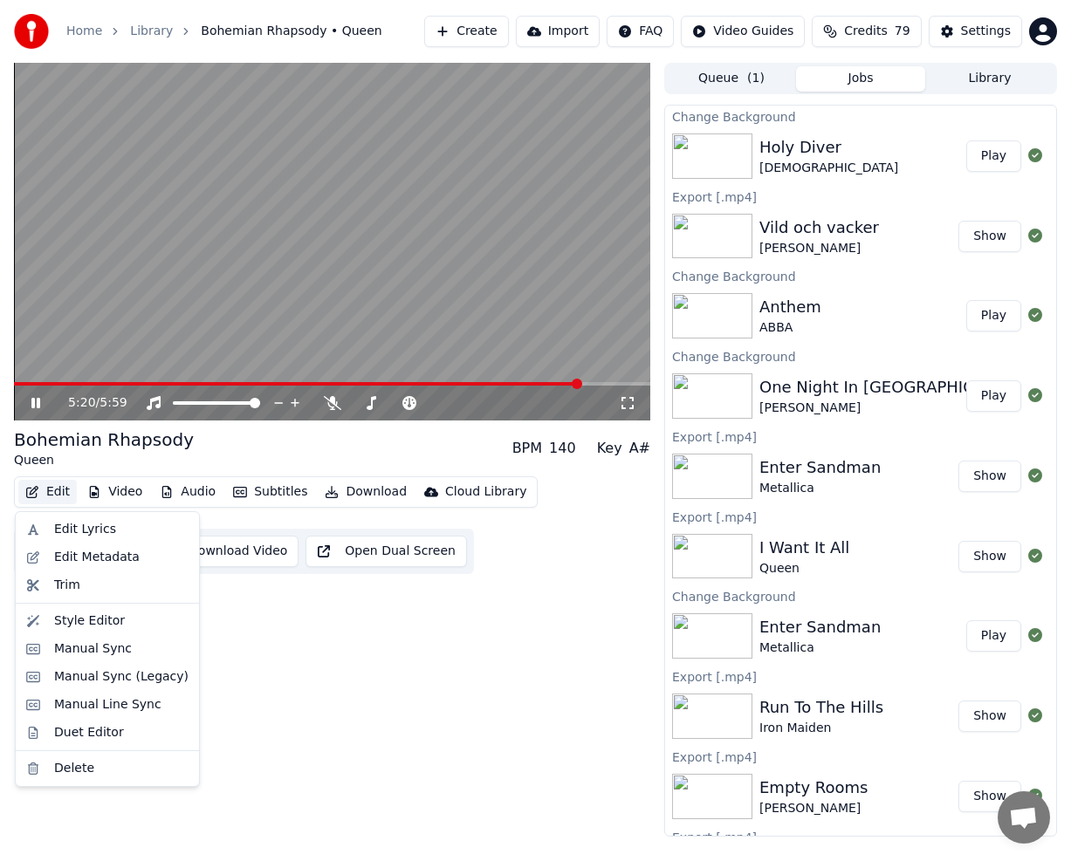
click at [65, 498] on button "Edit" at bounding box center [47, 492] width 58 height 24
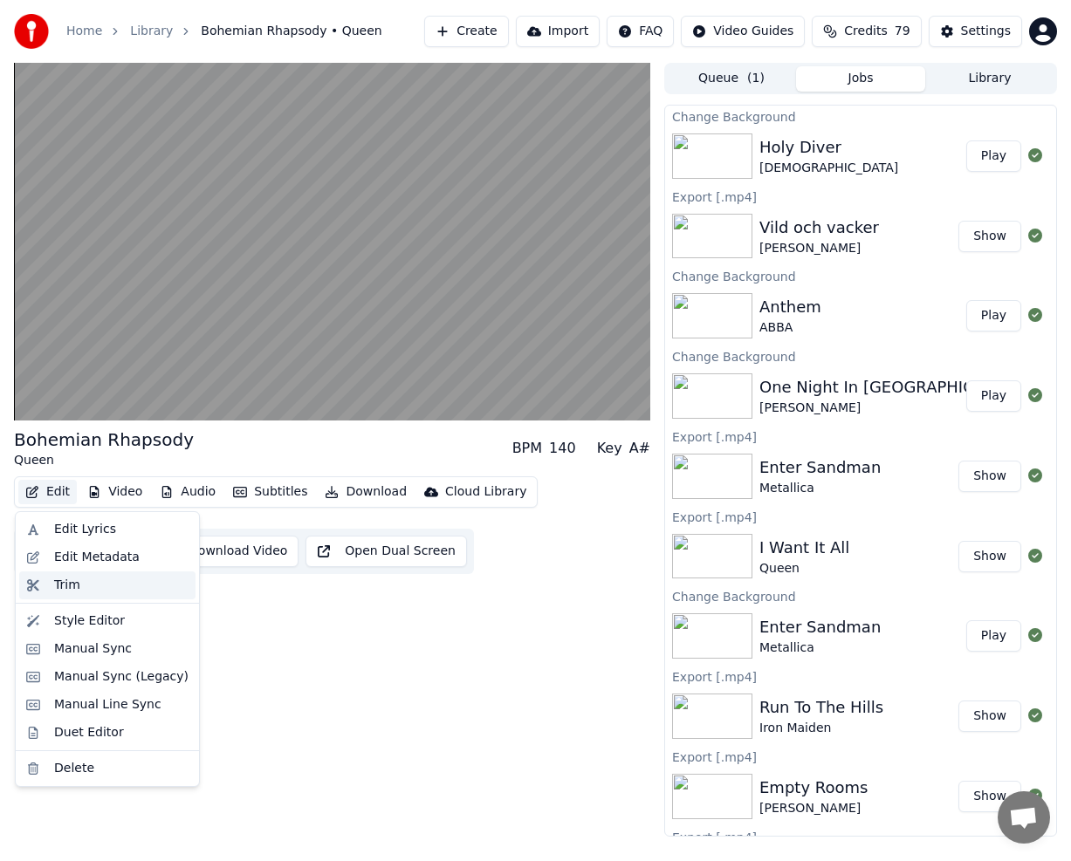
click at [75, 591] on div "Trim" at bounding box center [67, 585] width 26 height 17
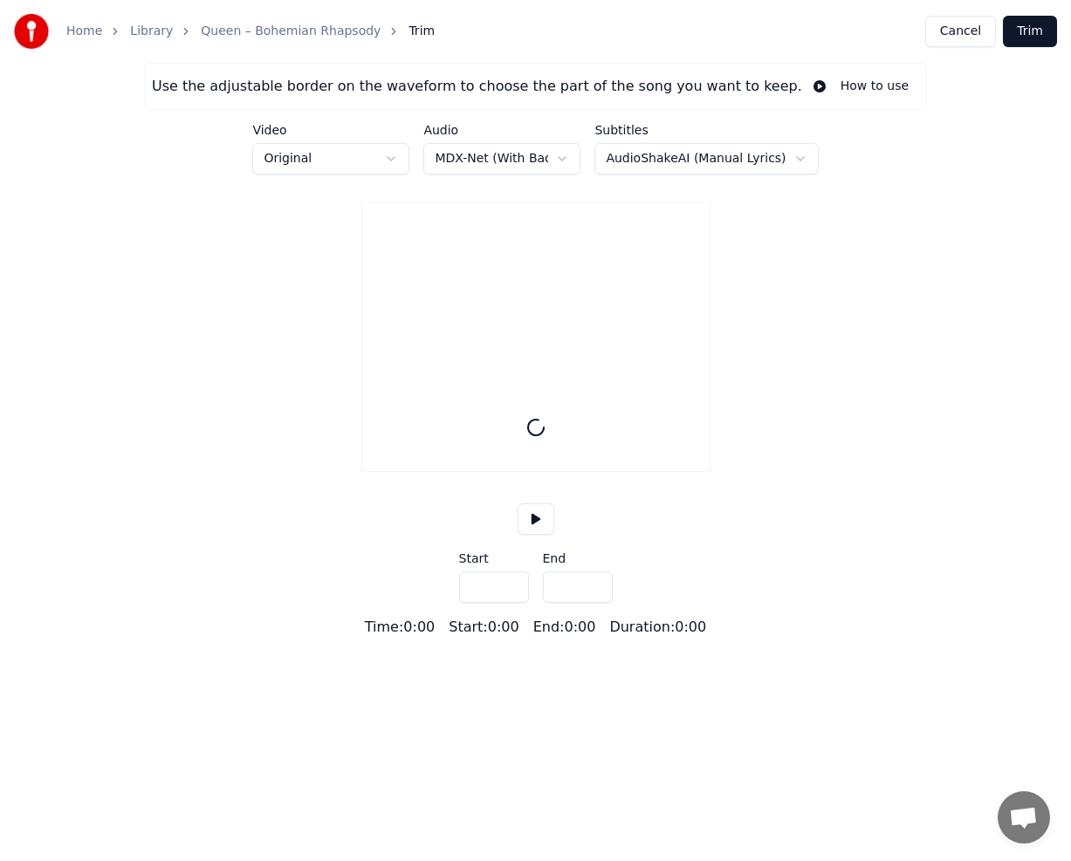
click at [283, 24] on link "Queen – Bohemian Rhapsody" at bounding box center [291, 31] width 180 height 17
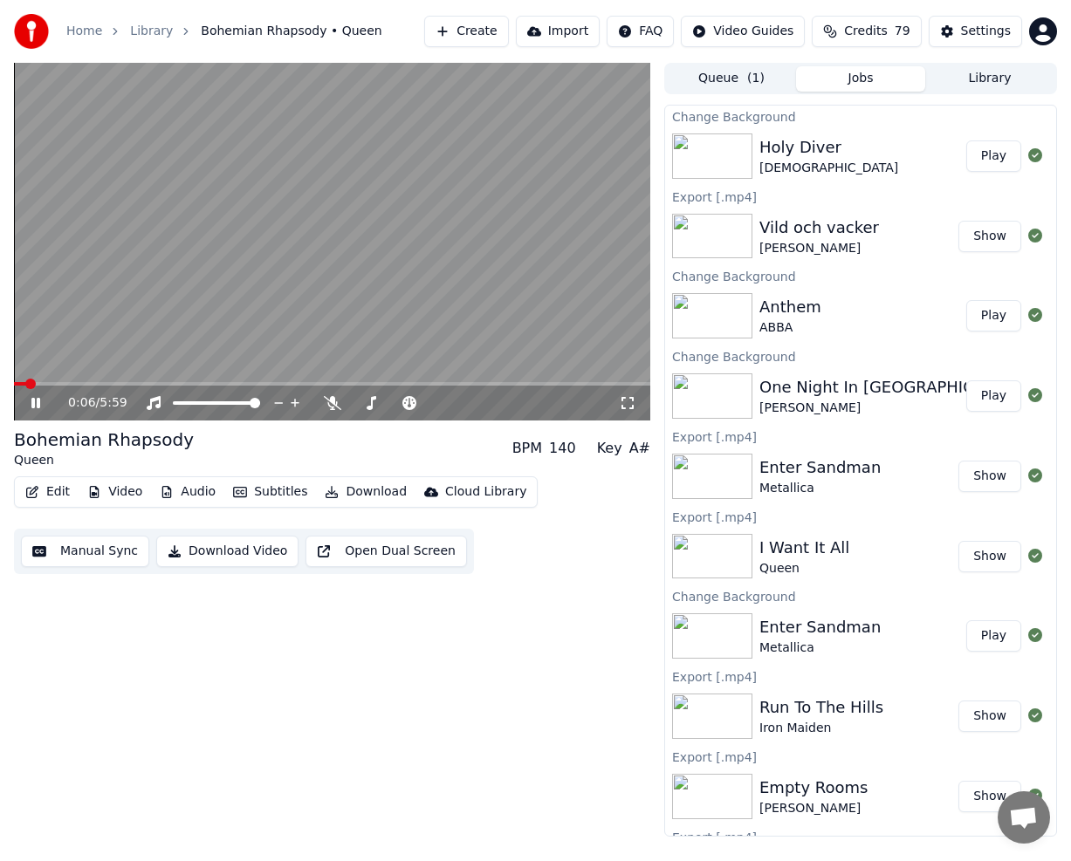
click at [42, 402] on icon at bounding box center [48, 403] width 40 height 14
click at [1009, 92] on div "Queue ( 1 ) Jobs Library" at bounding box center [860, 78] width 393 height 31
click at [1003, 79] on button "Library" at bounding box center [989, 78] width 129 height 25
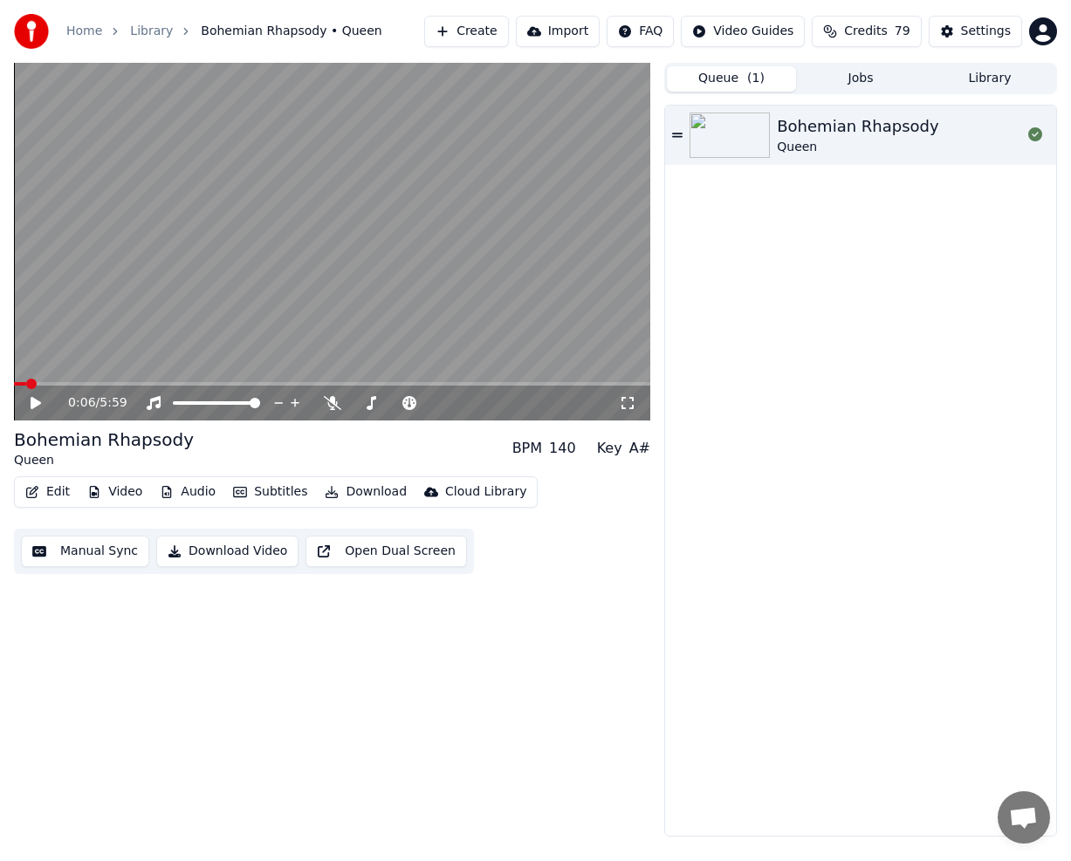
click at [724, 66] on button "Queue ( 1 )" at bounding box center [731, 78] width 129 height 25
click at [876, 86] on button "Jobs" at bounding box center [860, 78] width 129 height 25
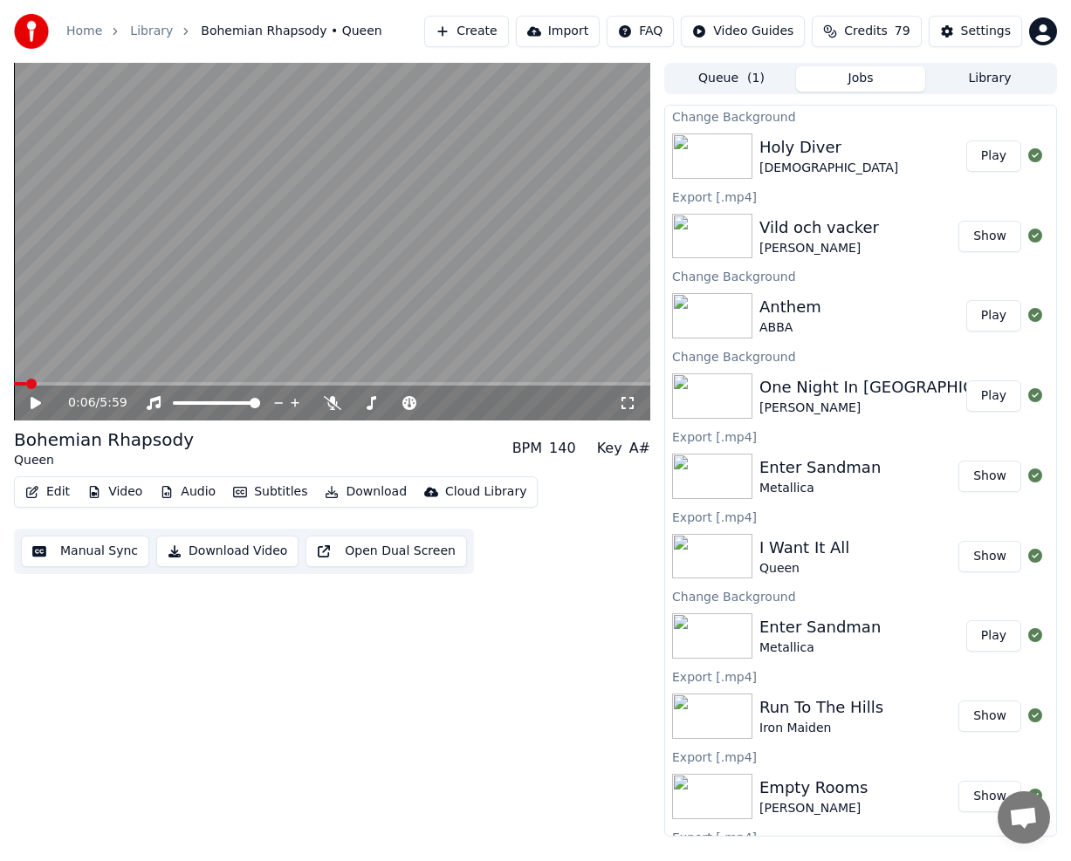
click at [347, 483] on button "Download" at bounding box center [366, 492] width 96 height 24
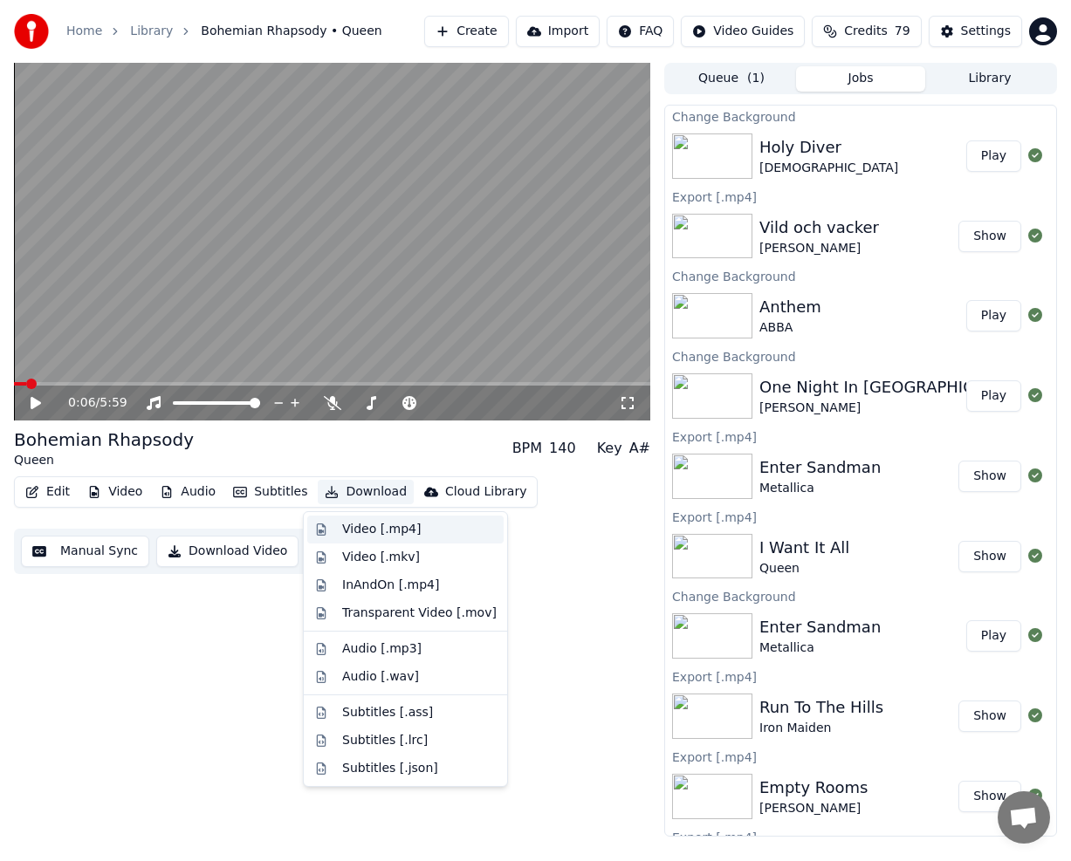
click at [353, 527] on div "Video [.mp4]" at bounding box center [381, 529] width 79 height 17
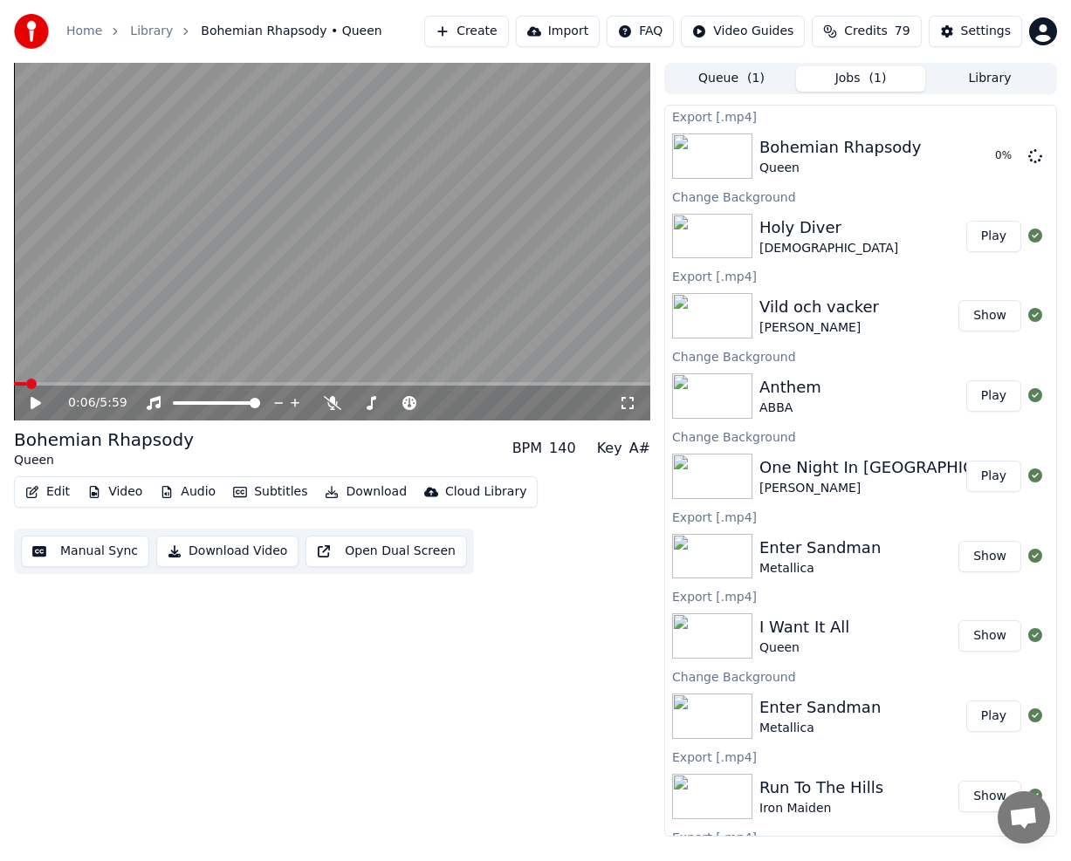
click at [1005, 66] on button "Library" at bounding box center [989, 78] width 129 height 25
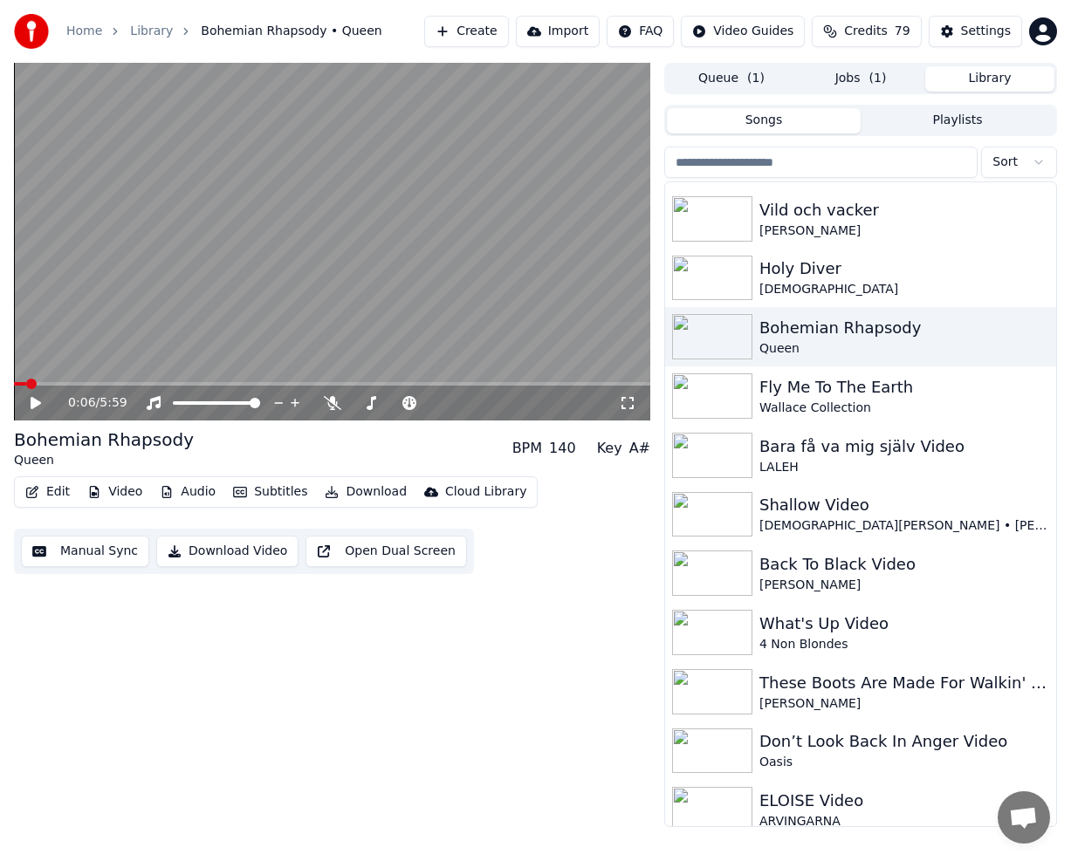
scroll to position [6224, 0]
click at [941, 417] on div "Fly Me To The Earth [PERSON_NAME] Collection" at bounding box center [860, 395] width 391 height 59
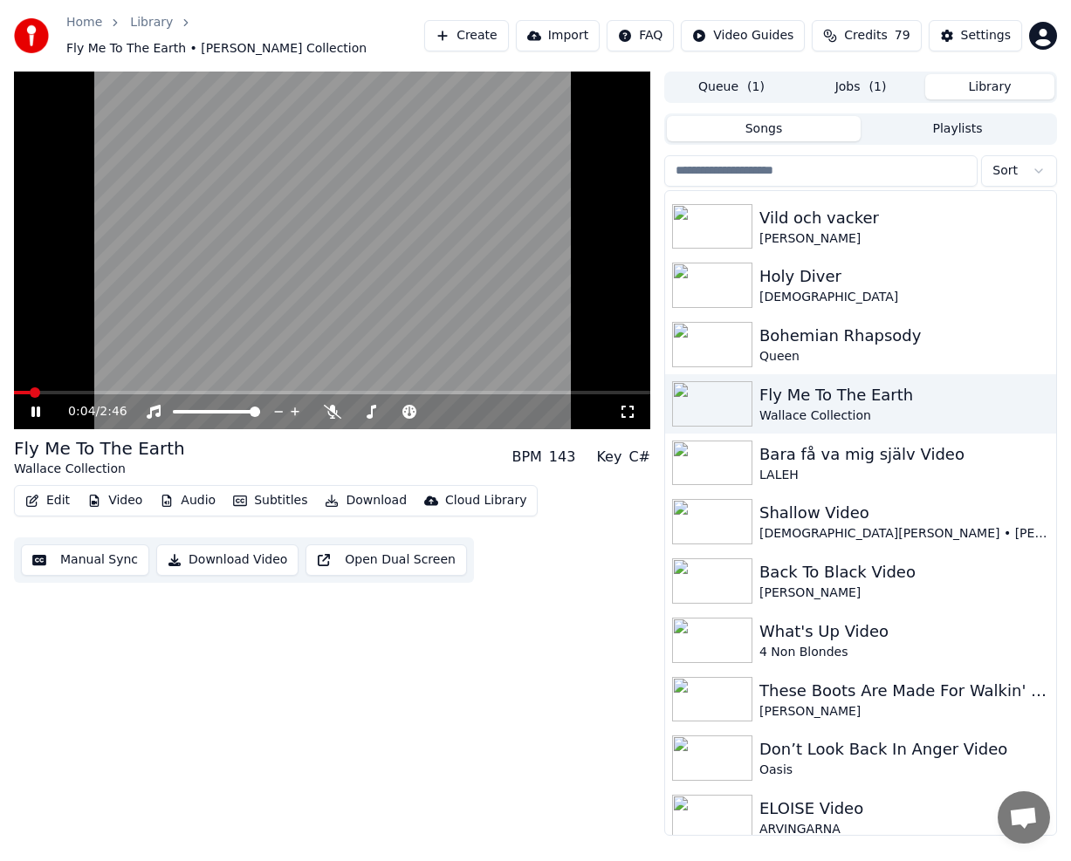
click at [182, 490] on button "Audio" at bounding box center [188, 501] width 70 height 24
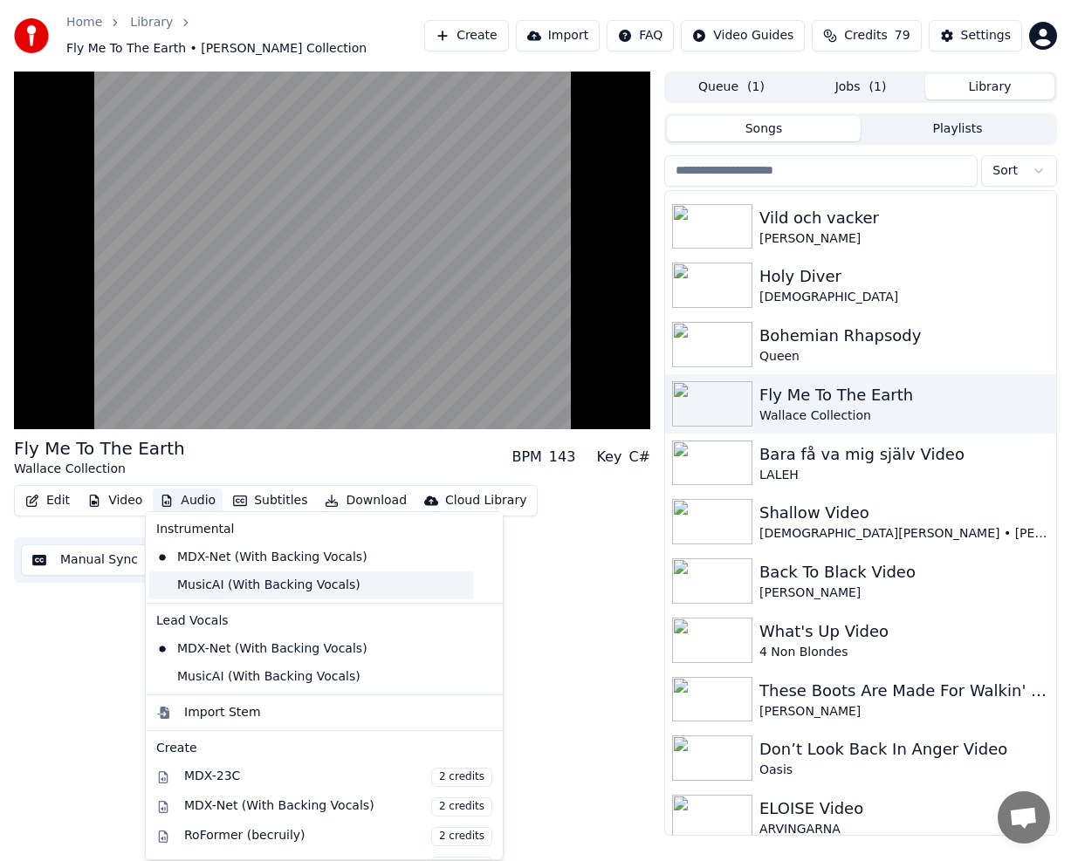
click at [300, 591] on div "MusicAI (With Backing Vocals)" at bounding box center [311, 586] width 324 height 28
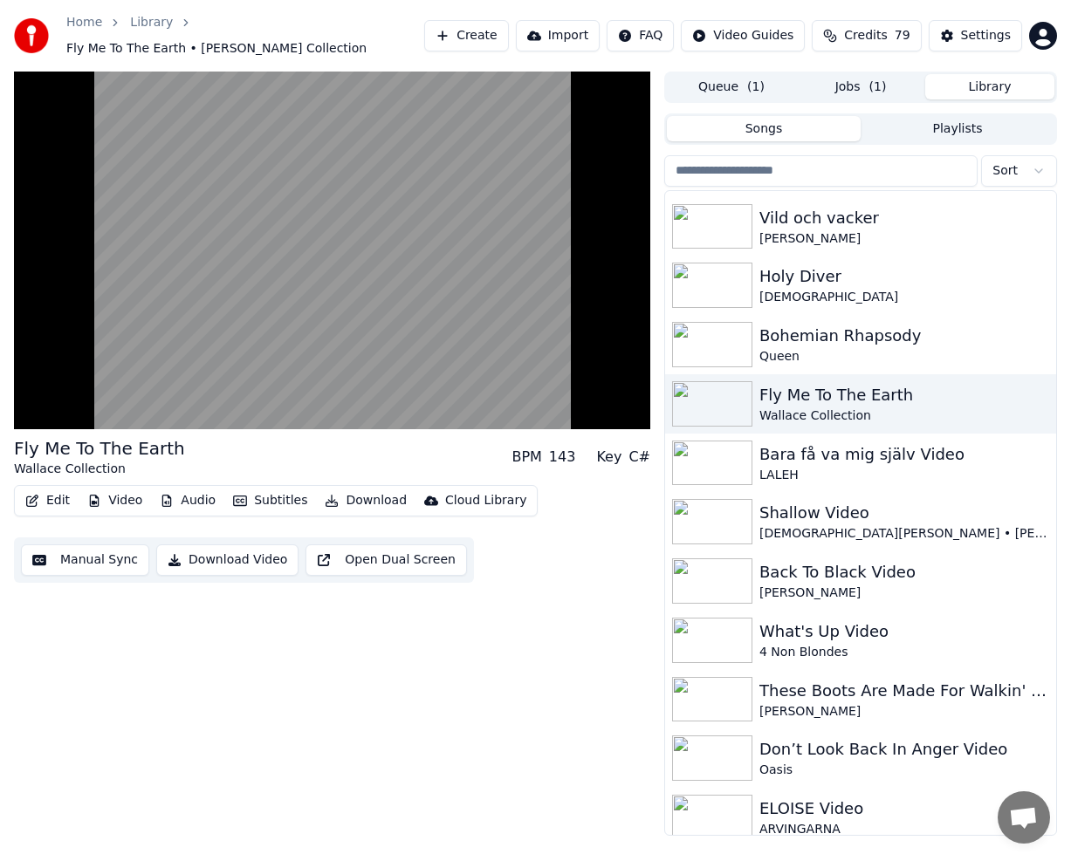
click at [200, 489] on button "Audio" at bounding box center [188, 501] width 70 height 24
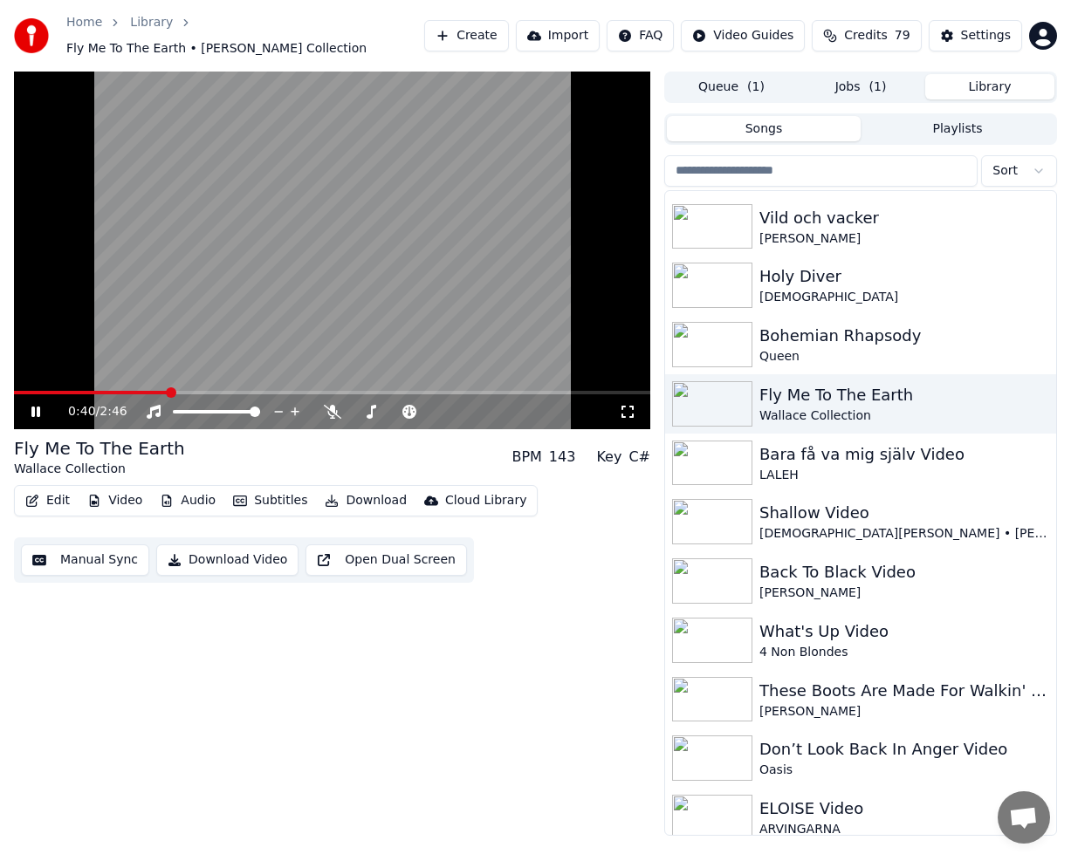
click at [901, 27] on span "79" at bounding box center [902, 35] width 16 height 17
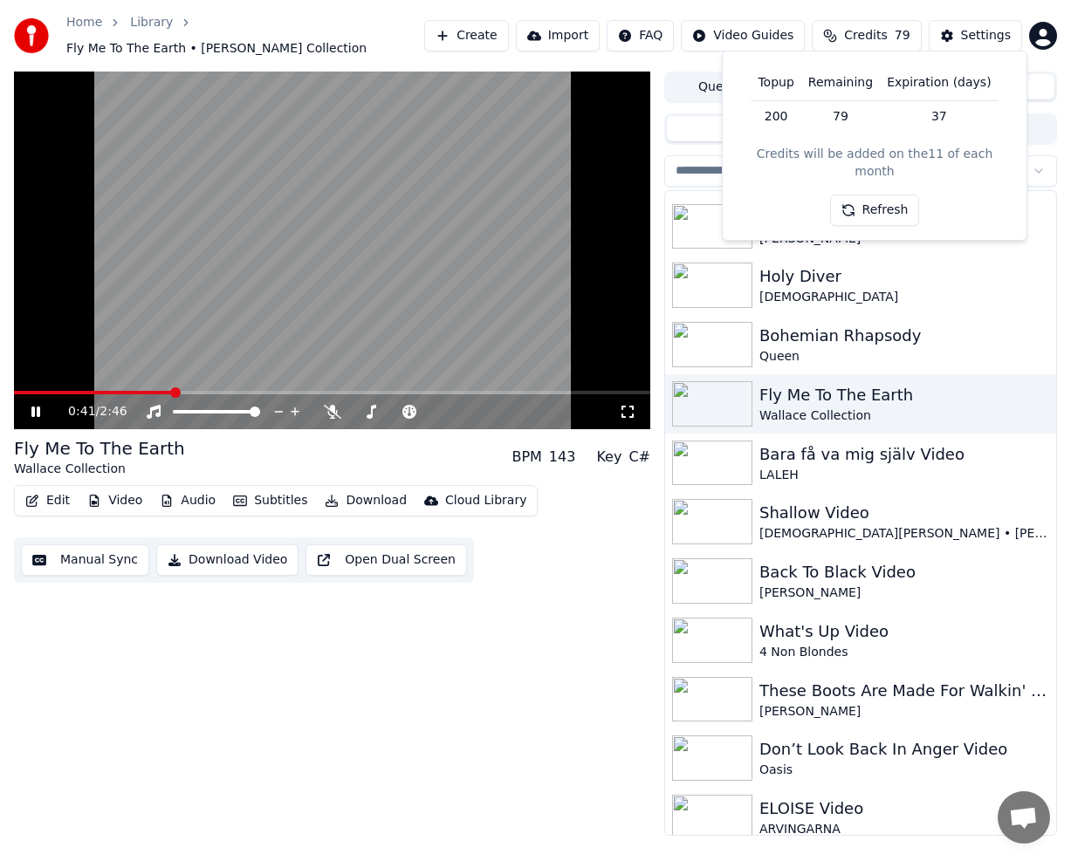
click at [894, 195] on button "Refresh" at bounding box center [875, 210] width 90 height 31
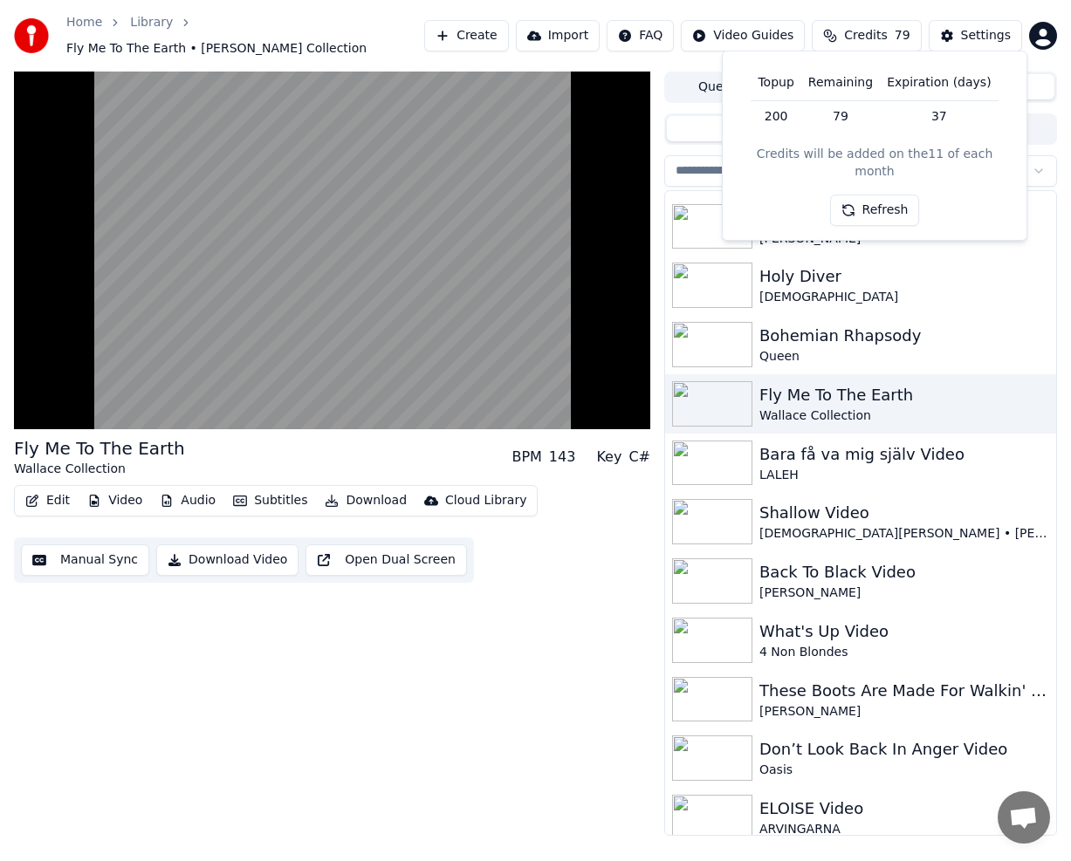
click at [196, 495] on button "Audio" at bounding box center [188, 501] width 70 height 24
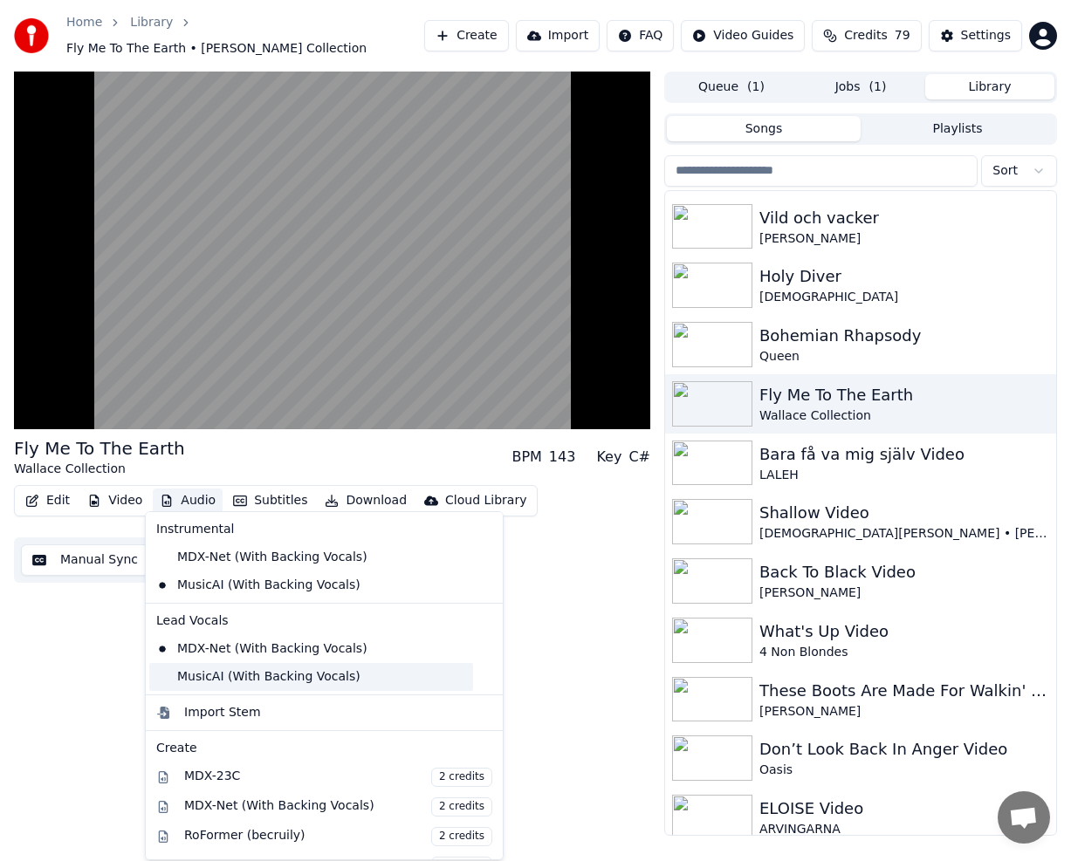
click at [249, 683] on div "MusicAI (With Backing Vocals)" at bounding box center [311, 677] width 324 height 28
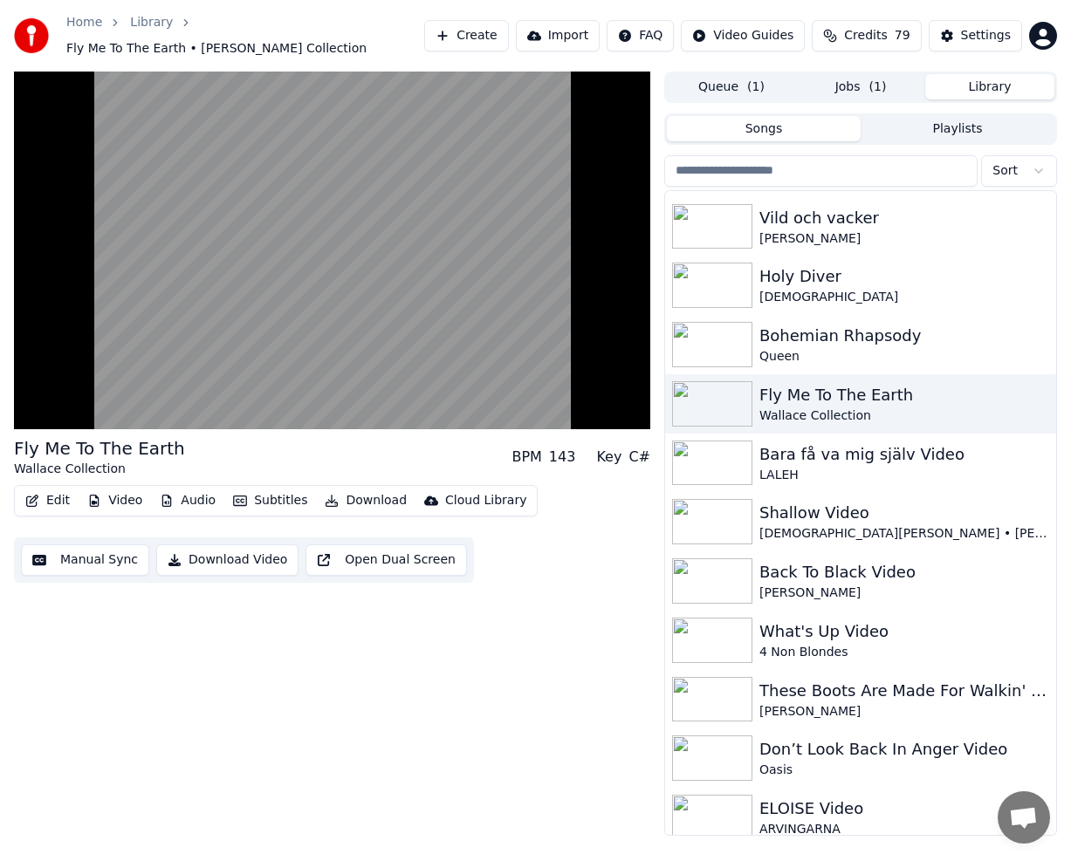
click at [195, 496] on button "Audio" at bounding box center [188, 501] width 70 height 24
click at [126, 490] on button "Video" at bounding box center [114, 501] width 69 height 24
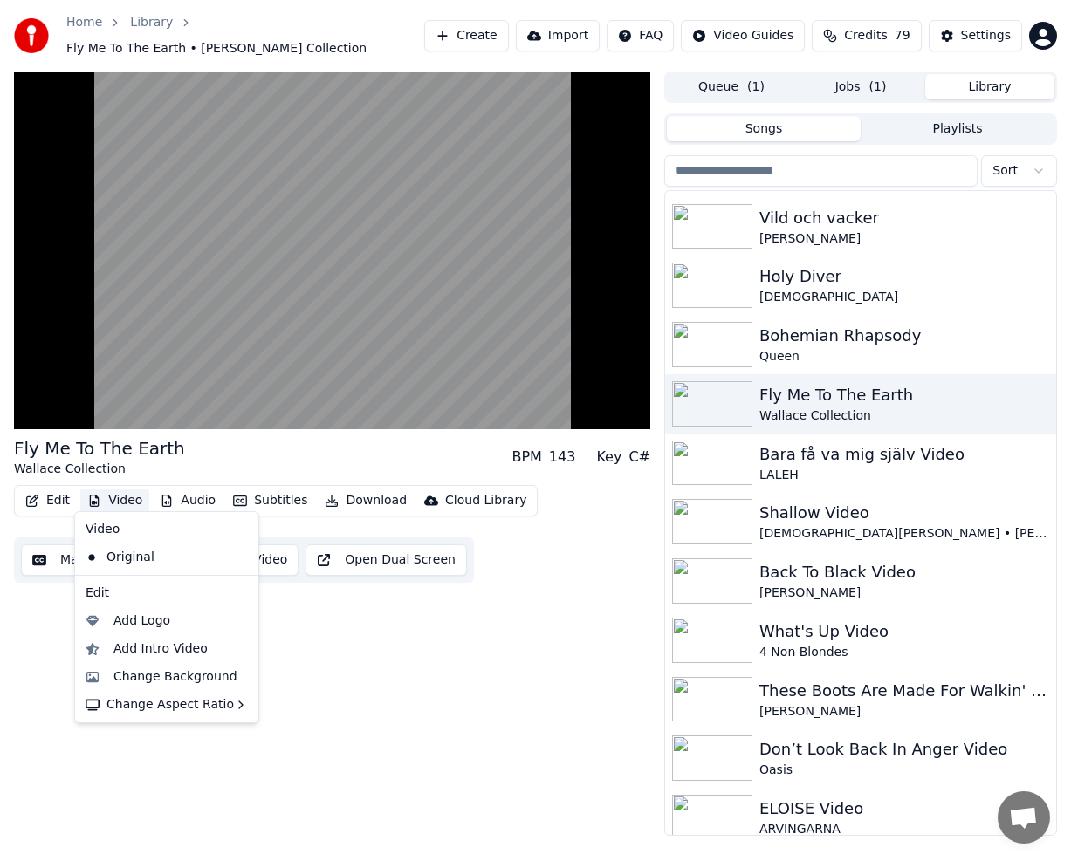
click at [126, 490] on button "Video" at bounding box center [114, 501] width 69 height 24
click at [149, 680] on div "Change Background" at bounding box center [175, 676] width 124 height 17
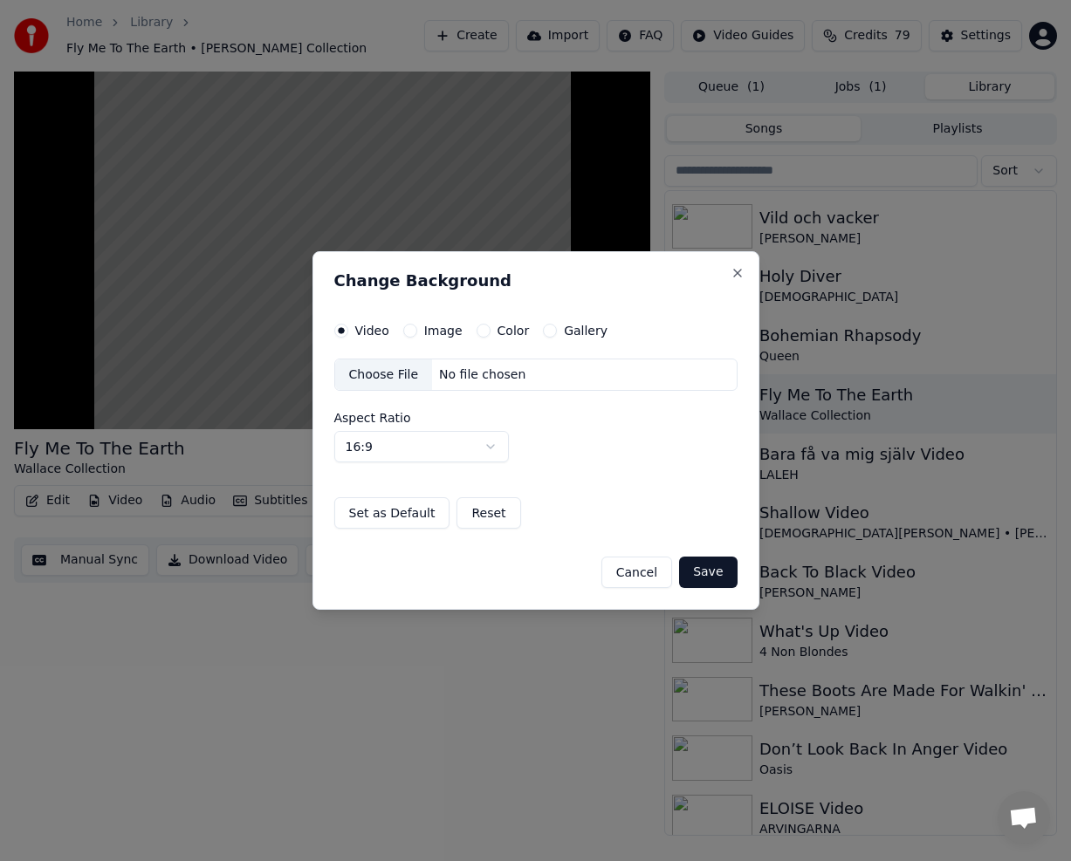
click at [543, 332] on button "Gallery" at bounding box center [550, 331] width 14 height 14
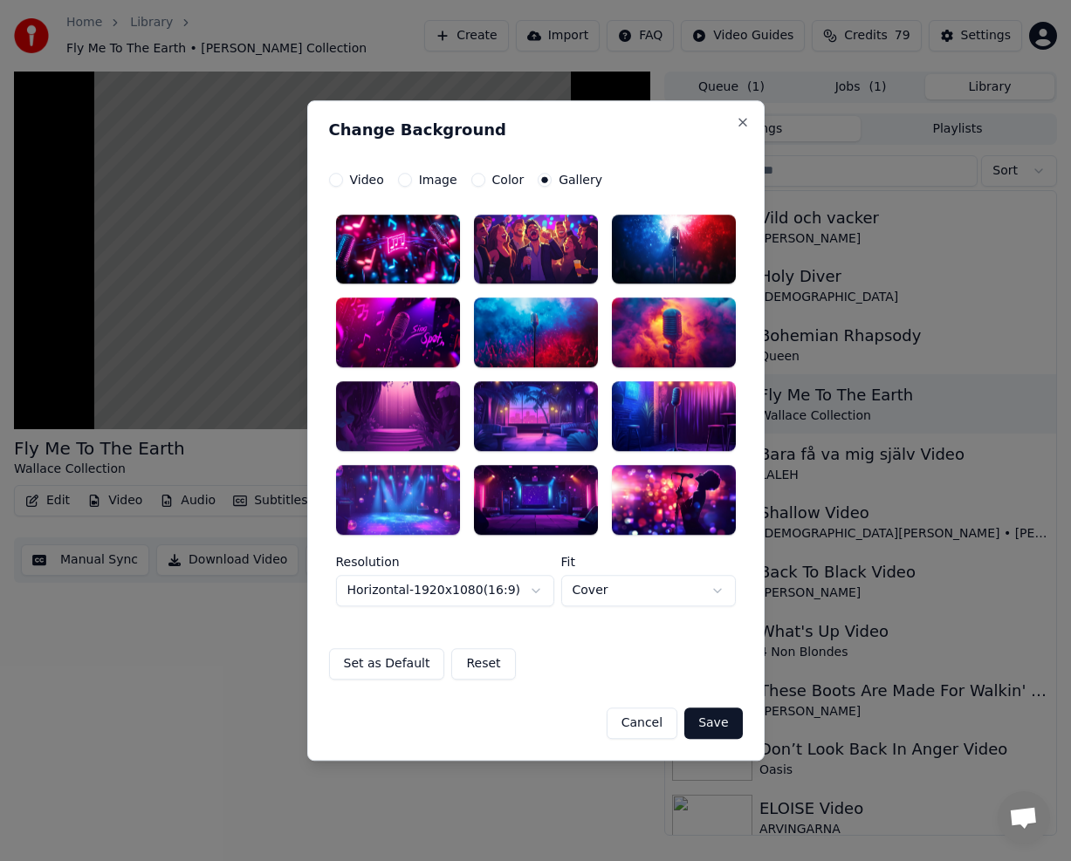
click at [395, 492] on div at bounding box center [398, 500] width 124 height 70
click at [715, 728] on button "Save" at bounding box center [713, 723] width 58 height 31
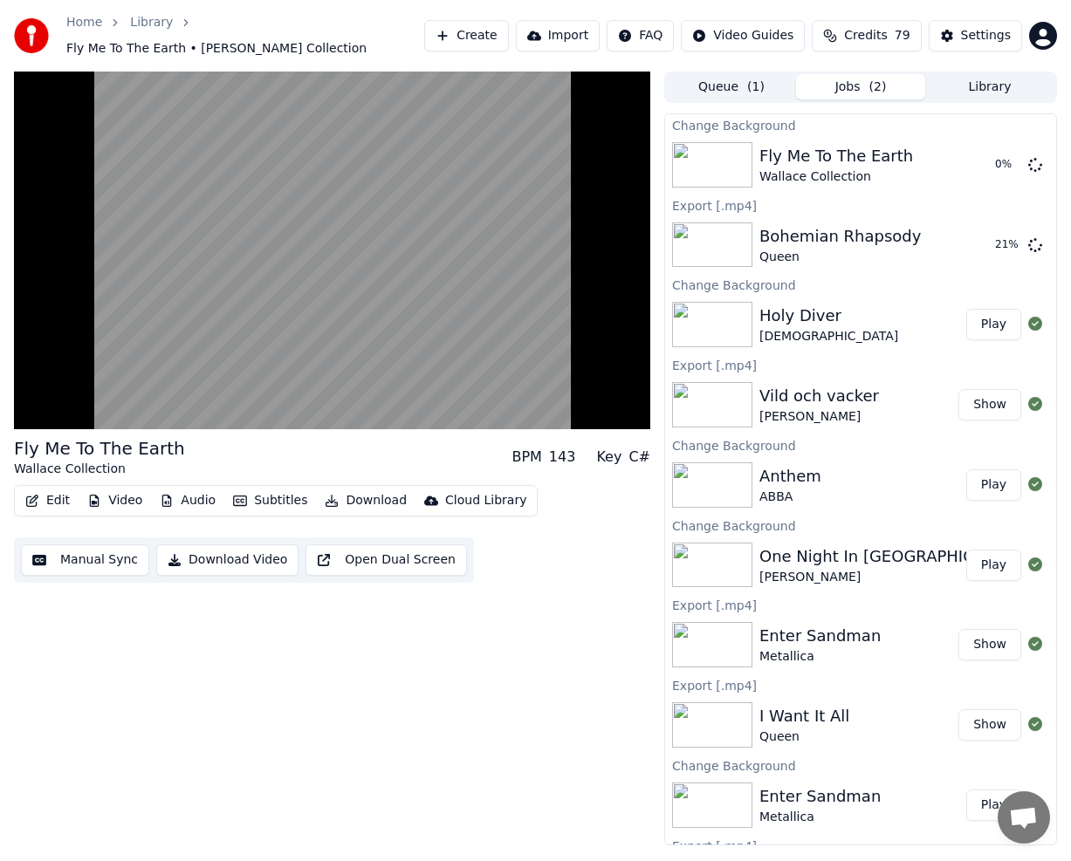
click at [1007, 78] on button "Library" at bounding box center [989, 86] width 129 height 25
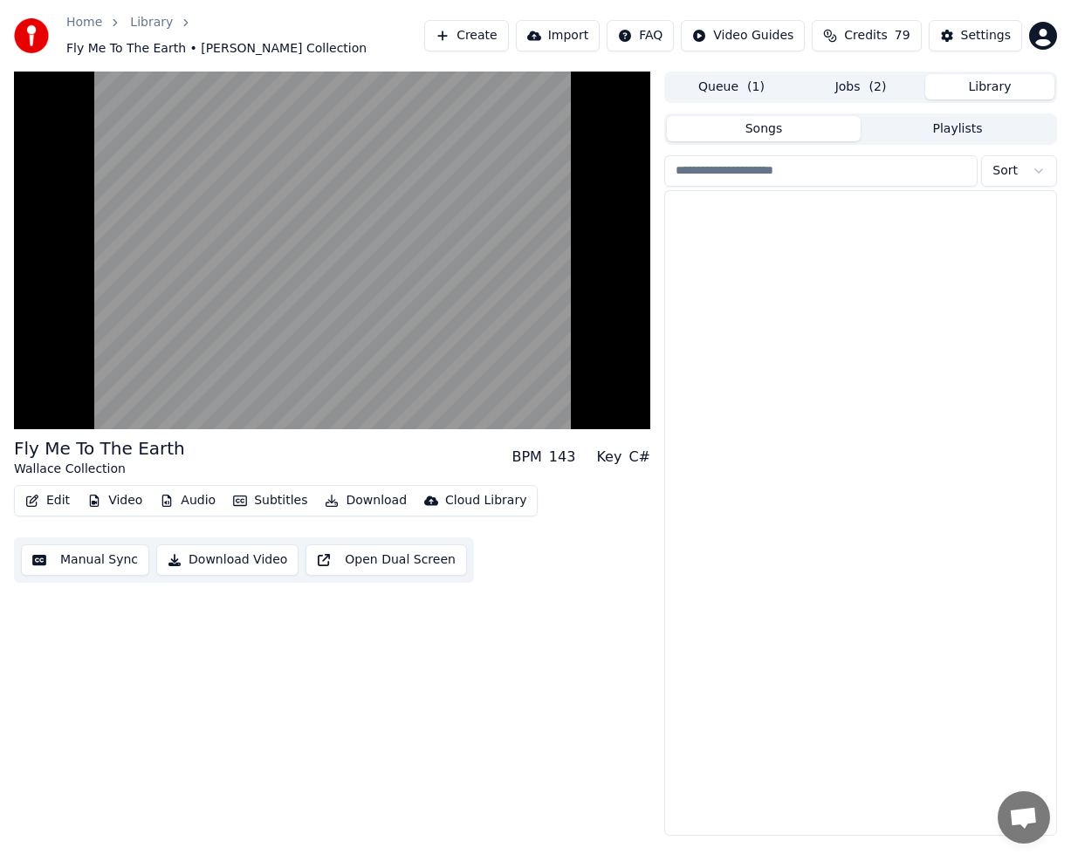
scroll to position [6877, 0]
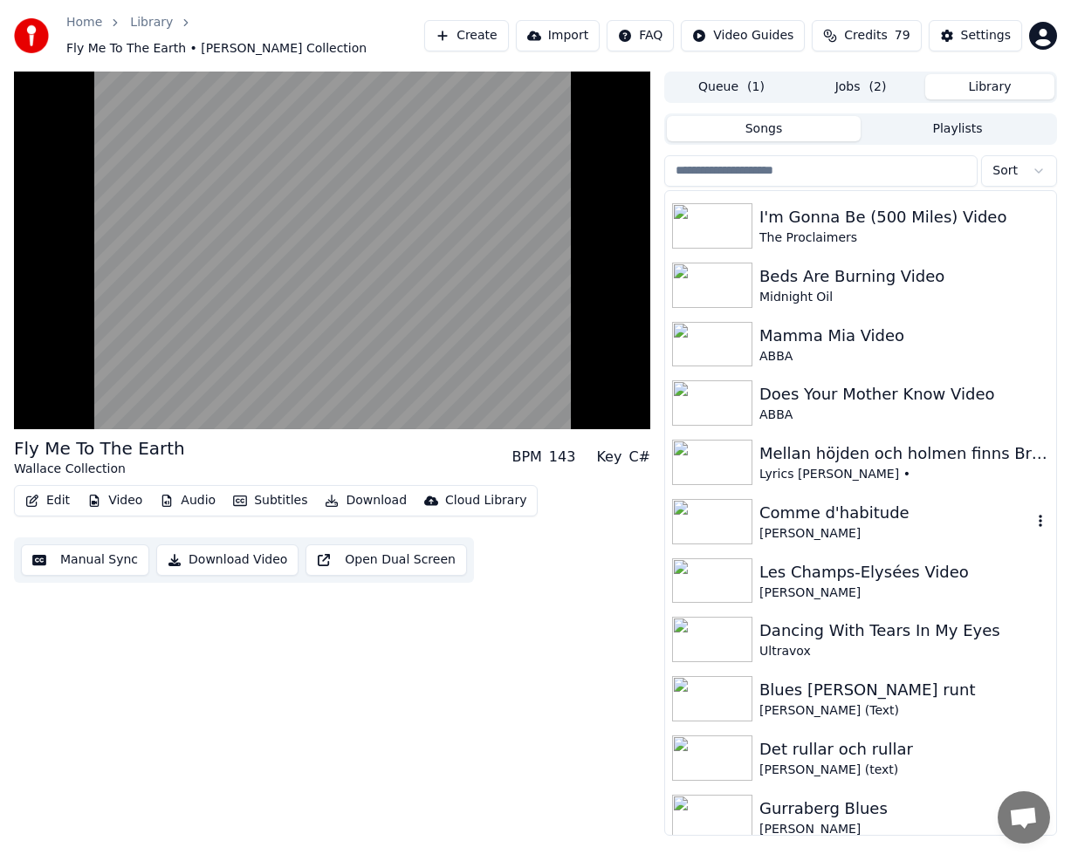
click at [823, 501] on div "Comme d'habitude" at bounding box center [895, 513] width 272 height 24
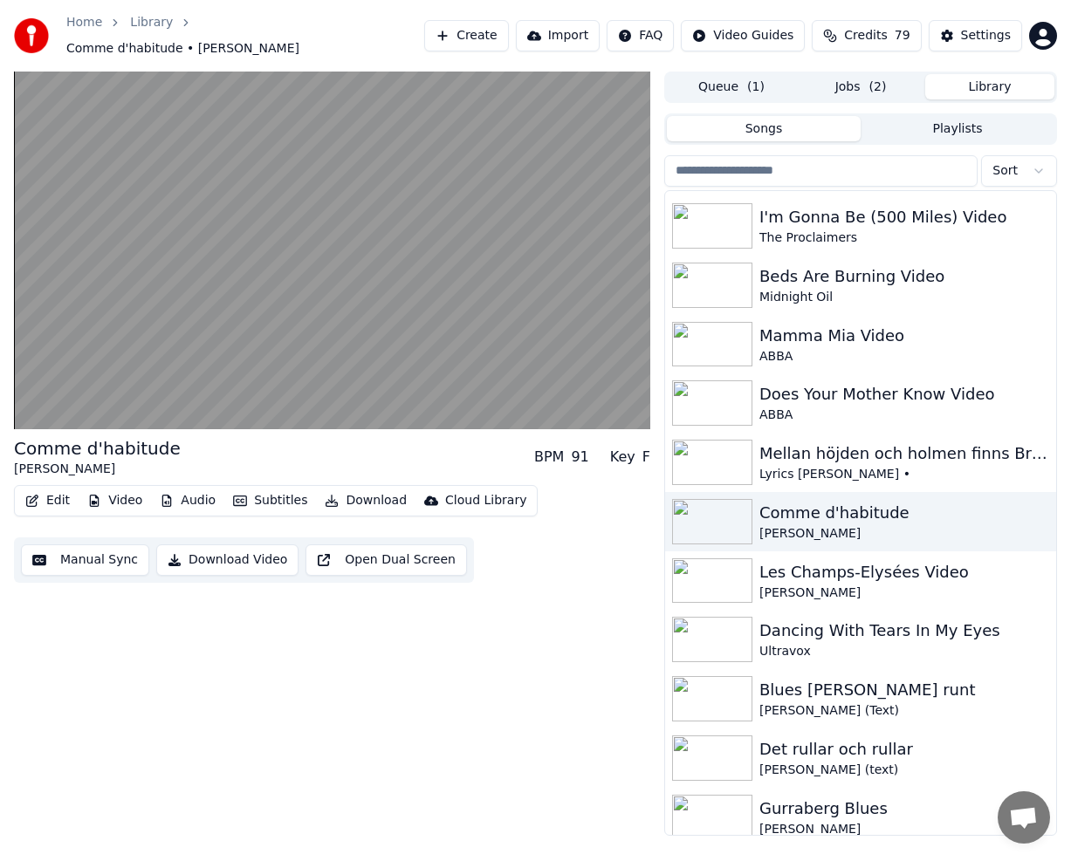
click at [183, 490] on button "Audio" at bounding box center [188, 501] width 70 height 24
click at [908, 633] on div "Dancing With Tears In My Eyes" at bounding box center [895, 631] width 272 height 24
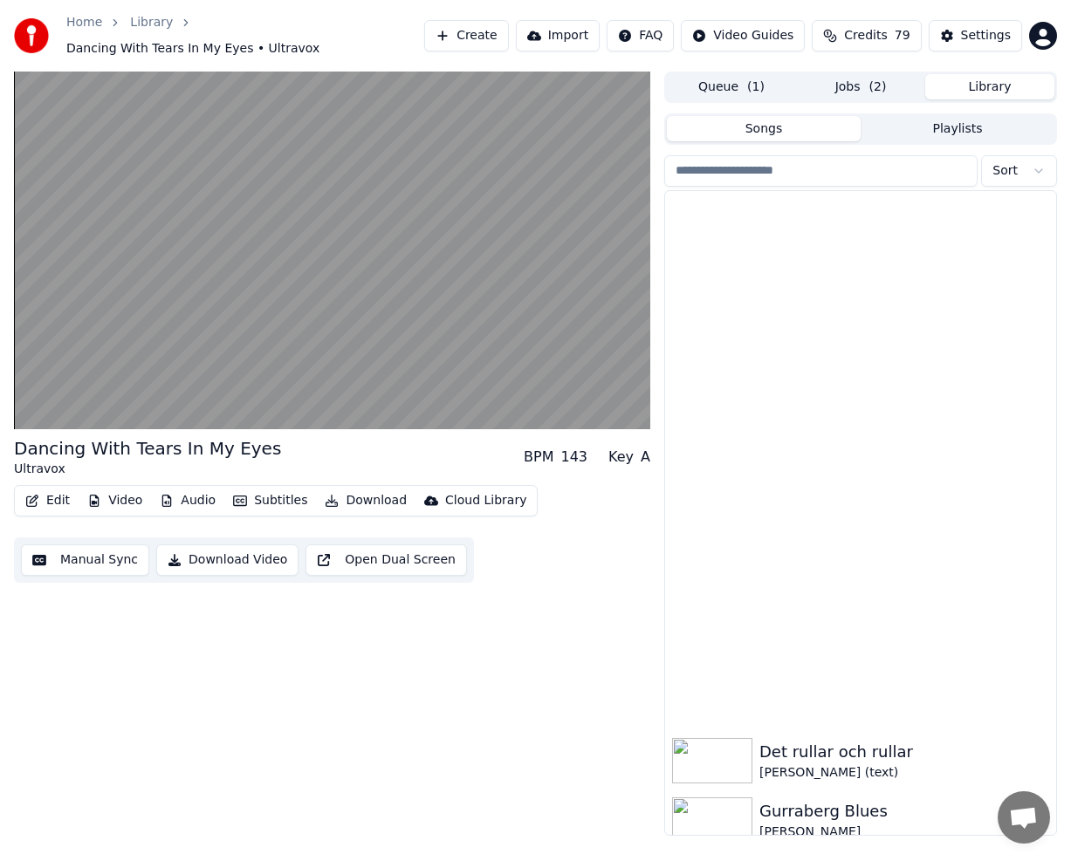
scroll to position [7441, 0]
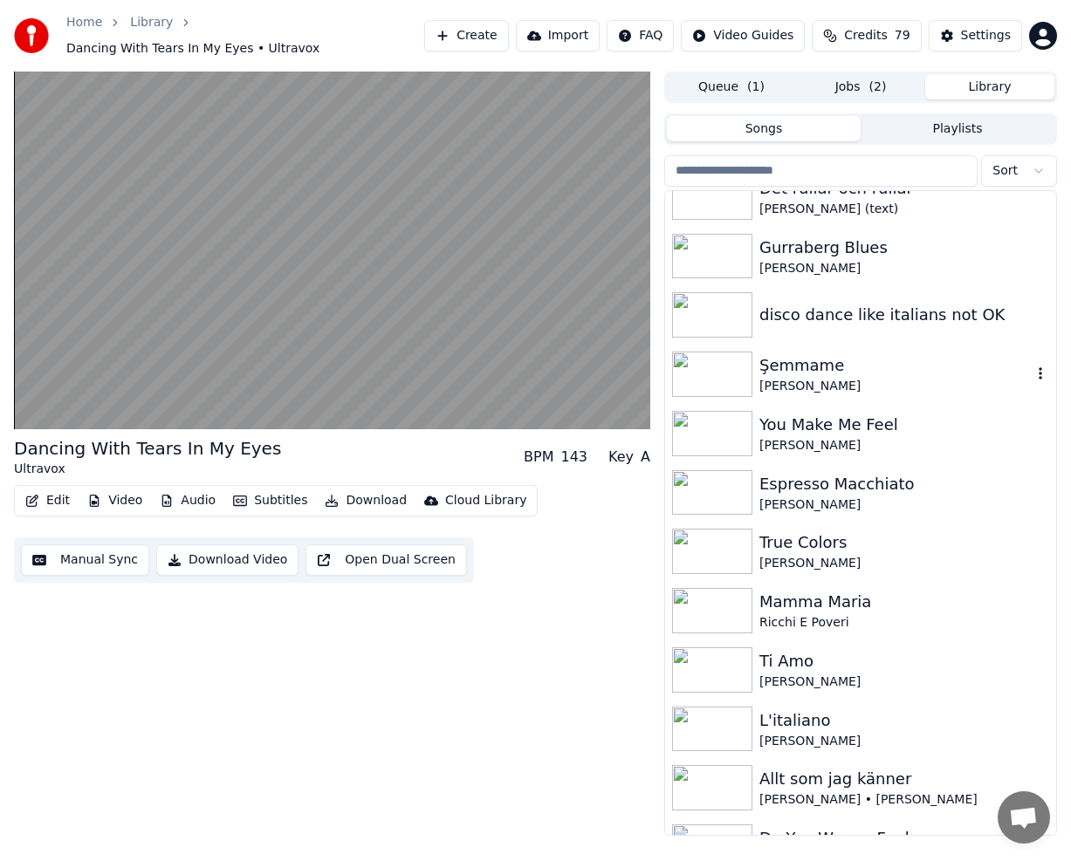
click at [894, 378] on div "[PERSON_NAME]" at bounding box center [895, 386] width 272 height 17
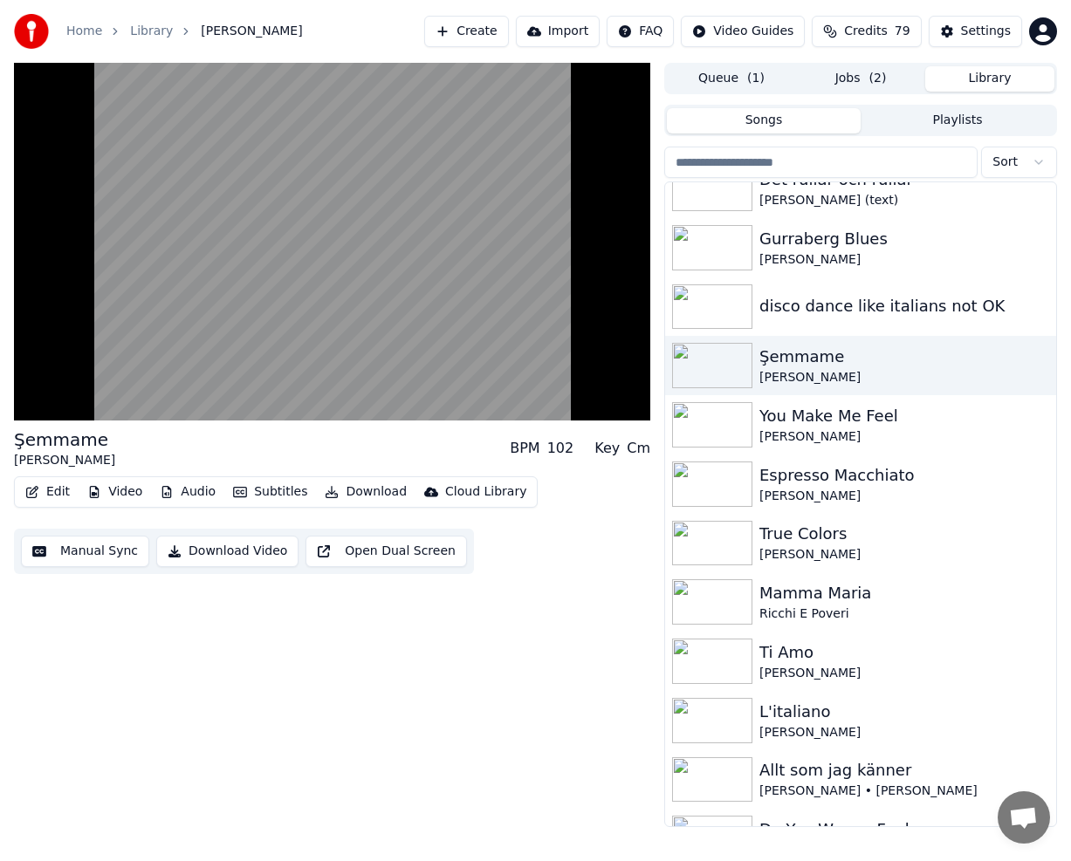
click at [123, 490] on button "Video" at bounding box center [114, 492] width 69 height 24
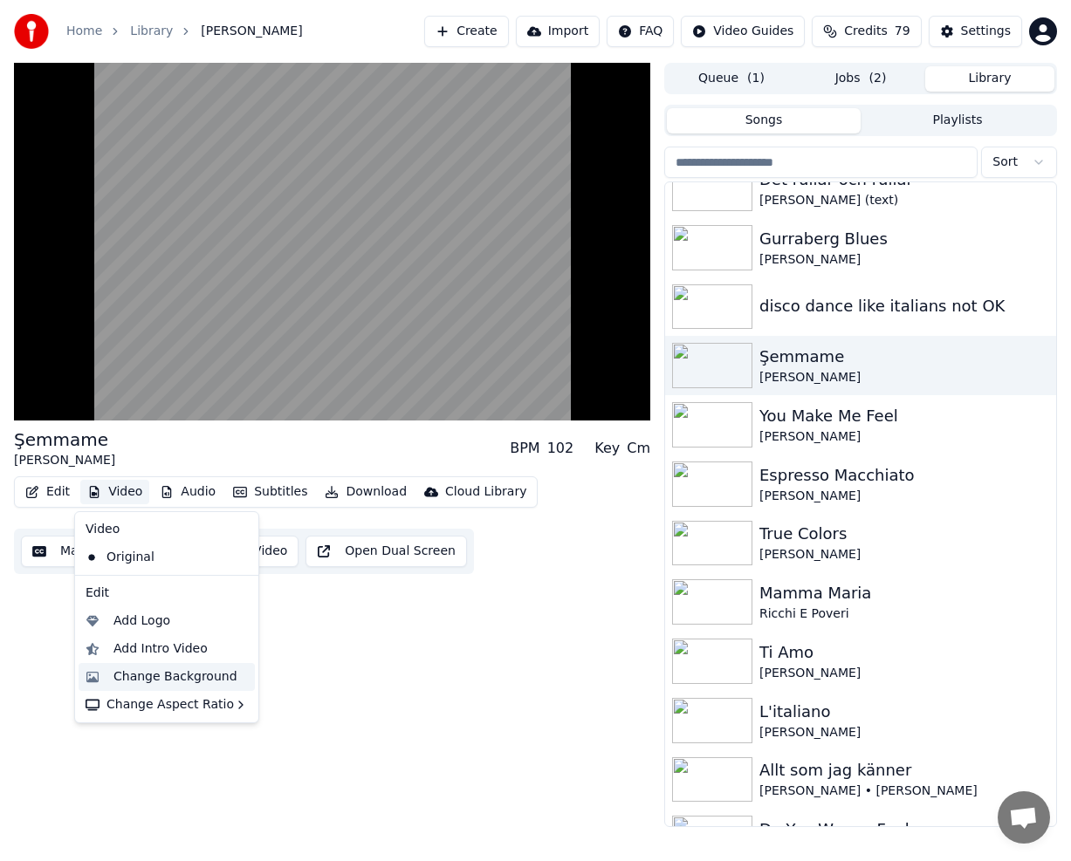
click at [202, 687] on div "Change Background" at bounding box center [167, 677] width 176 height 28
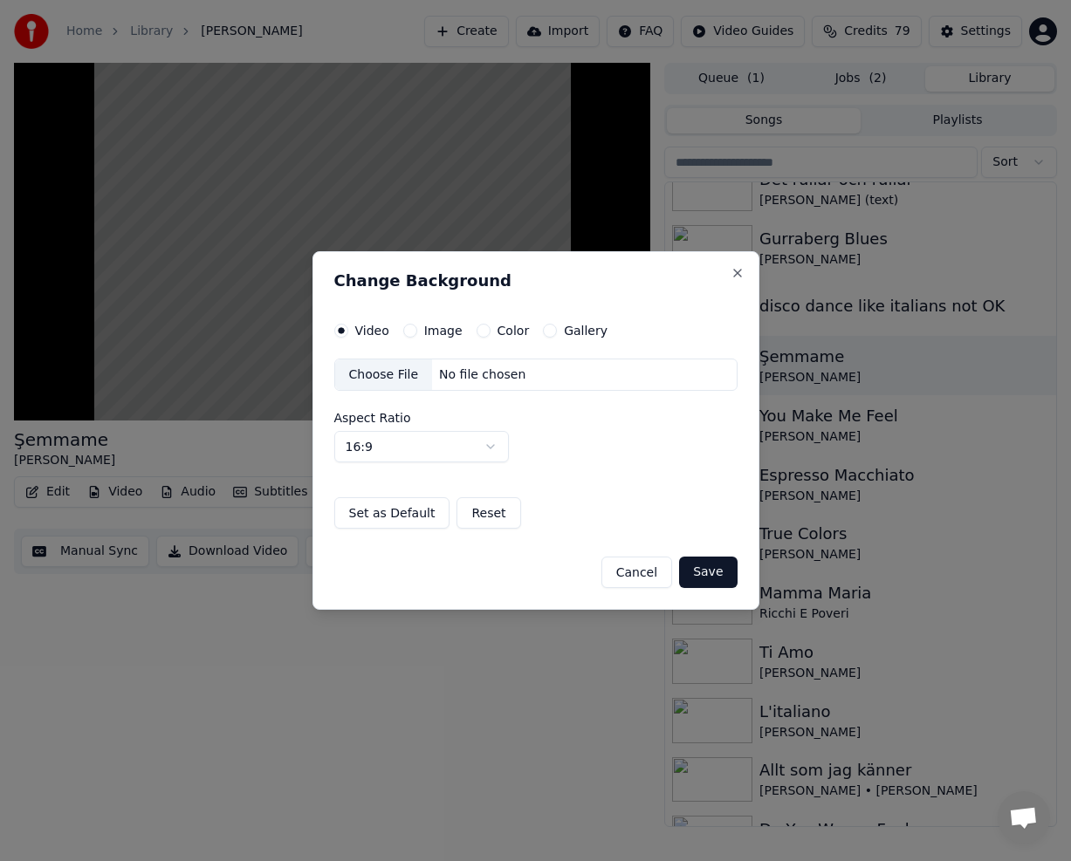
click at [543, 329] on button "Gallery" at bounding box center [550, 331] width 14 height 14
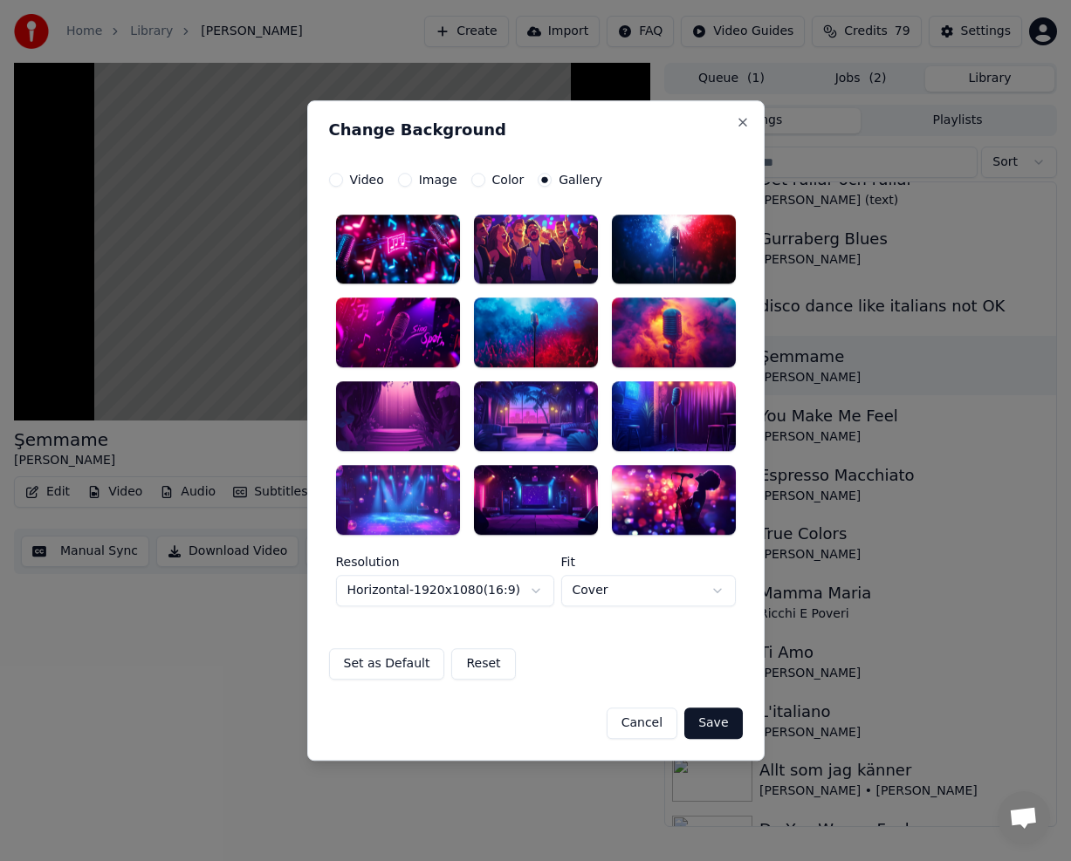
click at [408, 495] on div at bounding box center [398, 500] width 124 height 70
click at [709, 716] on button "Save" at bounding box center [713, 723] width 58 height 31
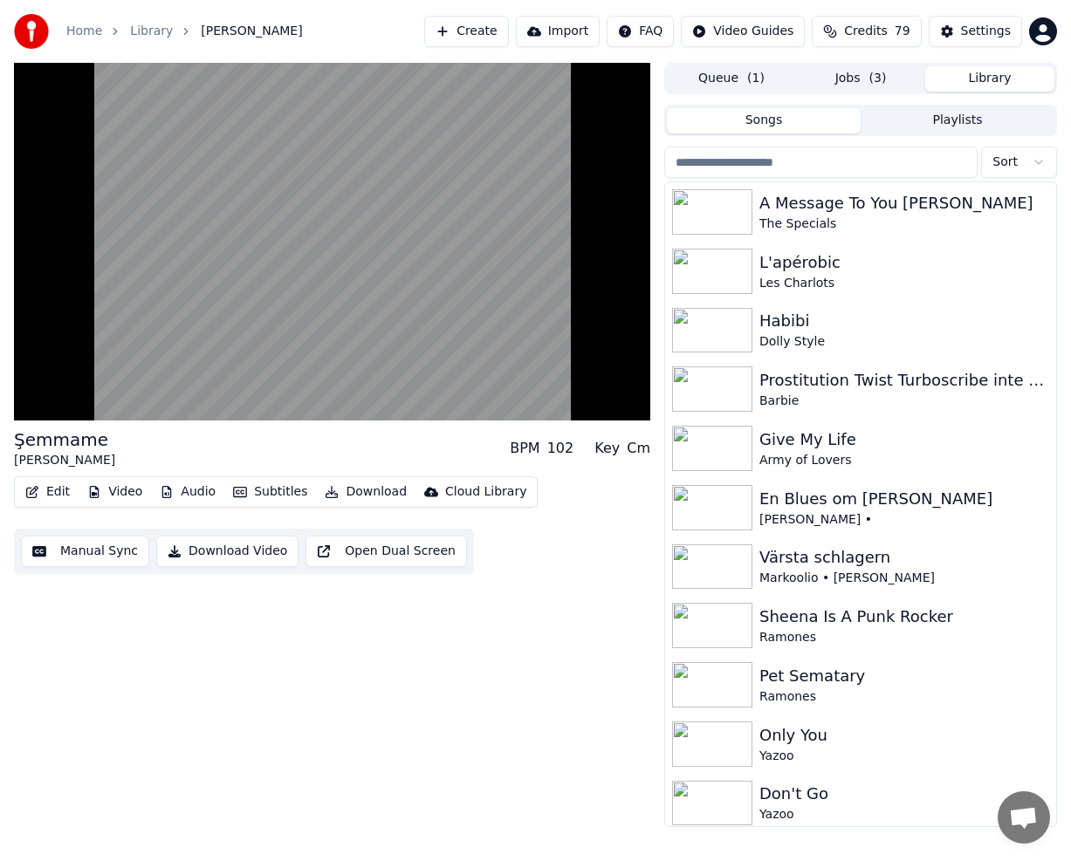
click at [947, 67] on button "Library" at bounding box center [989, 78] width 129 height 25
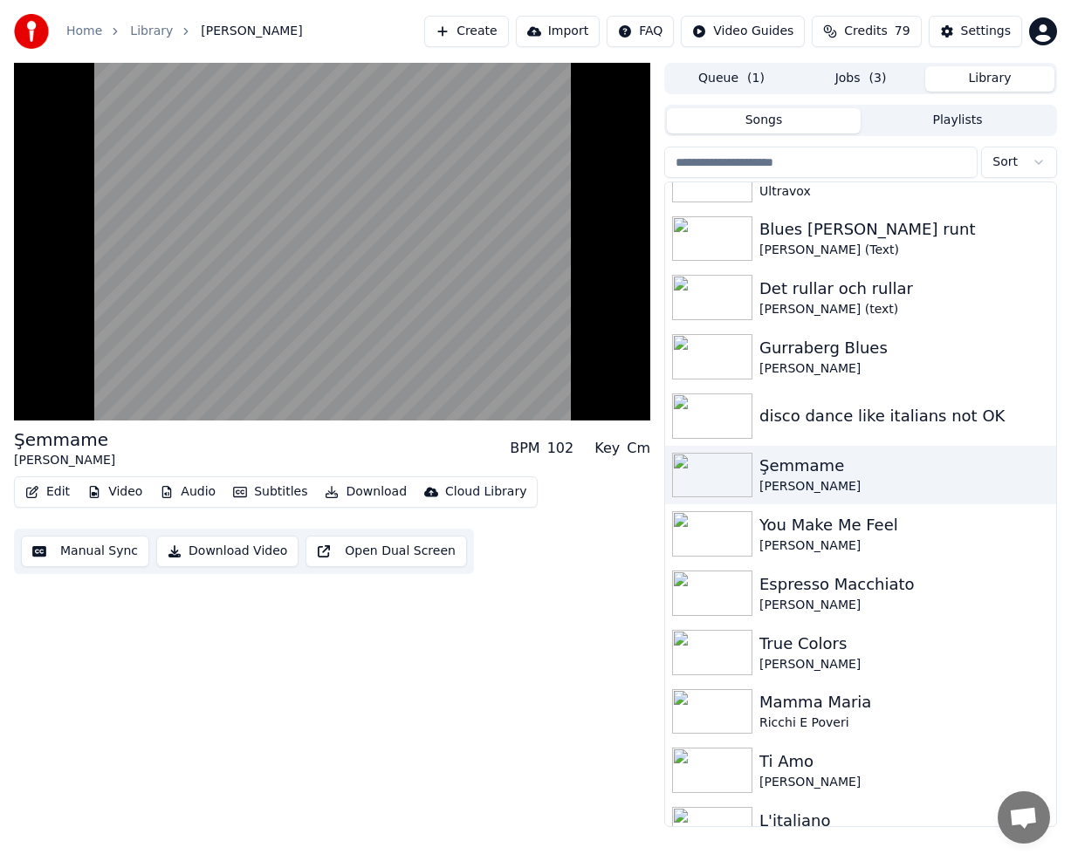
scroll to position [7415, 0]
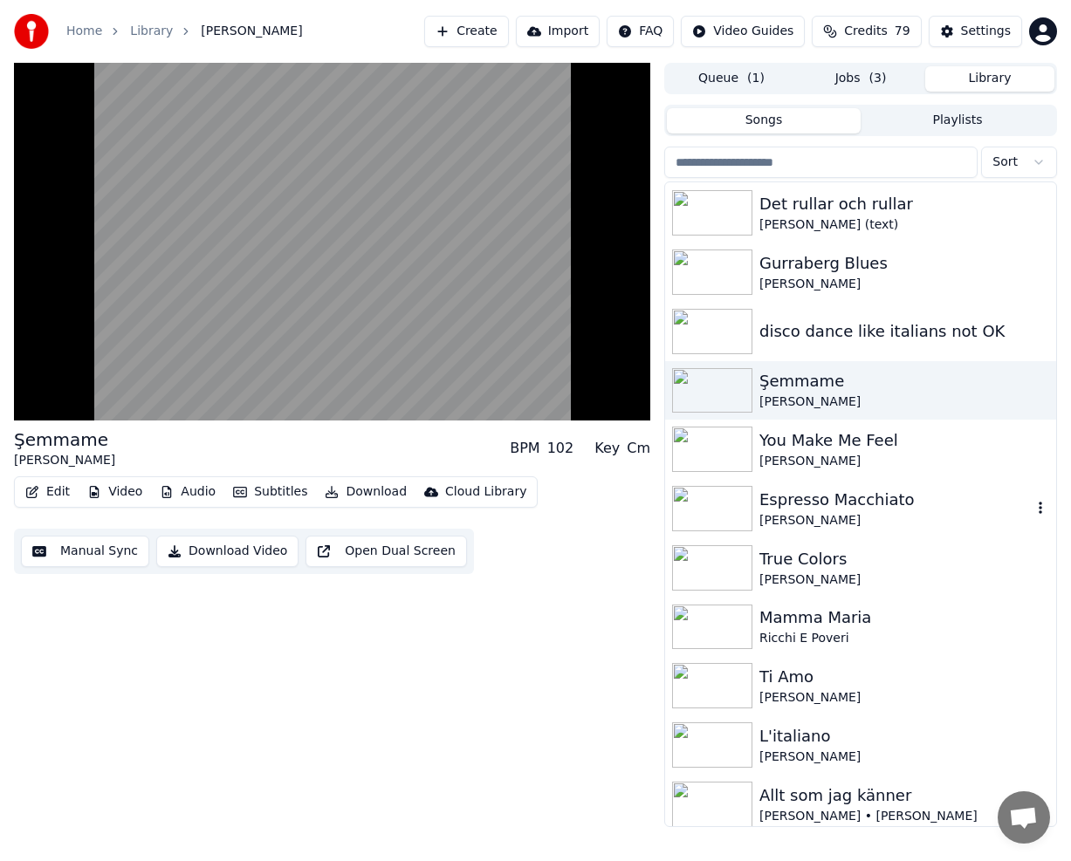
click at [946, 520] on div "[PERSON_NAME]" at bounding box center [895, 520] width 272 height 17
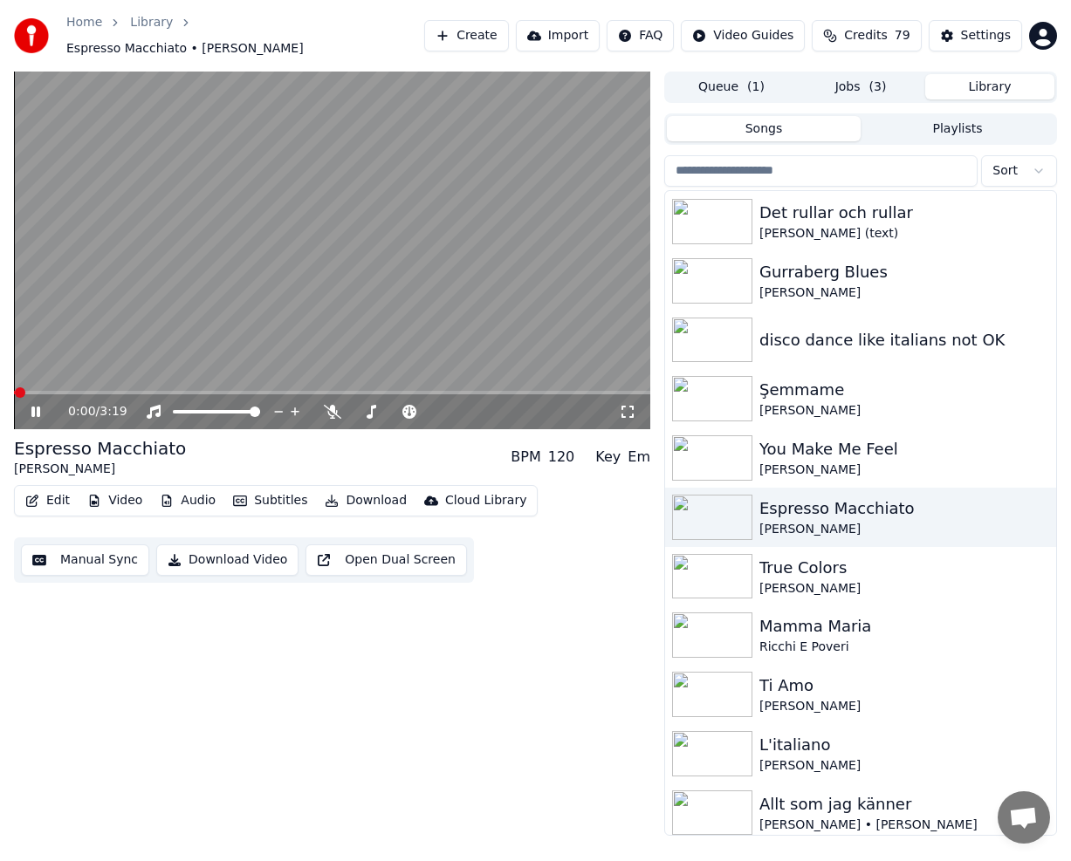
click at [346, 497] on button "Download" at bounding box center [366, 501] width 96 height 24
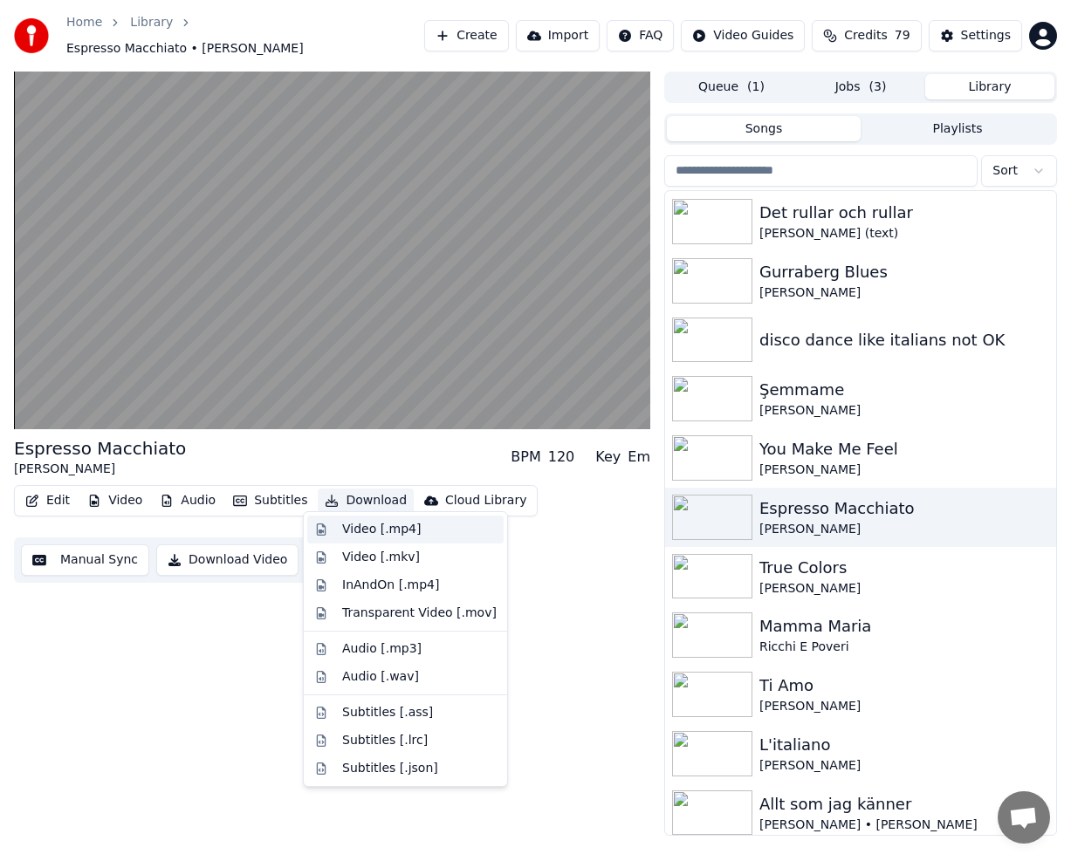
click at [346, 530] on div "Video [.mp4]" at bounding box center [381, 529] width 79 height 17
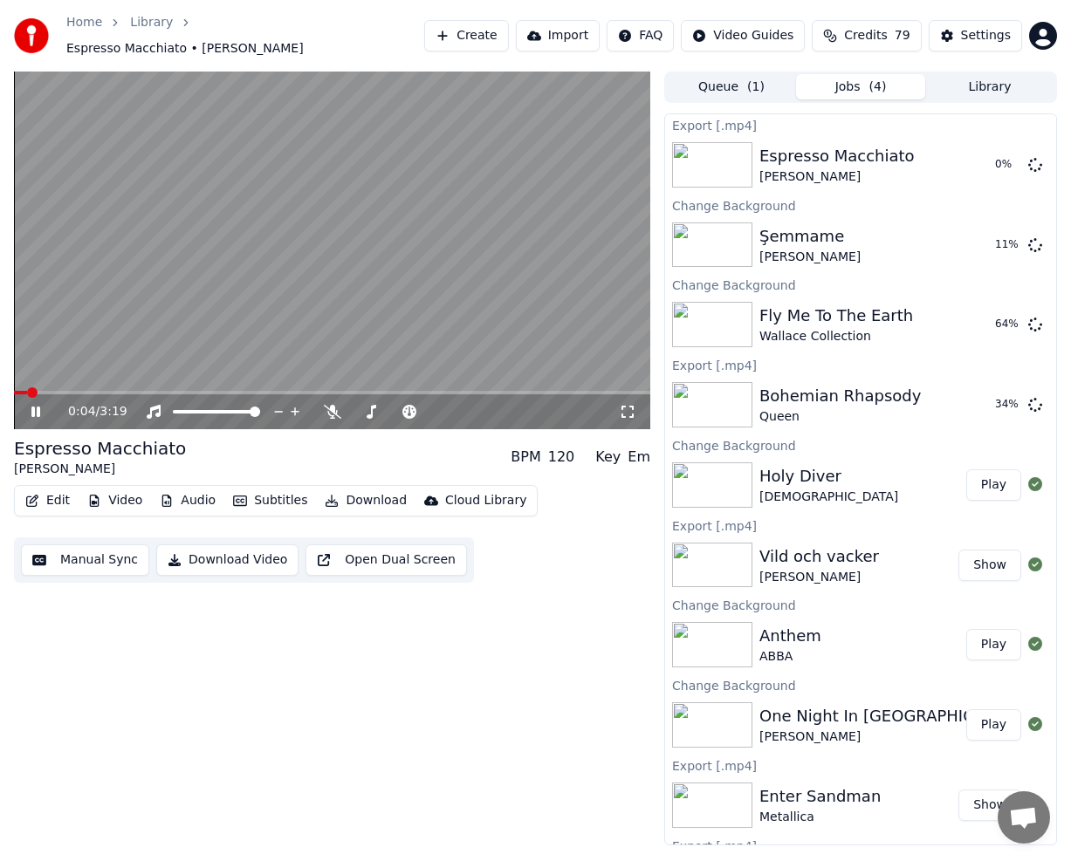
click at [988, 92] on div "Queue ( 1 ) Jobs ( 4 ) Library" at bounding box center [860, 87] width 393 height 31
click at [994, 77] on button "Library" at bounding box center [989, 86] width 129 height 25
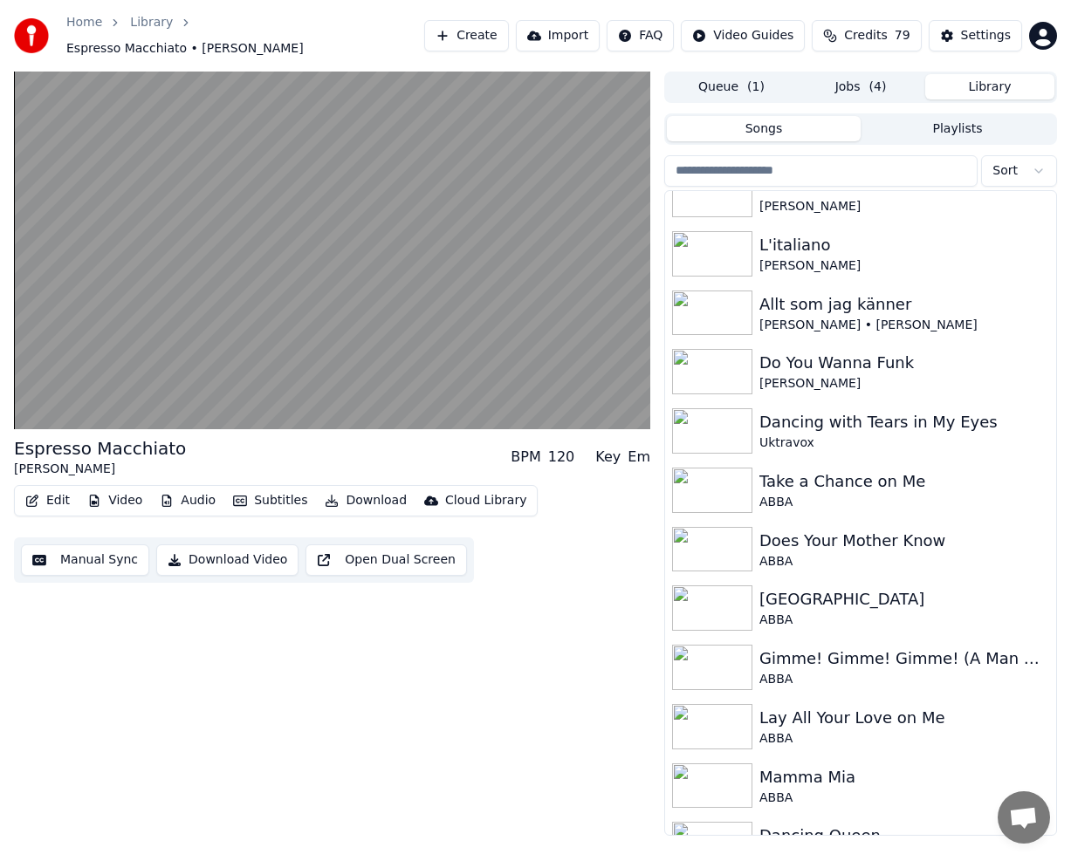
scroll to position [7693, 0]
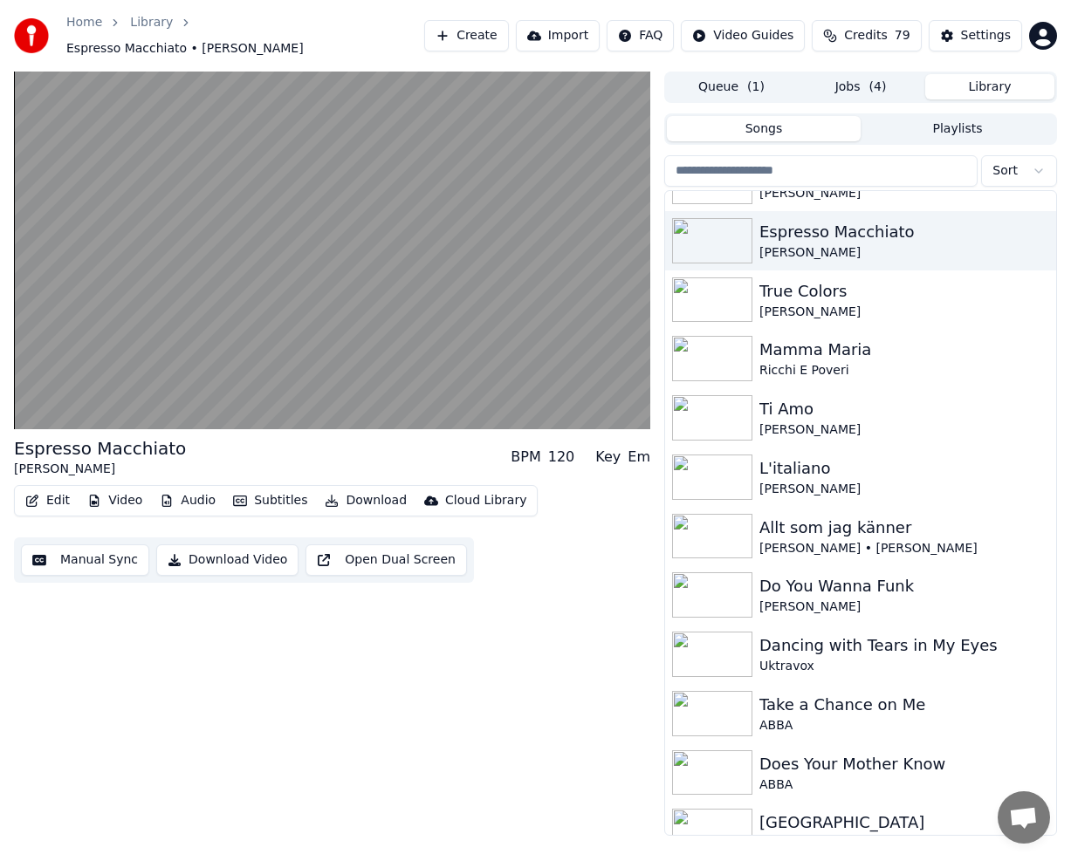
click at [839, 86] on button "Jobs ( 4 )" at bounding box center [860, 86] width 129 height 25
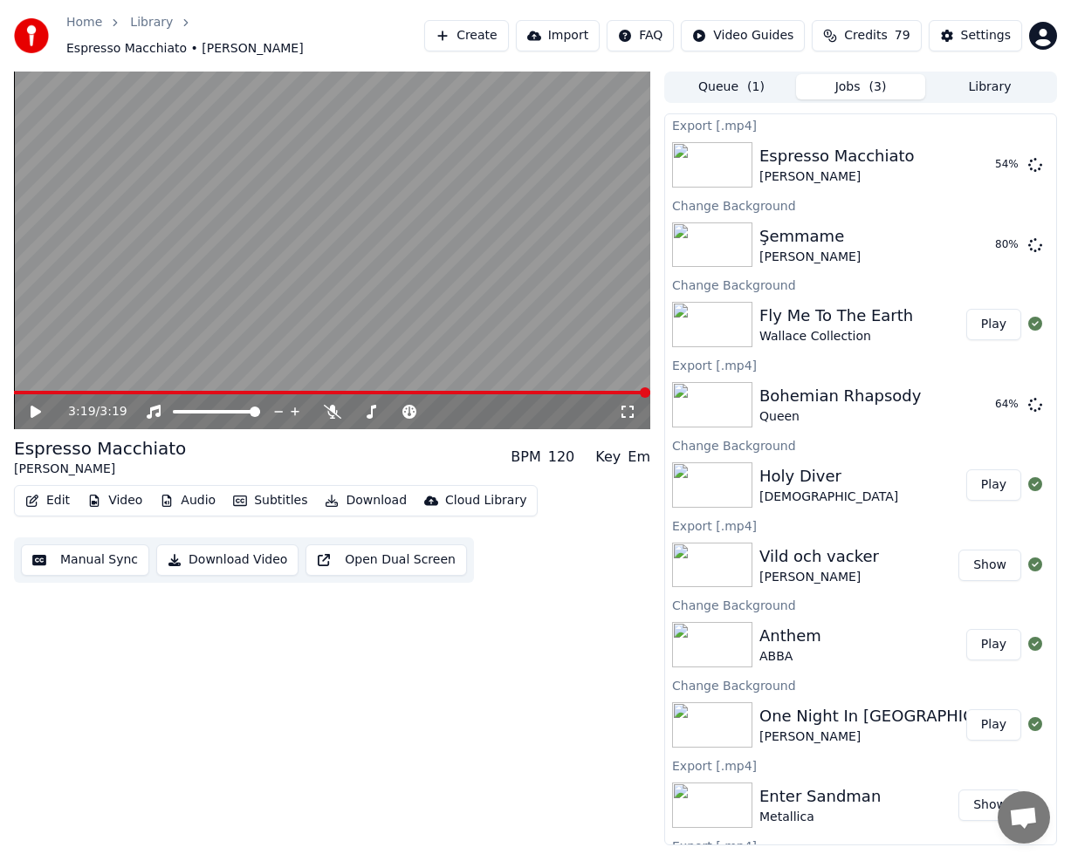
click at [908, 28] on span "79" at bounding box center [902, 35] width 16 height 17
click at [512, 667] on div "3:19 / 3:19 Espresso Macchiato [PERSON_NAME] BPM 120 Key Em Edit Video Audio Su…" at bounding box center [332, 459] width 636 height 774
click at [993, 234] on button "Play" at bounding box center [993, 244] width 55 height 31
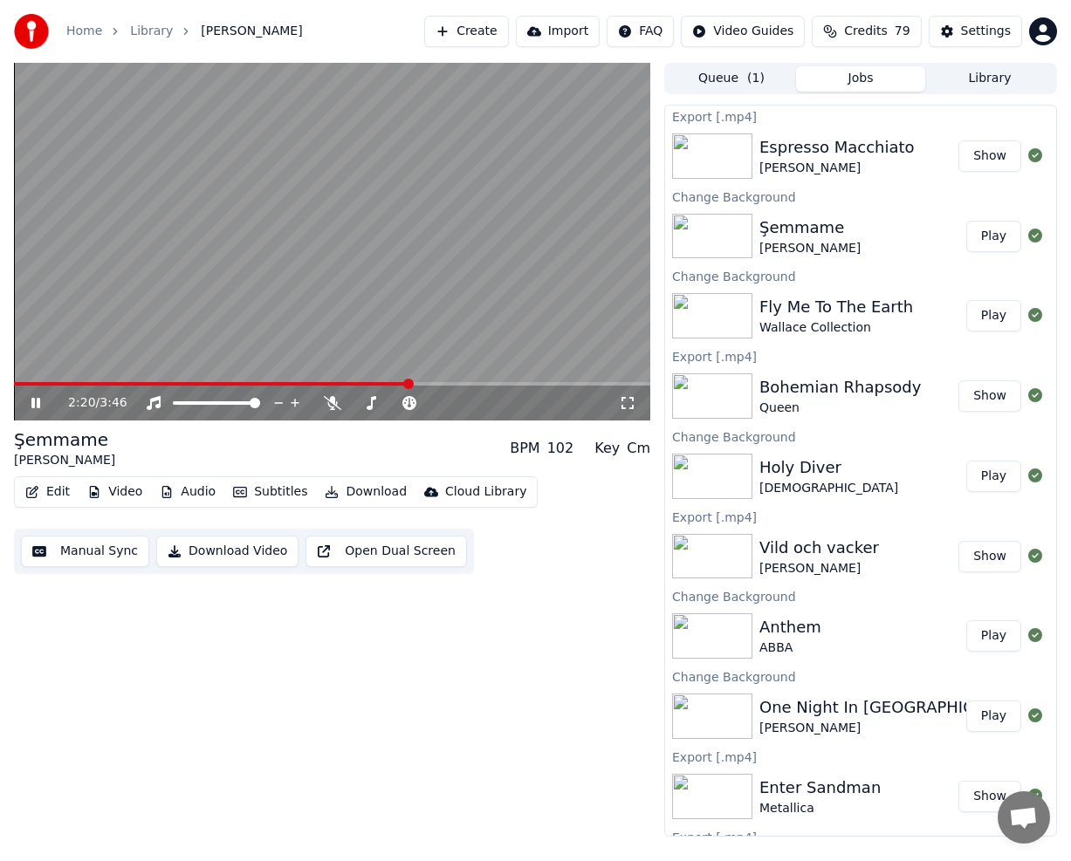
click at [966, 170] on button "Show" at bounding box center [989, 155] width 63 height 31
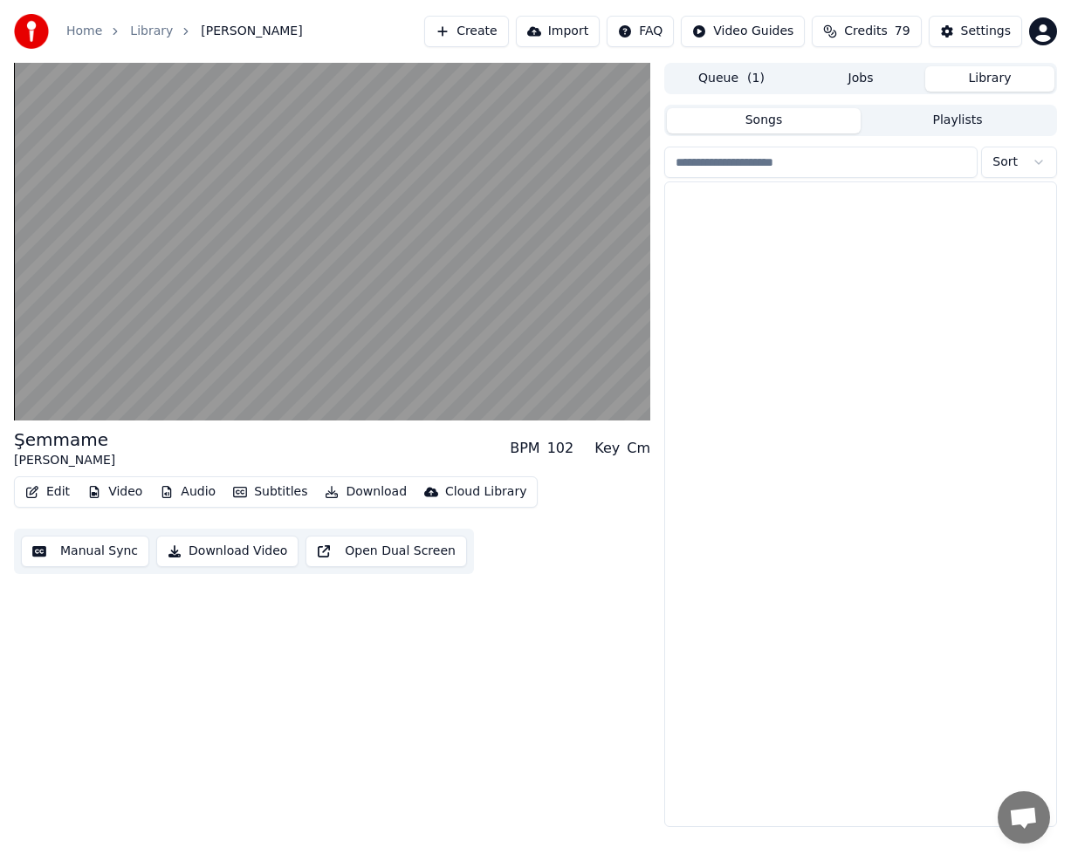
click at [993, 87] on button "Library" at bounding box center [989, 78] width 129 height 25
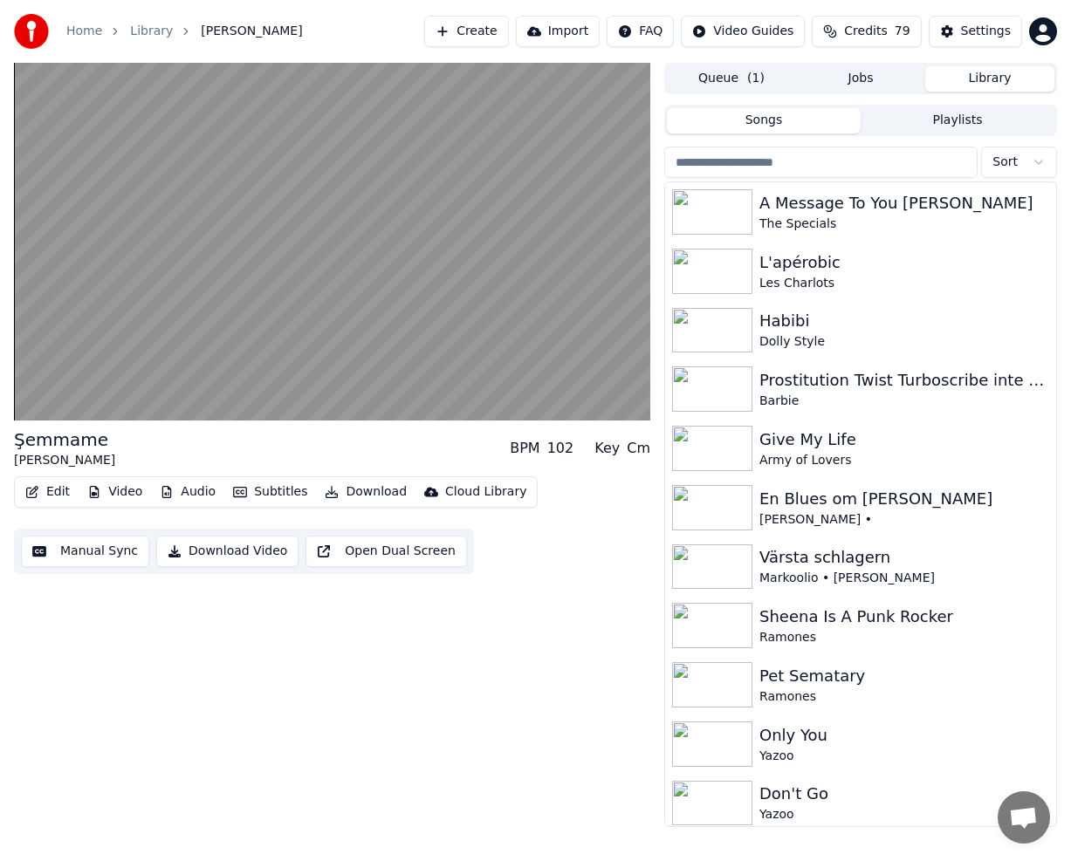
click at [822, 172] on input "search" at bounding box center [820, 162] width 313 height 31
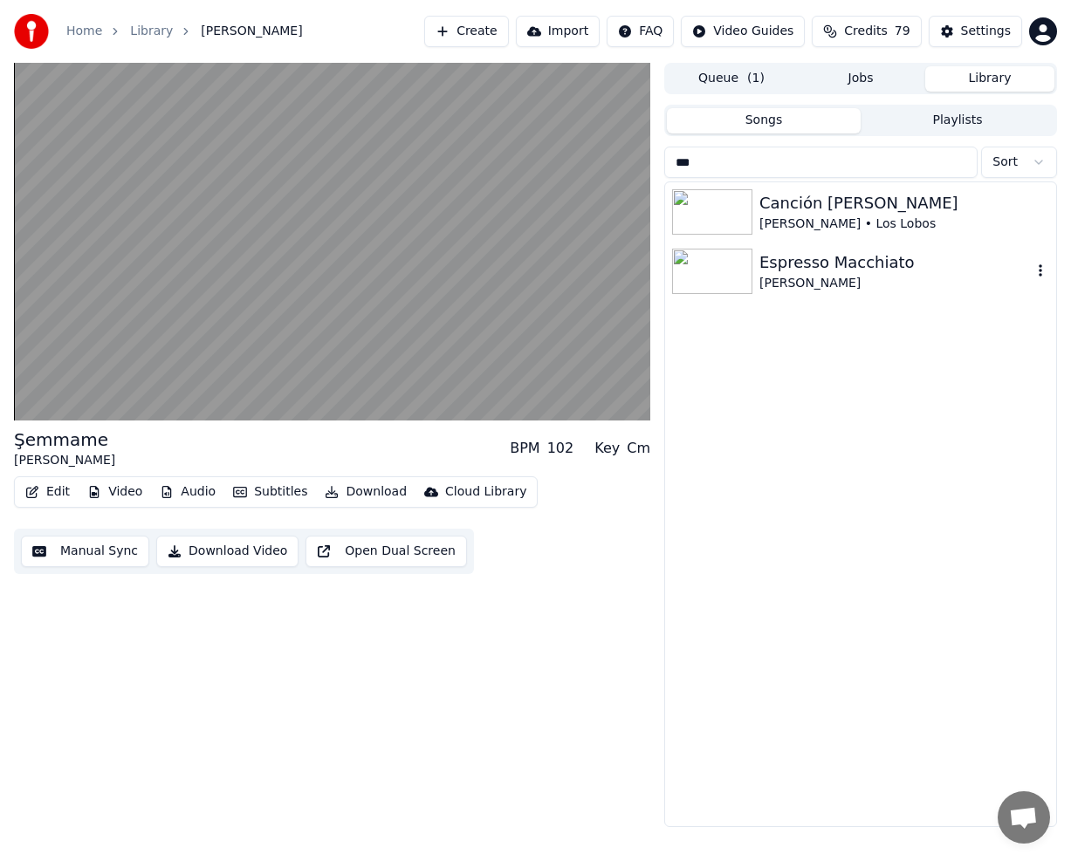
type input "***"
click at [801, 277] on div "[PERSON_NAME]" at bounding box center [895, 283] width 272 height 17
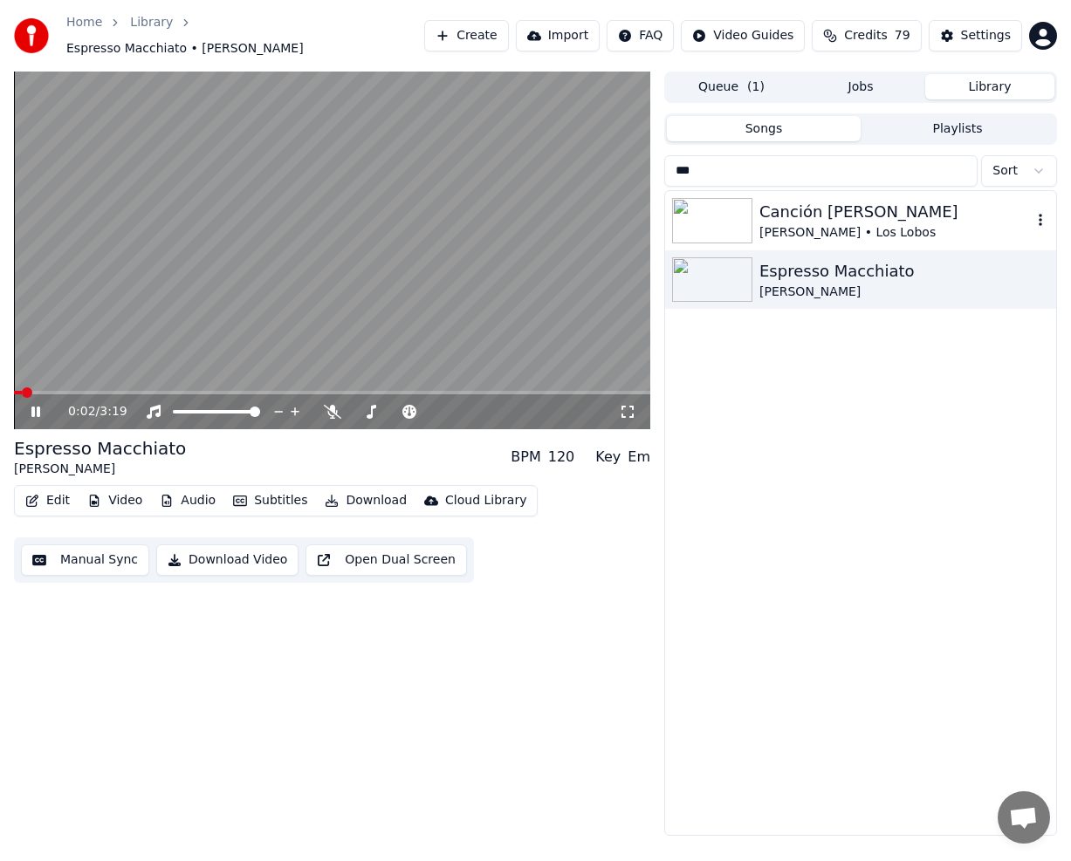
click at [843, 200] on div "Canción [PERSON_NAME]" at bounding box center [895, 212] width 272 height 24
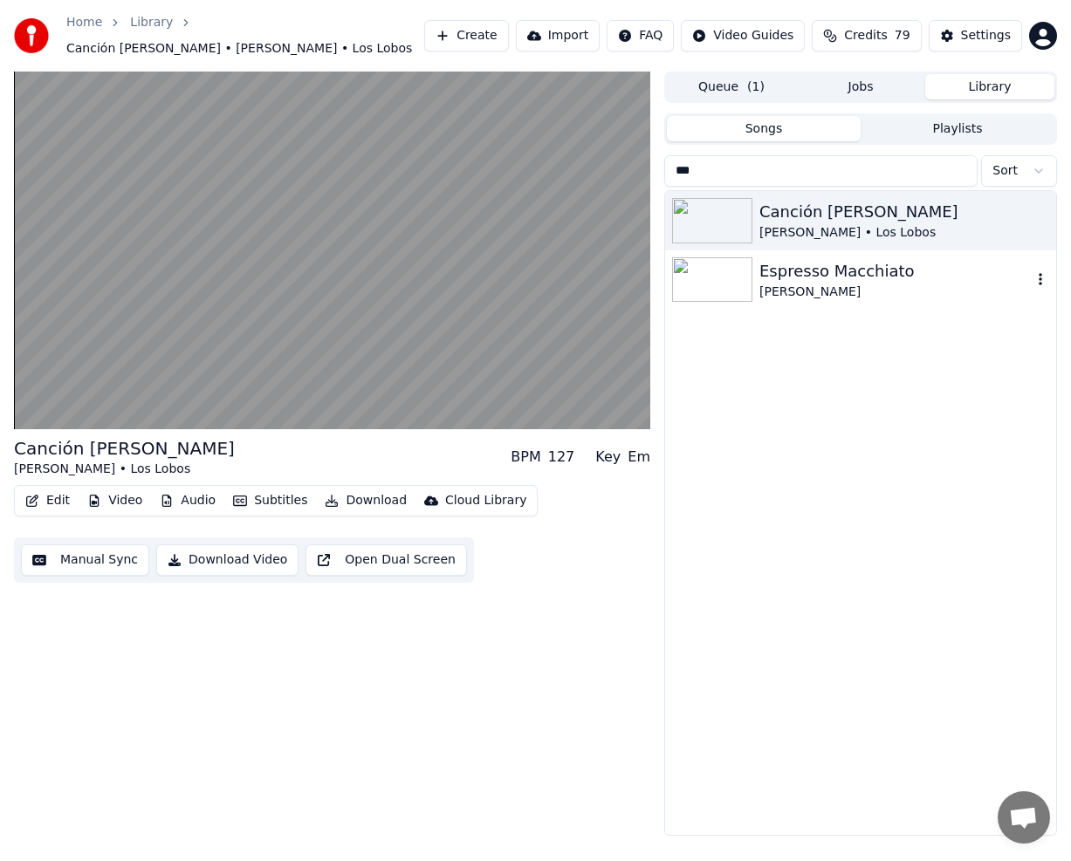
click at [838, 275] on div "Espresso Macchiato" at bounding box center [895, 271] width 272 height 24
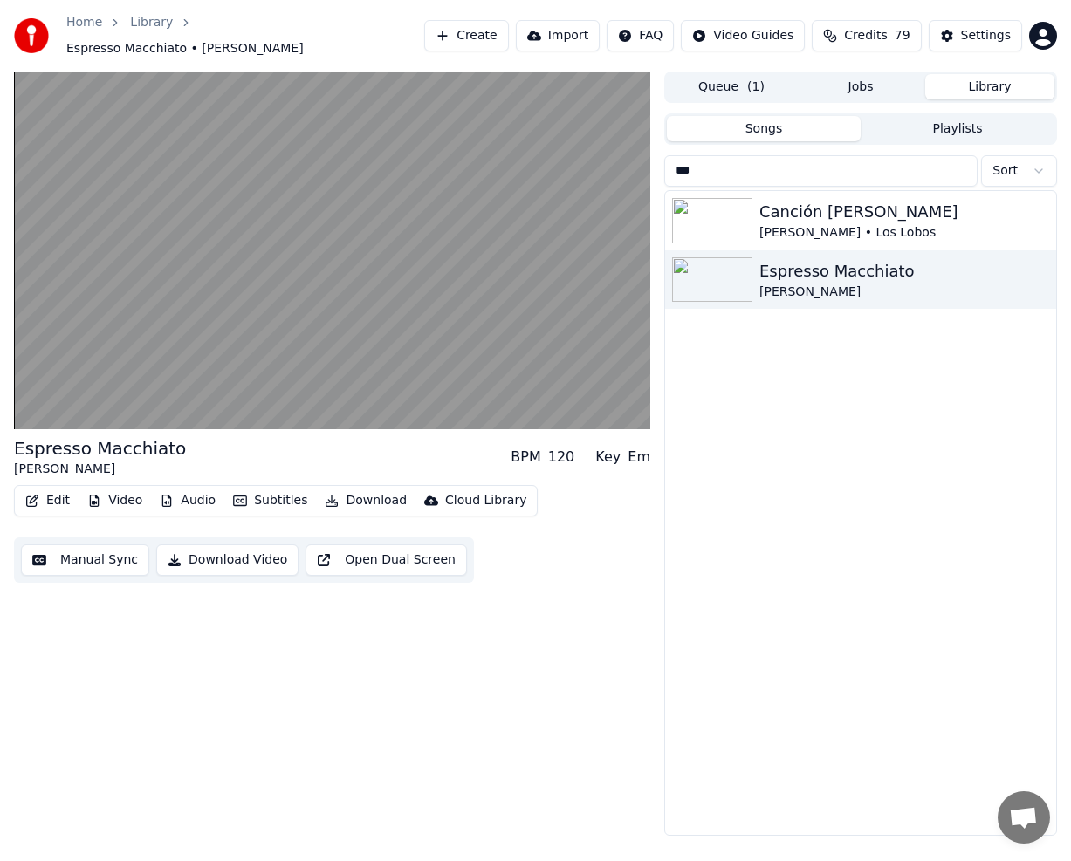
click at [882, 42] on button "Credits 79" at bounding box center [866, 35] width 109 height 31
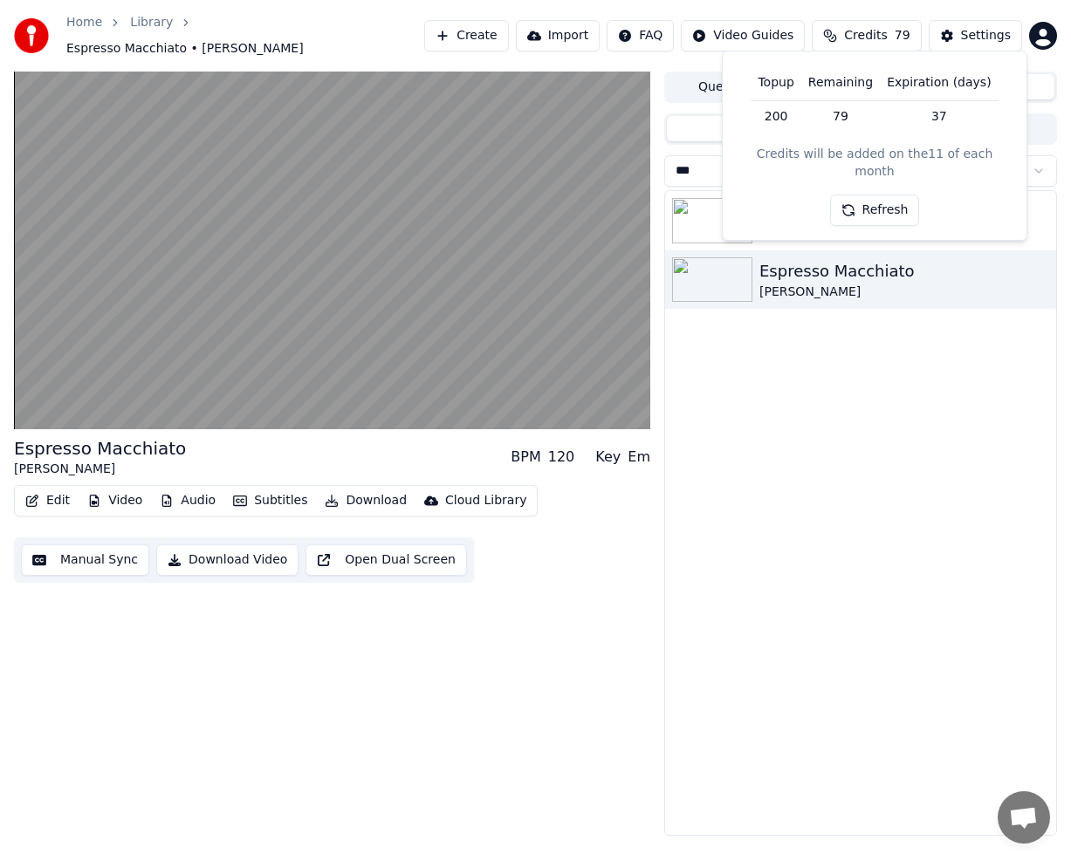
click at [883, 200] on button "Refresh" at bounding box center [875, 210] width 90 height 31
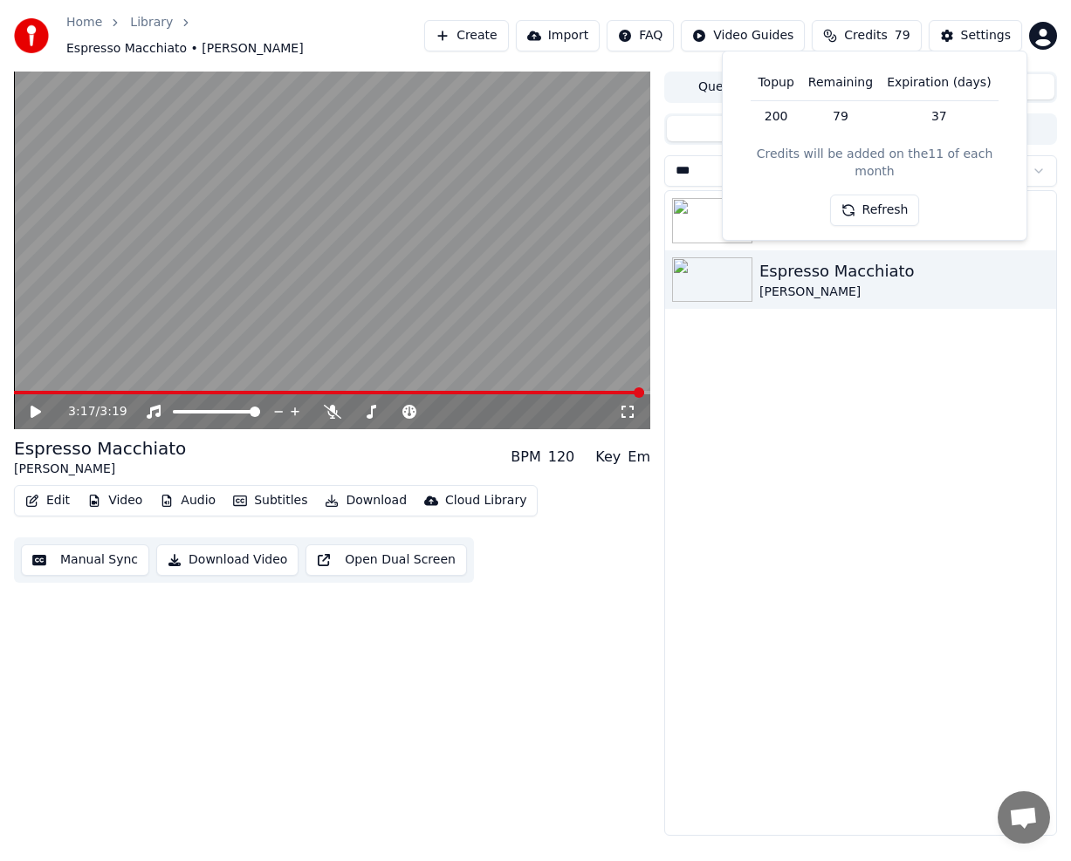
click at [886, 195] on button "Refresh" at bounding box center [875, 210] width 90 height 31
click at [860, 380] on div "Canción Del Mariachi [PERSON_NAME] • Los Lobos Espresso Macchiato [PERSON_NAME]" at bounding box center [860, 513] width 391 height 644
